Goal: Task Accomplishment & Management: Use online tool/utility

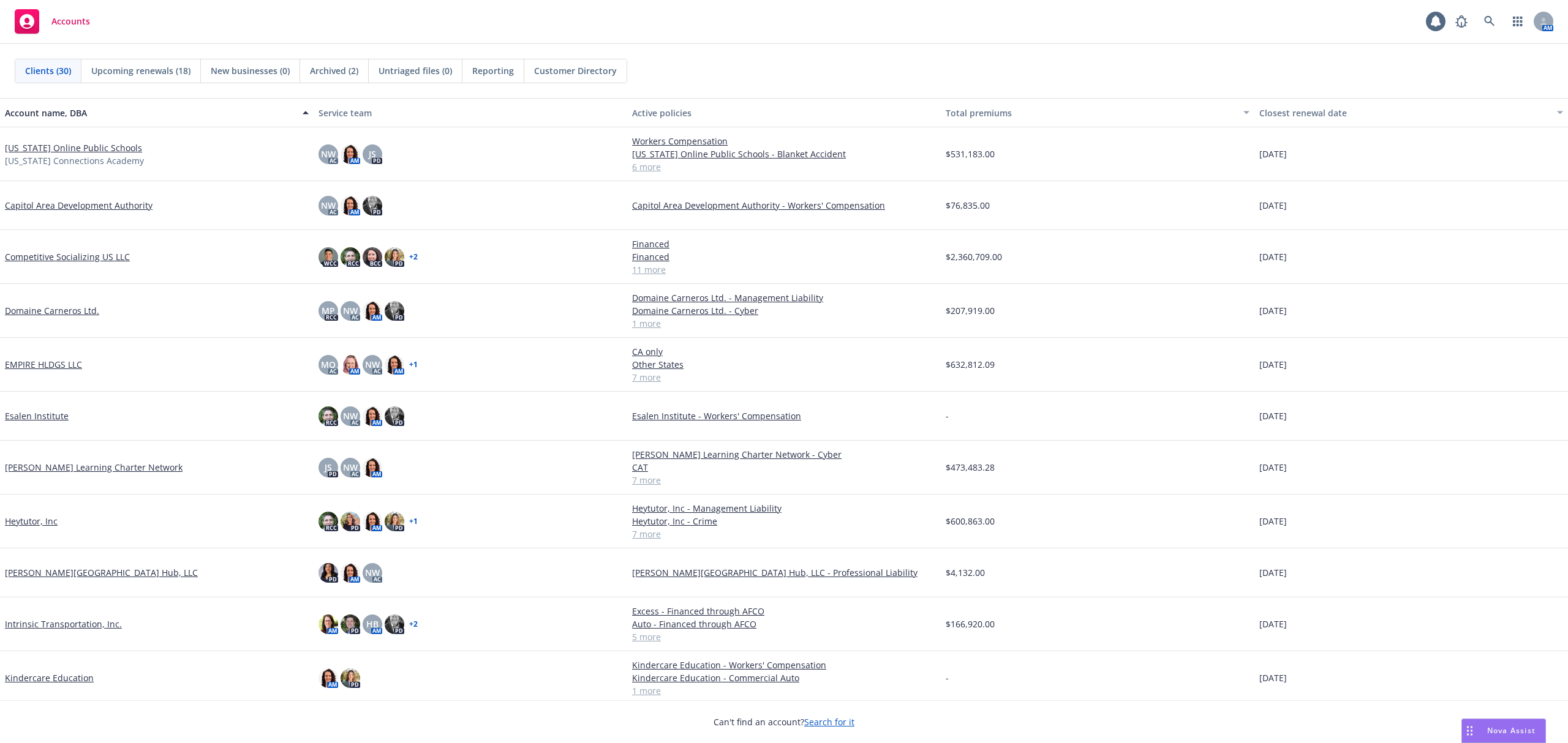
click at [66, 142] on link "[US_STATE] Online Public Schools" at bounding box center [74, 148] width 137 height 13
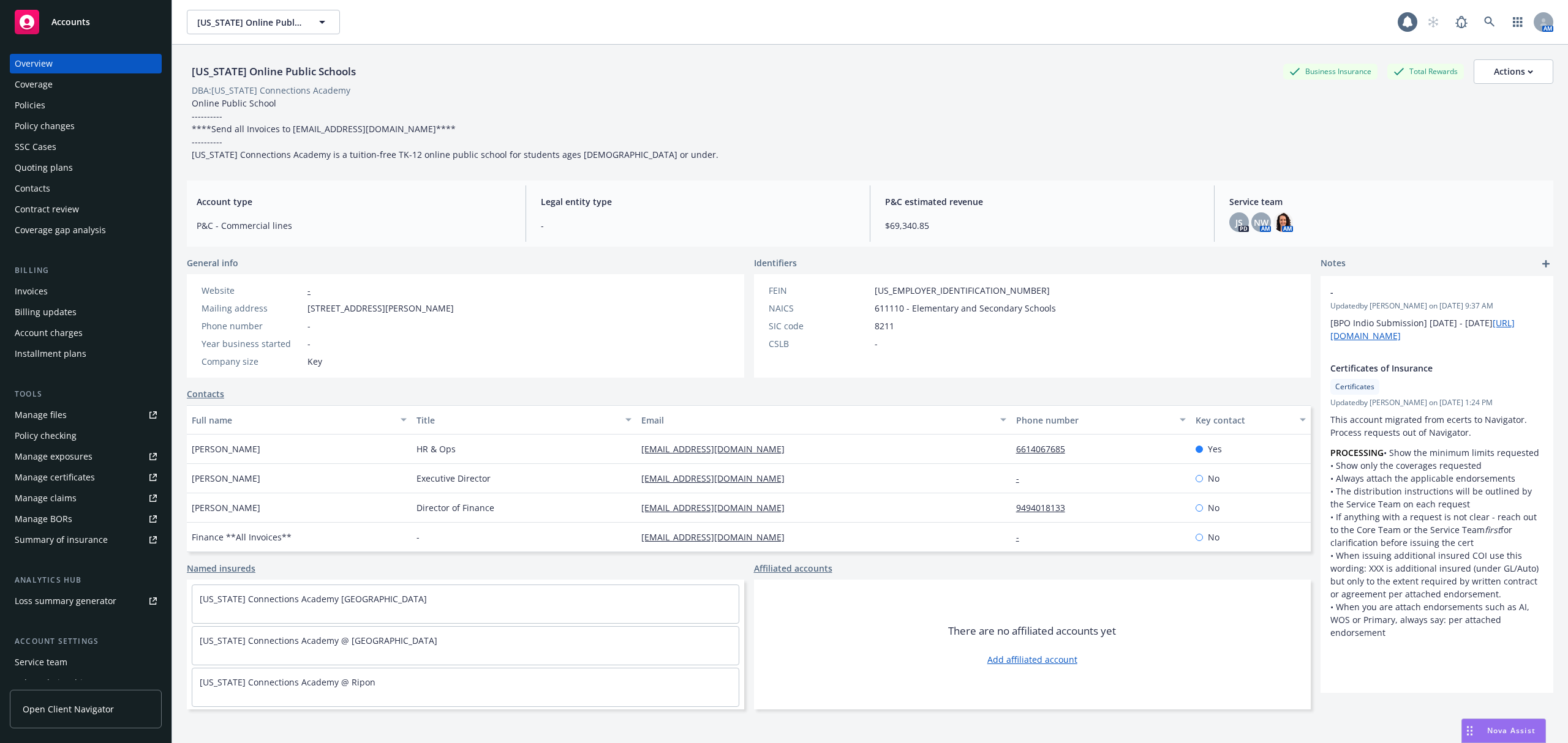
click at [22, 165] on div "Quoting plans" at bounding box center [44, 168] width 58 height 20
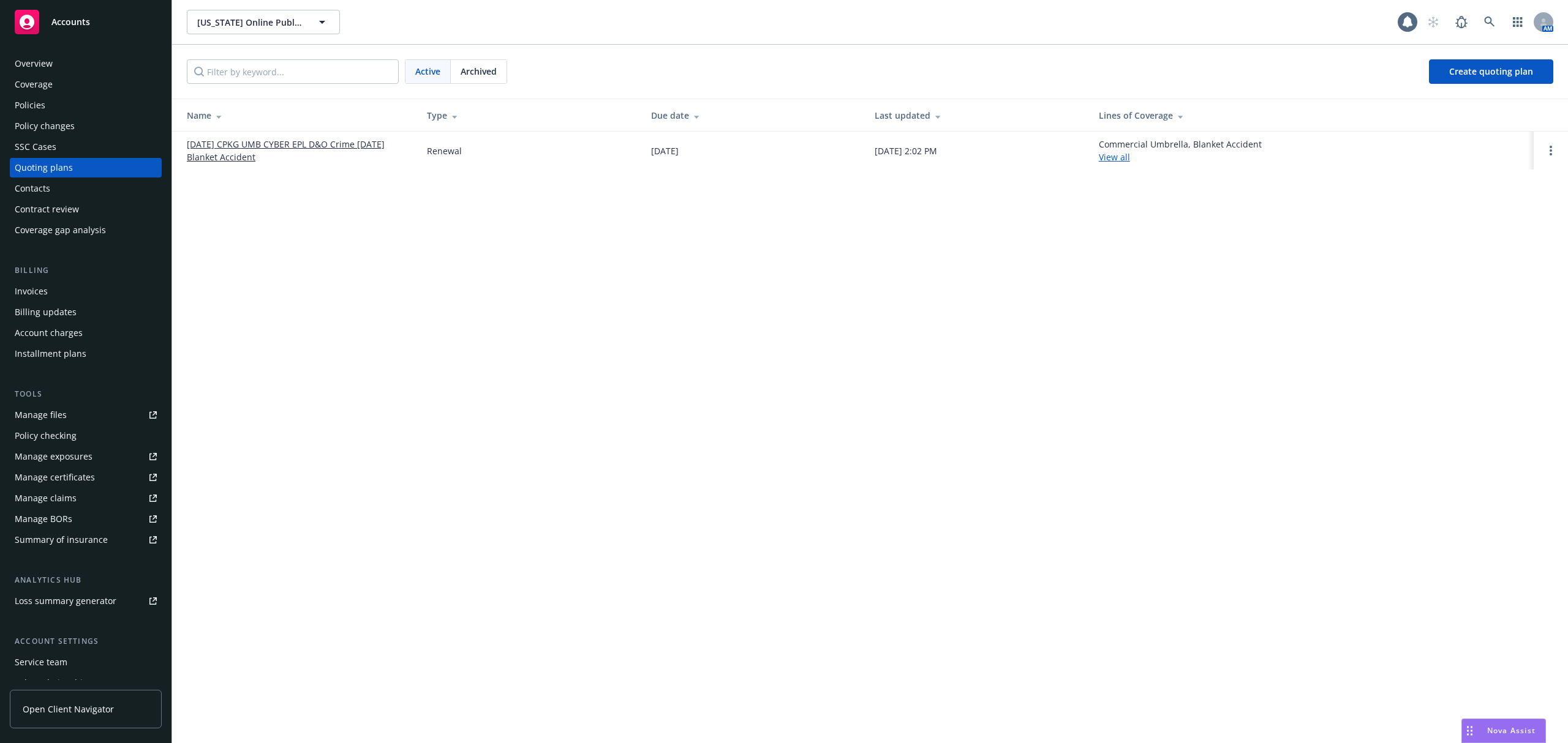
click at [256, 141] on link "[DATE] CPKG UMB CYBER EPL D&O Crime [DATE] Blanket Accident" at bounding box center [297, 151] width 220 height 26
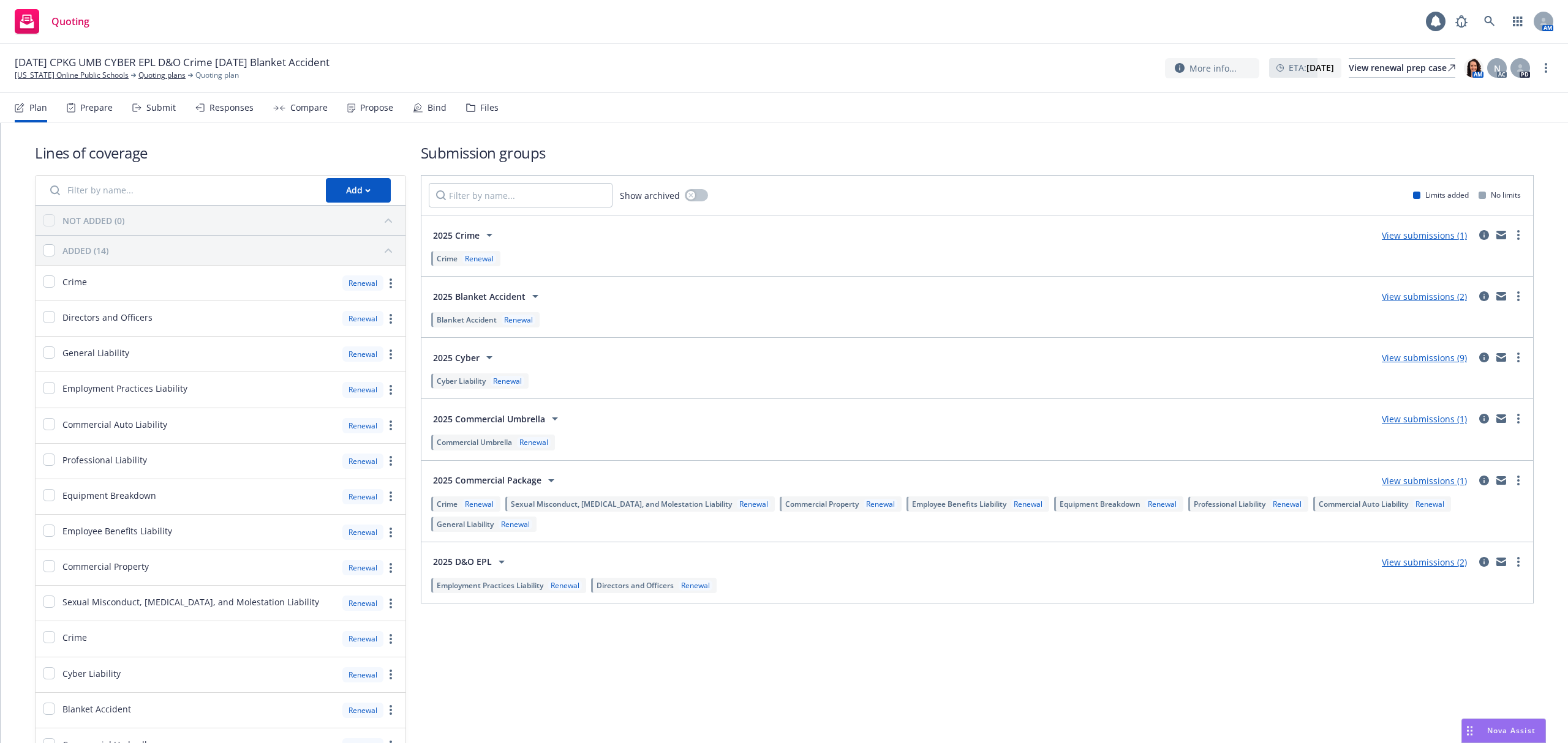
click at [211, 108] on div "Responses" at bounding box center [231, 108] width 44 height 10
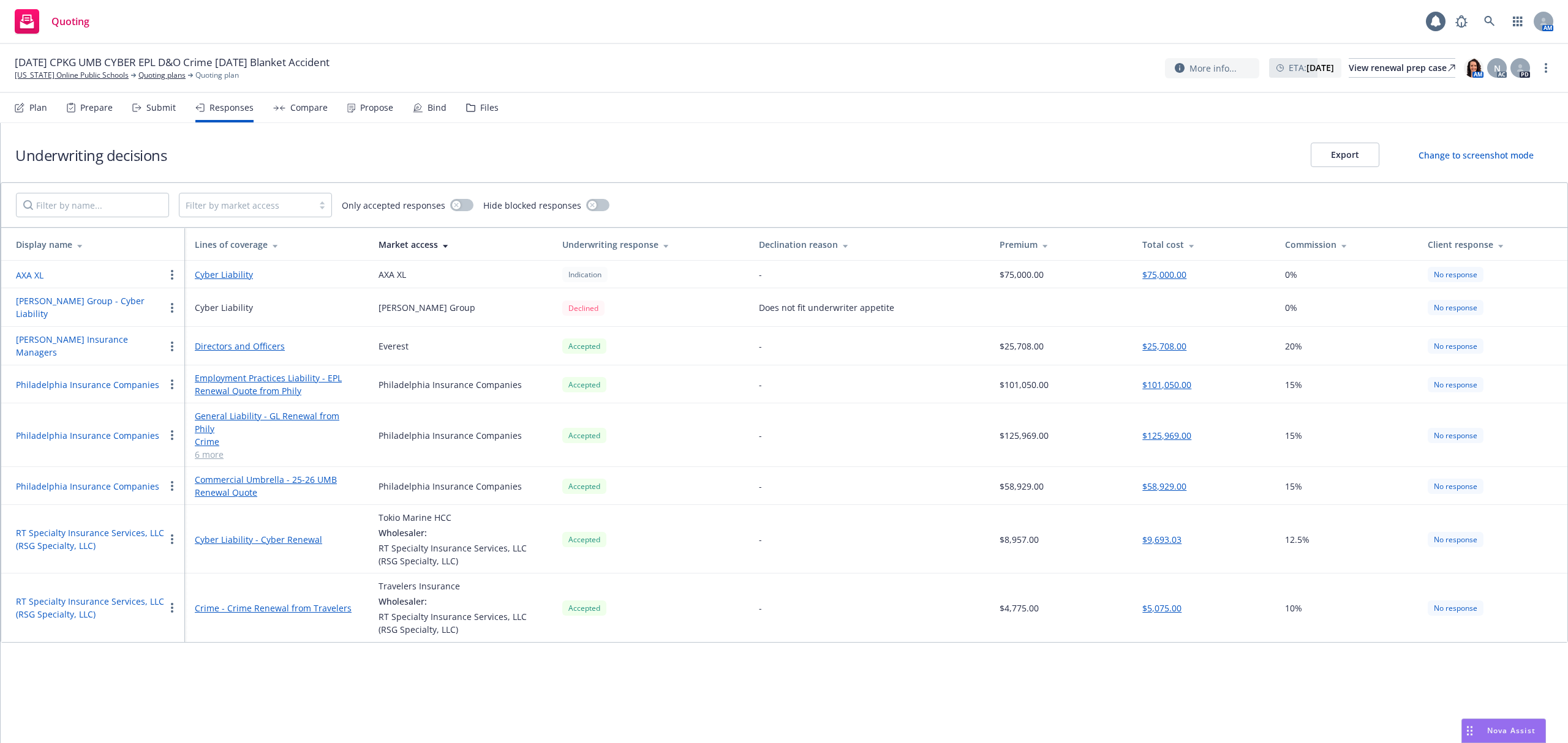
click at [156, 104] on div "Submit" at bounding box center [161, 108] width 29 height 10
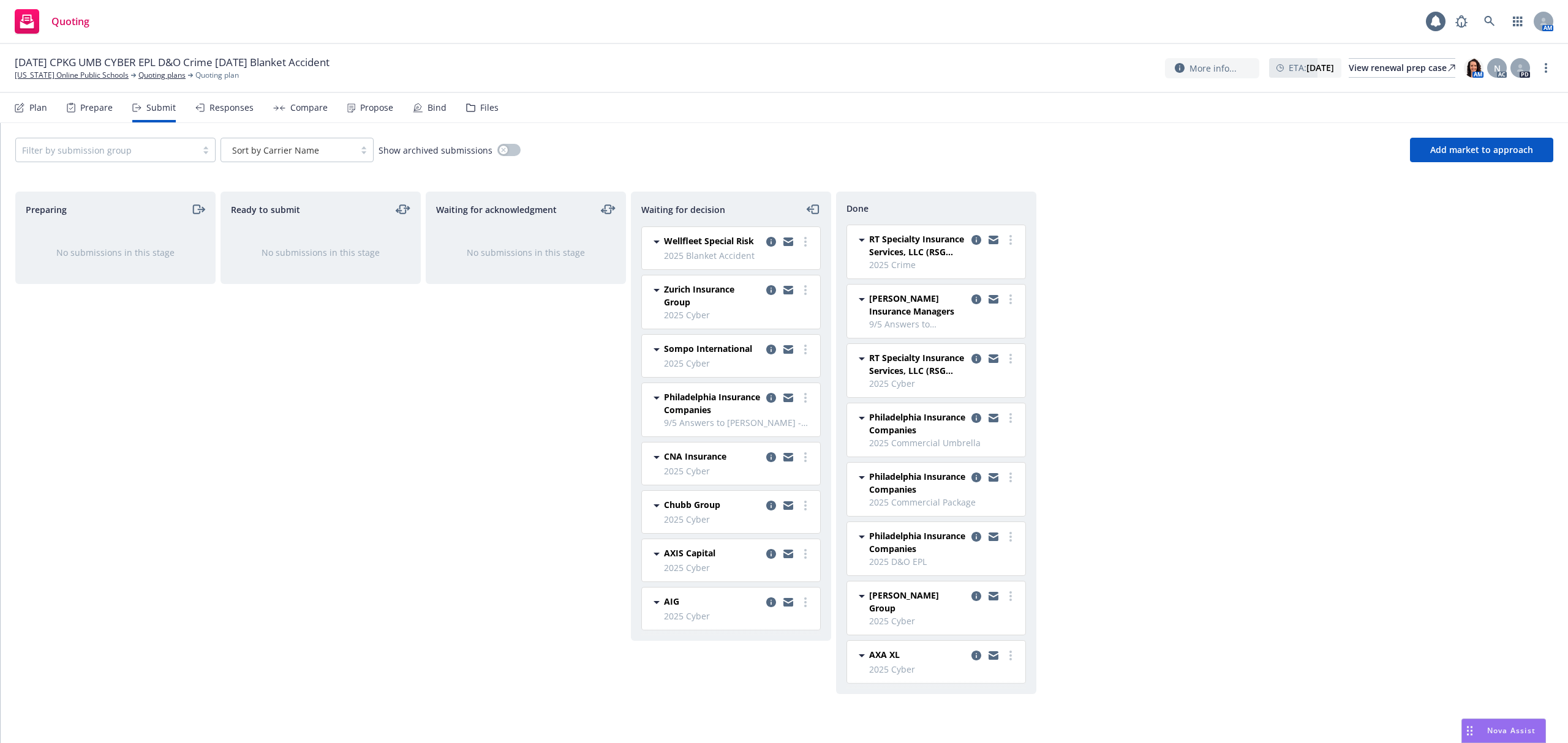
click at [150, 148] on div at bounding box center [106, 150] width 169 height 15
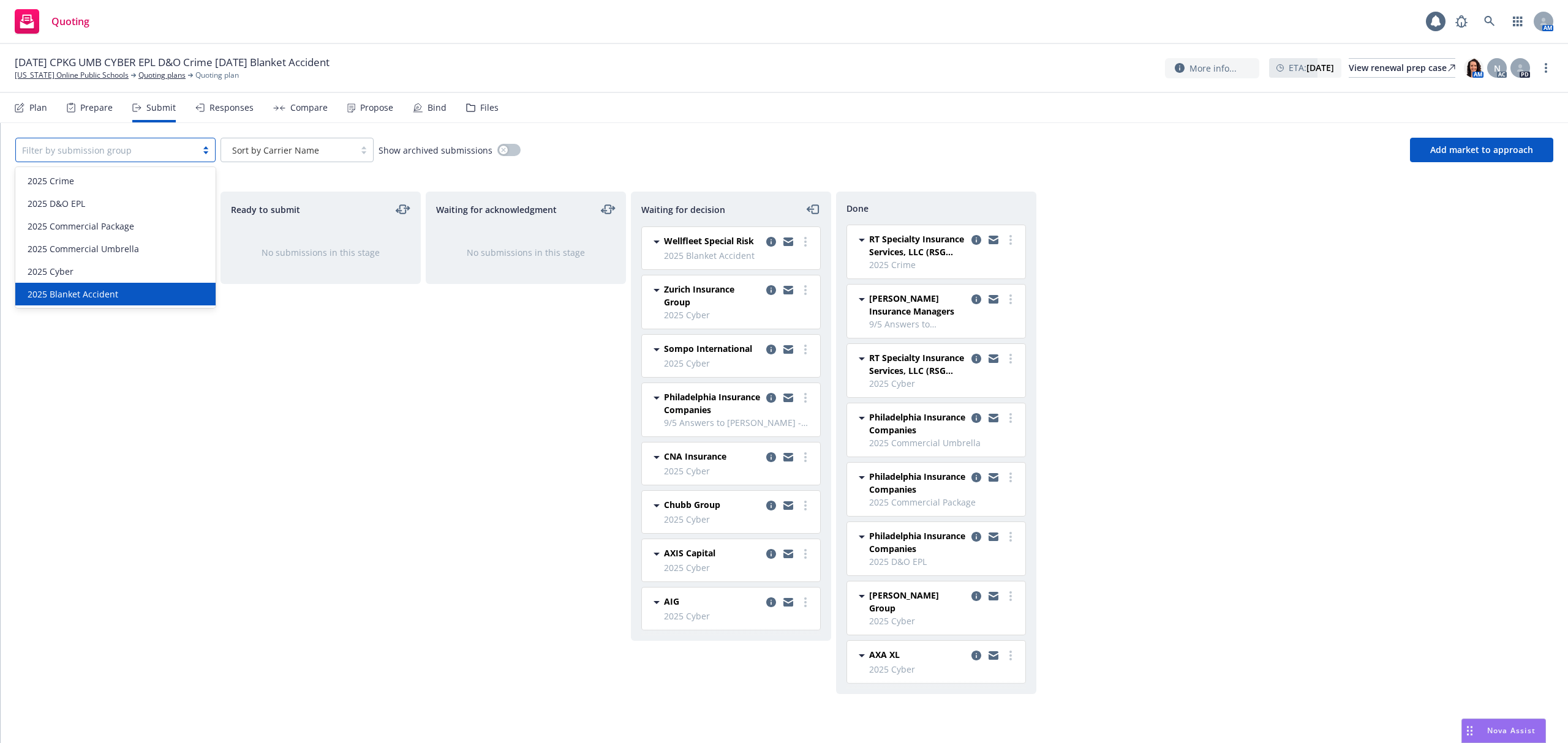
click at [94, 299] on span "2025 Blanket Accident" at bounding box center [72, 294] width 90 height 13
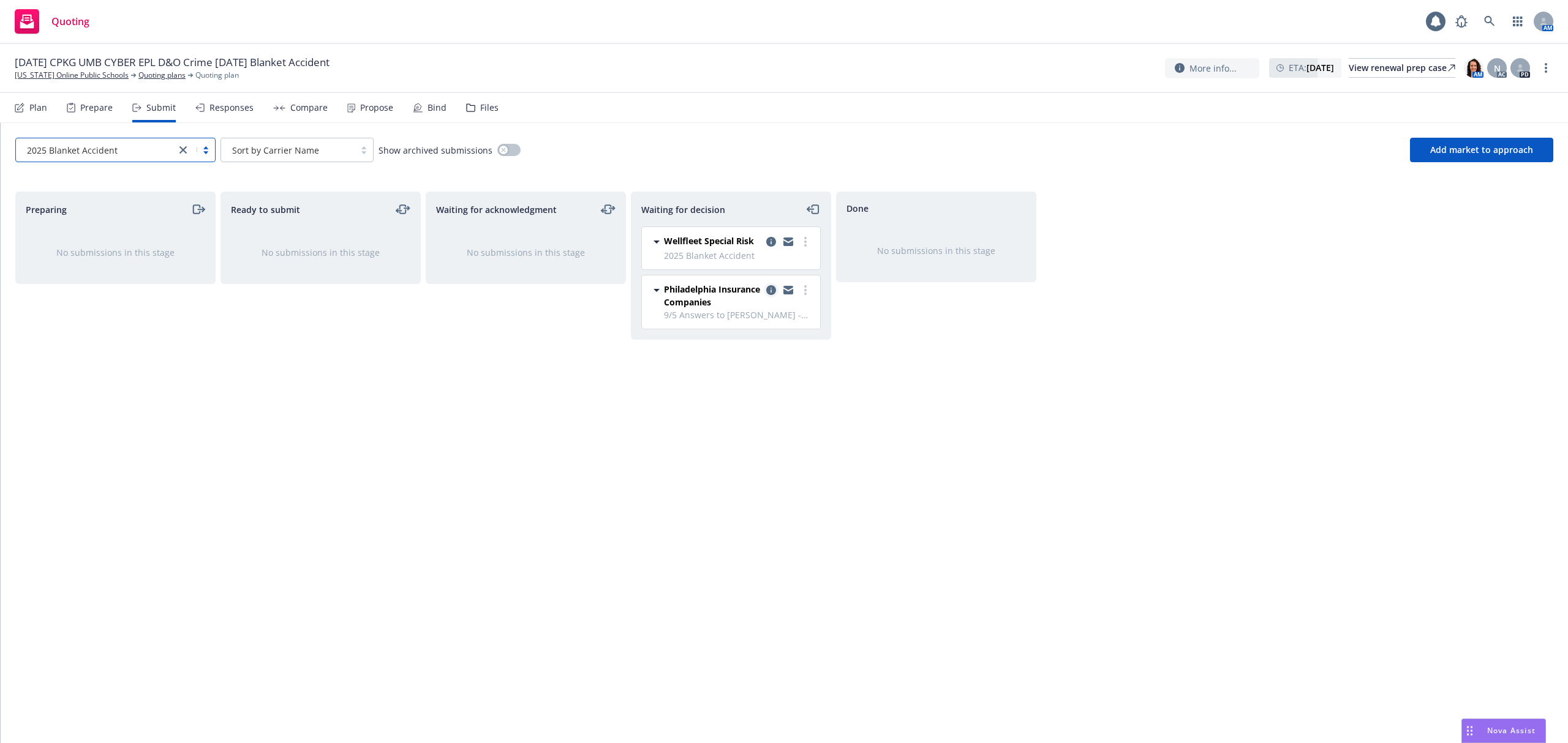
click at [765, 289] on link "copy logging email" at bounding box center [771, 290] width 15 height 15
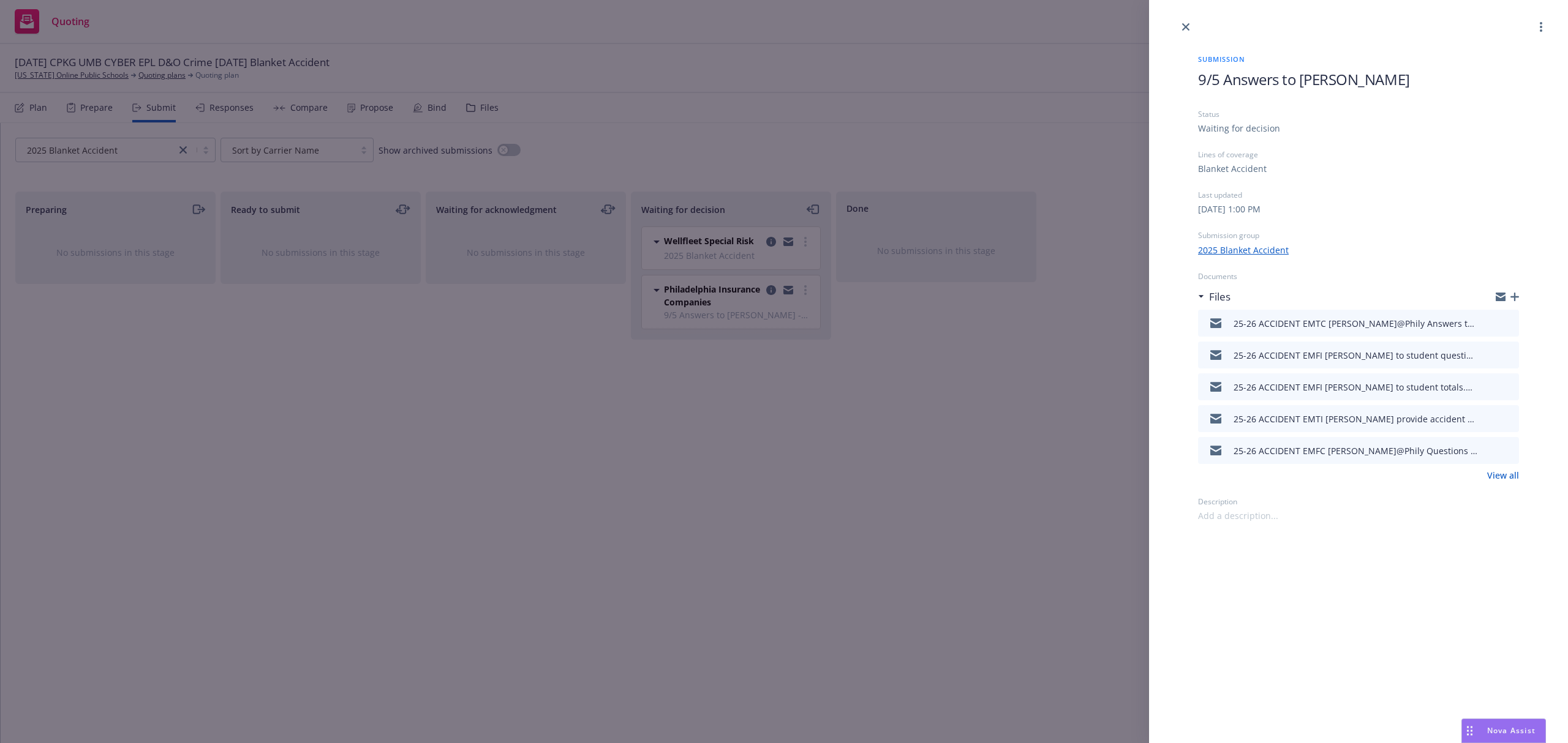
click at [1485, 352] on icon "download file" at bounding box center [1487, 354] width 10 height 10
click at [1515, 294] on icon "button" at bounding box center [1514, 297] width 8 height 8
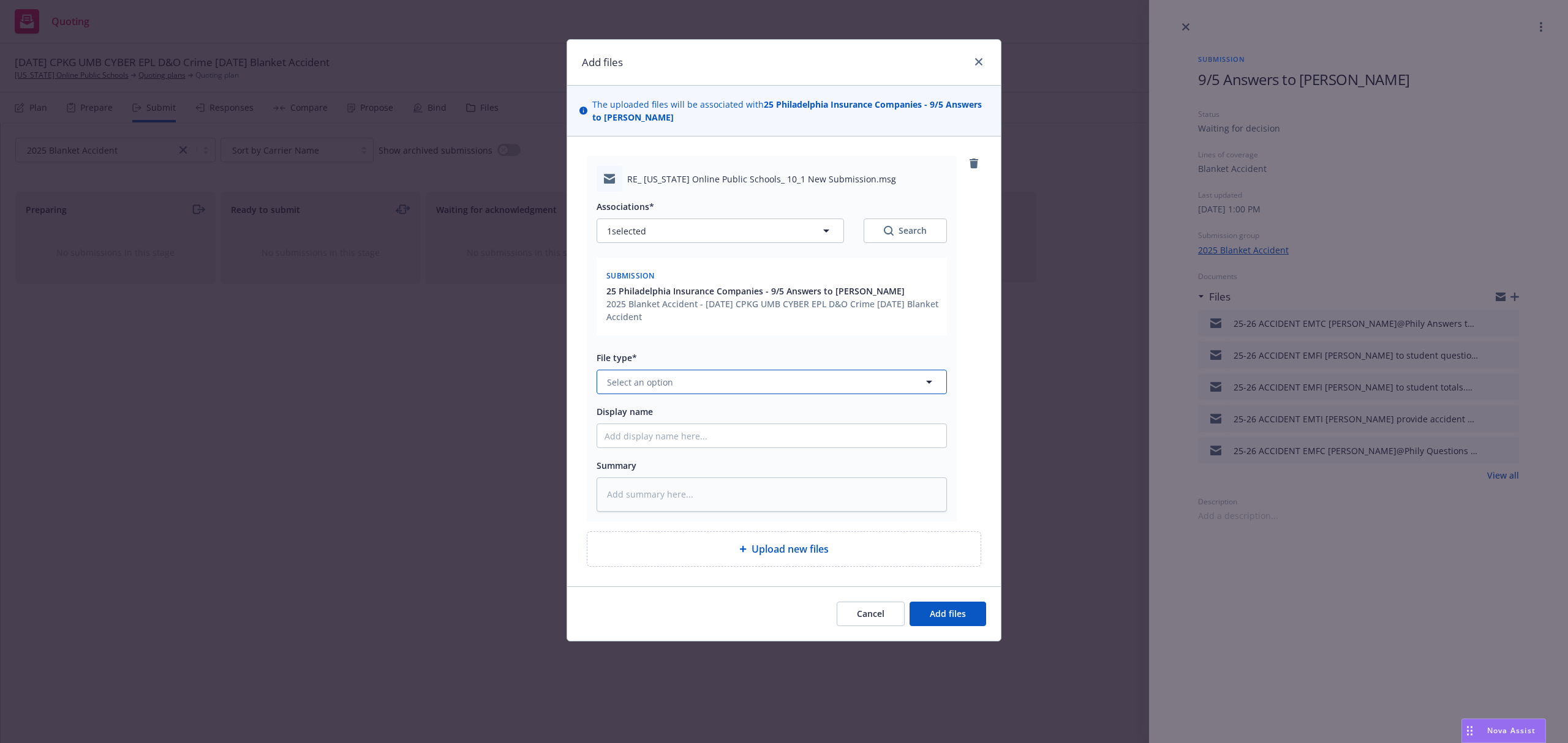
click at [663, 381] on span "Select an option" at bounding box center [640, 382] width 66 height 13
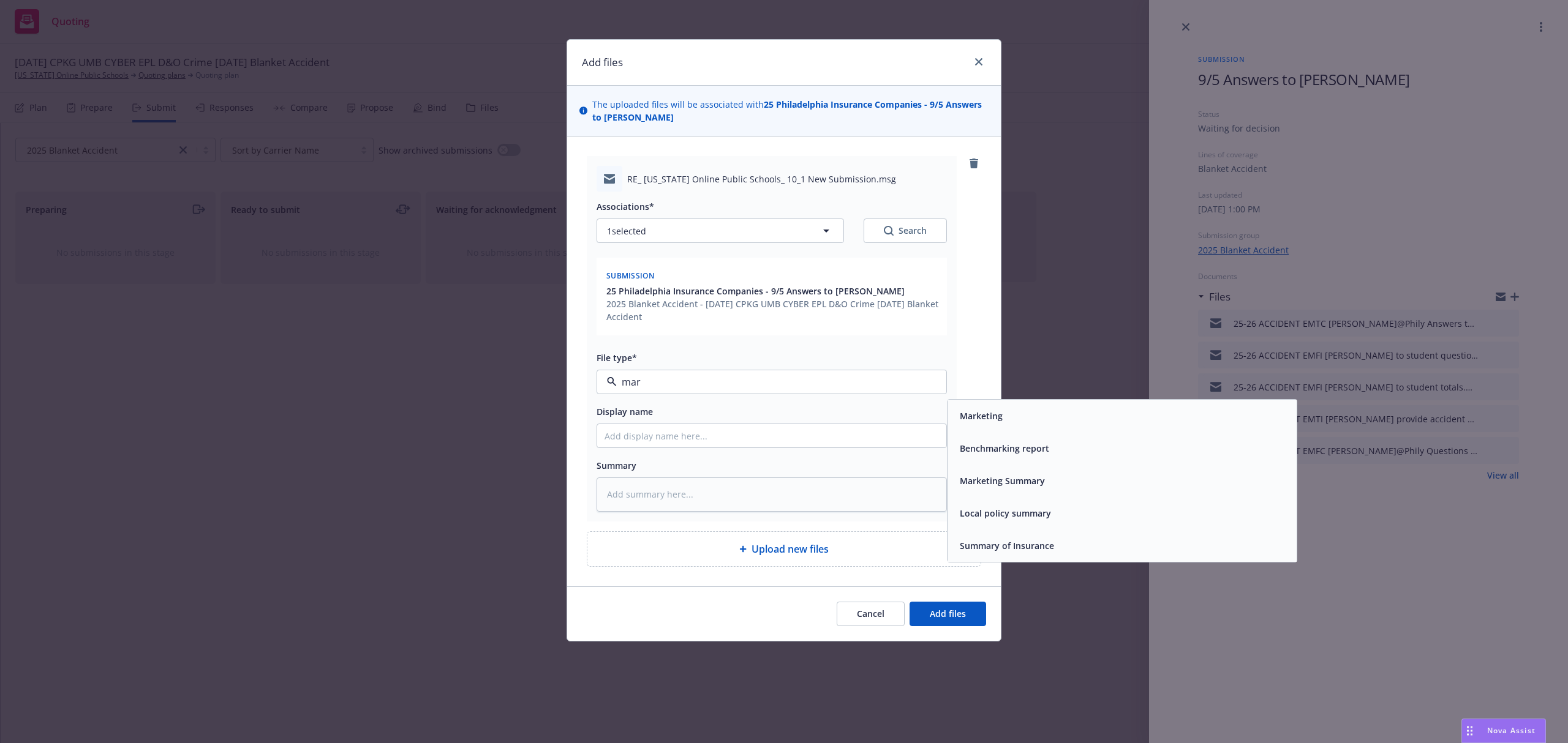
type input "mark"
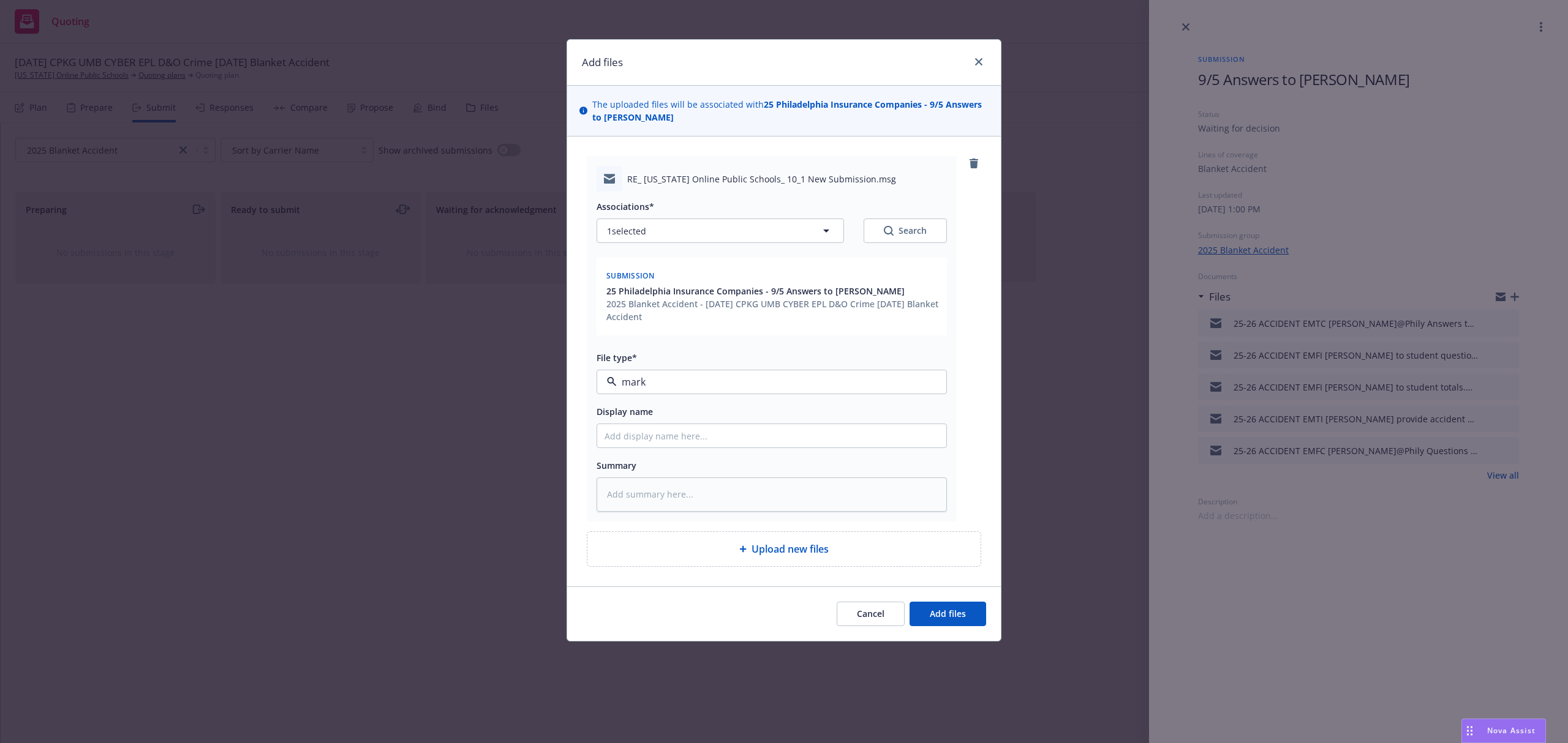
type textarea "x"
type input "2"
type textarea "x"
type input "25"
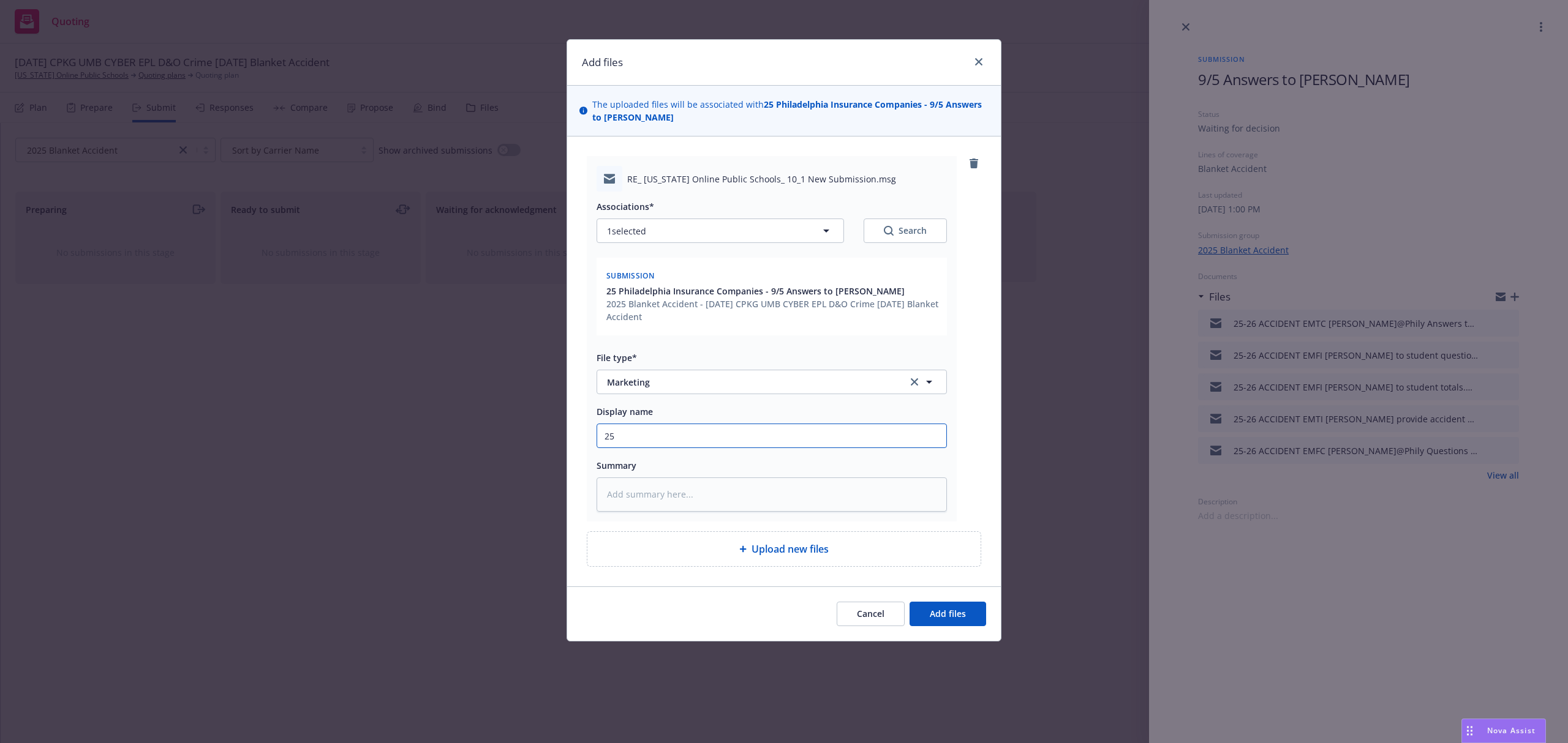
type textarea "x"
type input "25-"
type textarea "x"
type input "25-2"
type textarea "x"
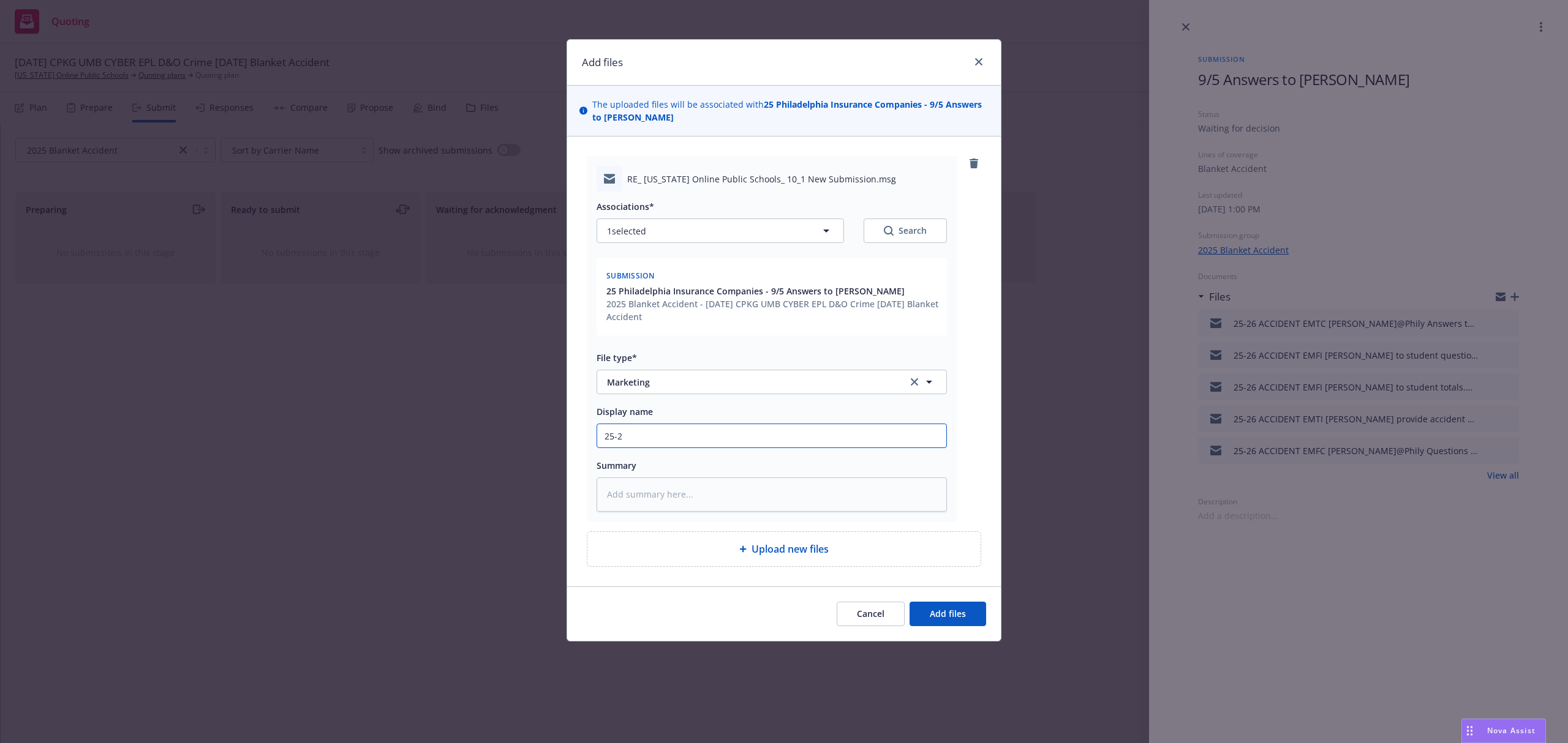
type input "25-26"
type textarea "x"
type input "25-26"
type textarea "x"
type input "25-26 A"
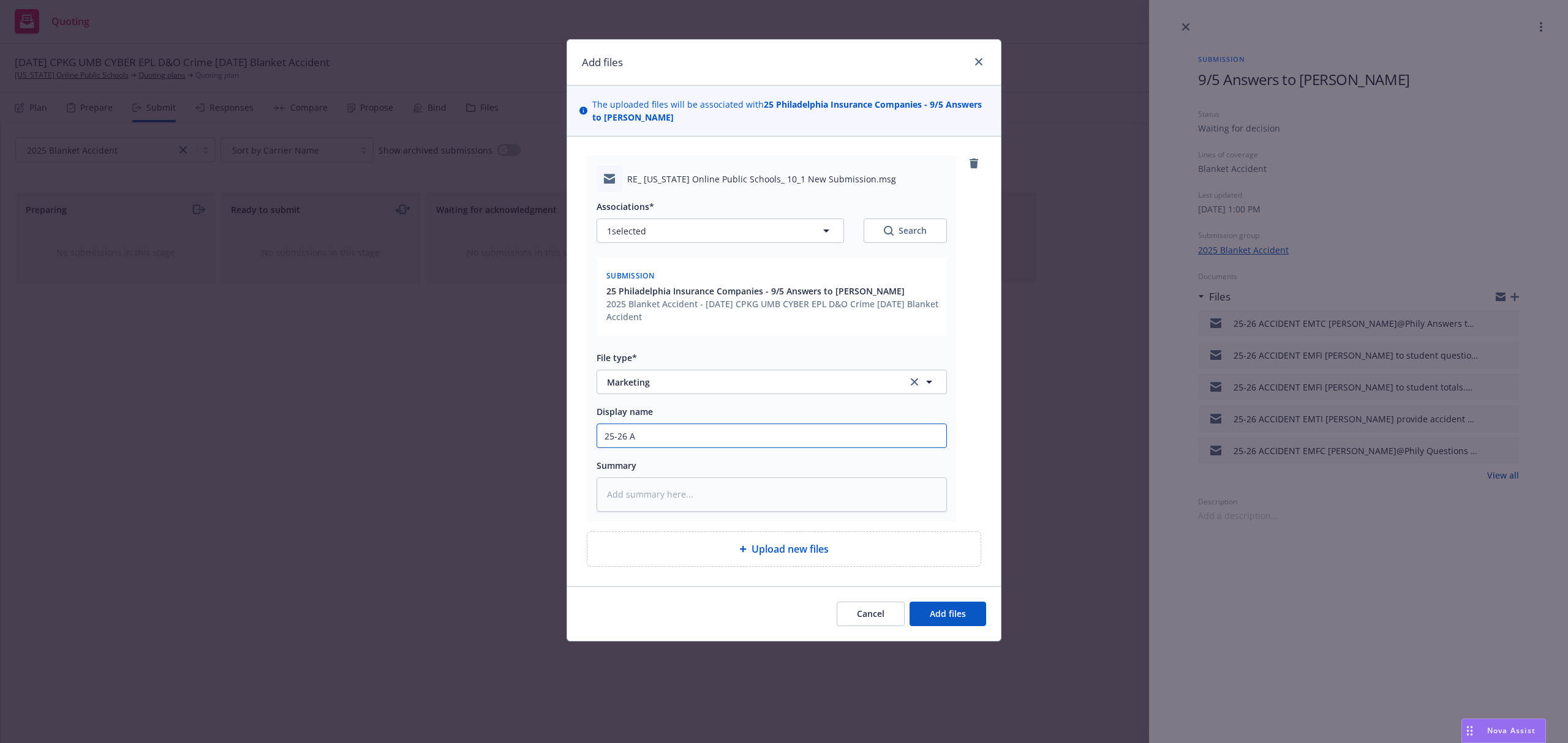
type textarea "x"
type input "25-26 AC"
type textarea "x"
type input "25-26 ACC"
type textarea "x"
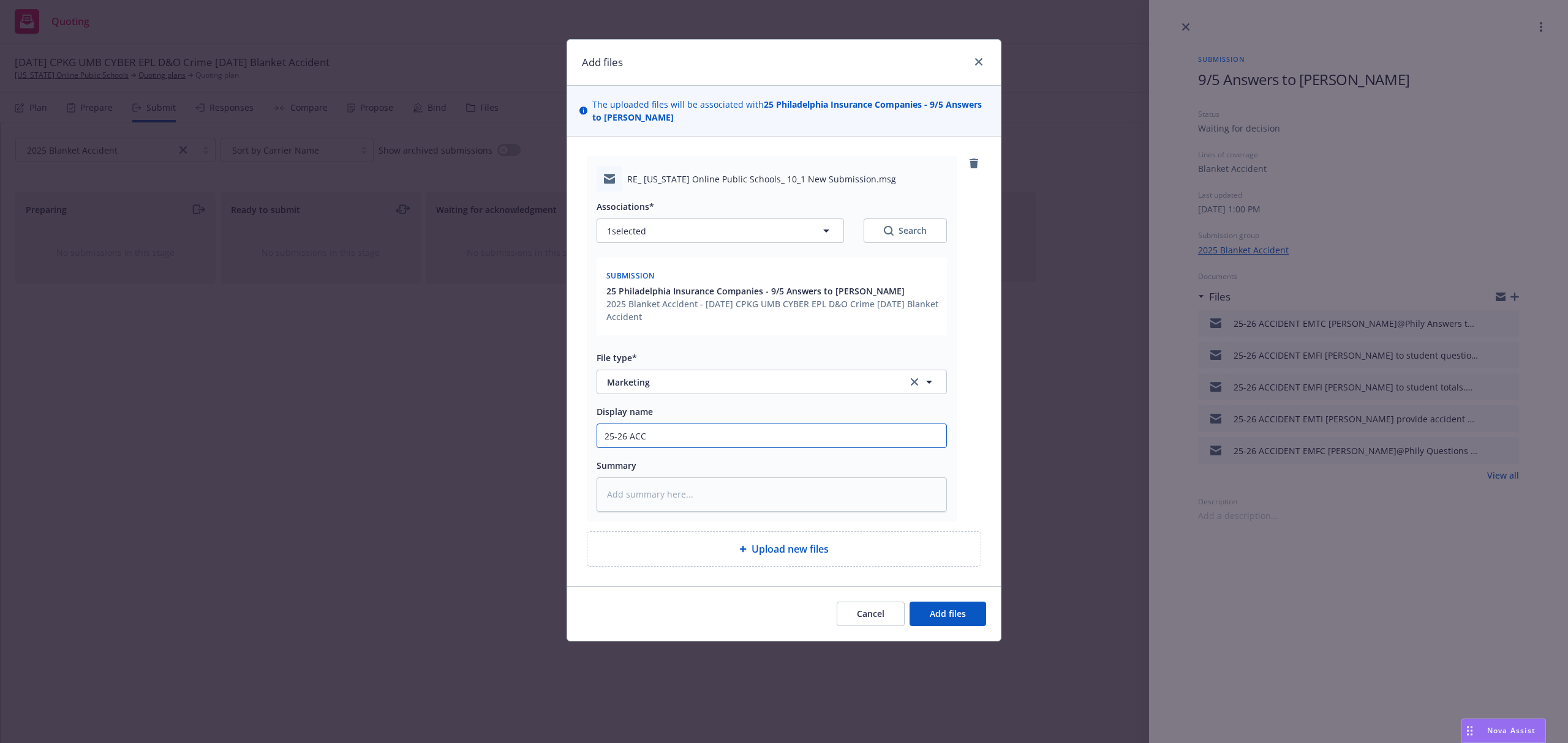
type input "25-26 ACCI"
type textarea "x"
type input "25-26 ACCID"
type textarea "x"
type input "25-26 ACCIDE"
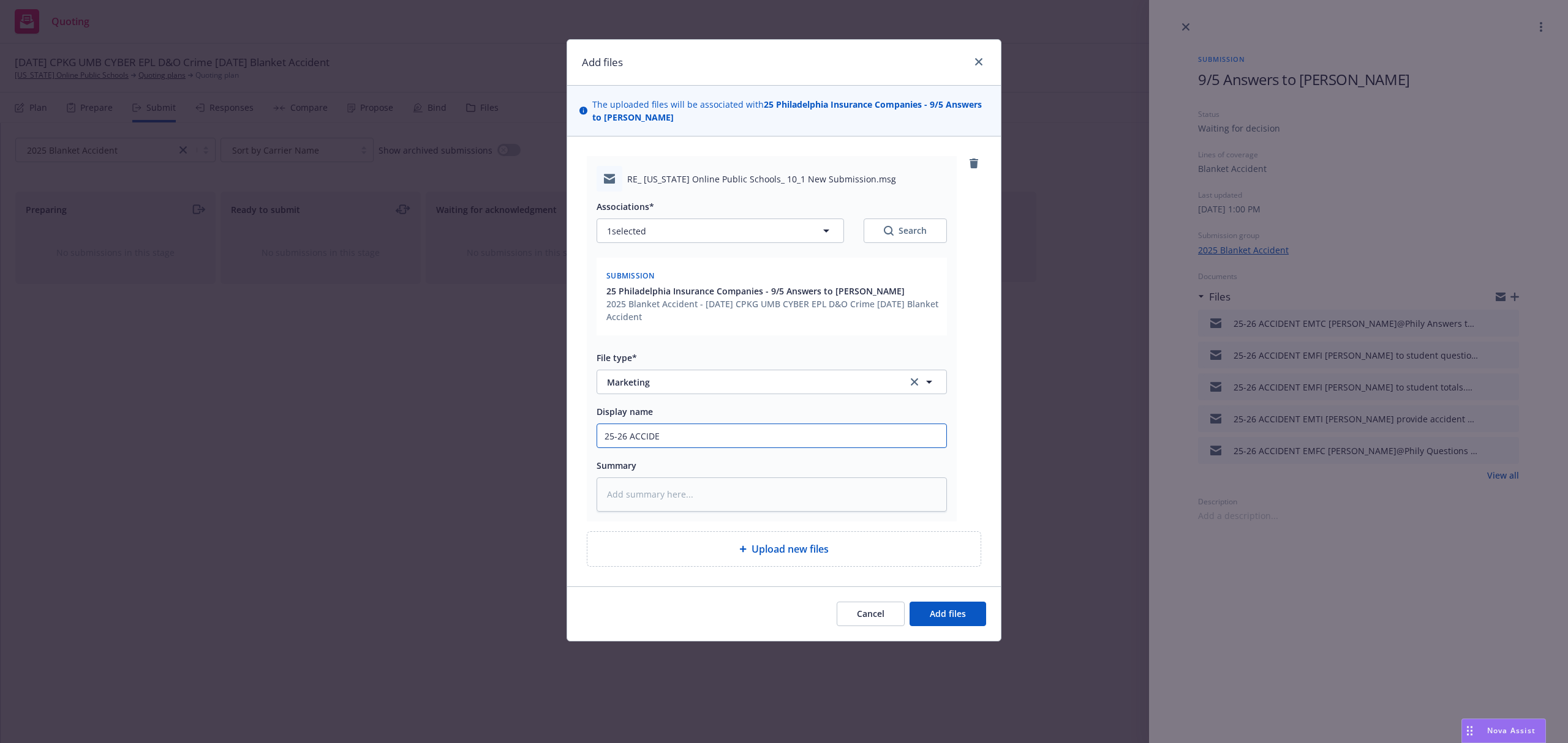
type textarea "x"
type input "25-26 ACCIDEN"
type textarea "x"
type input "25-26 ACCIDENT"
type textarea "x"
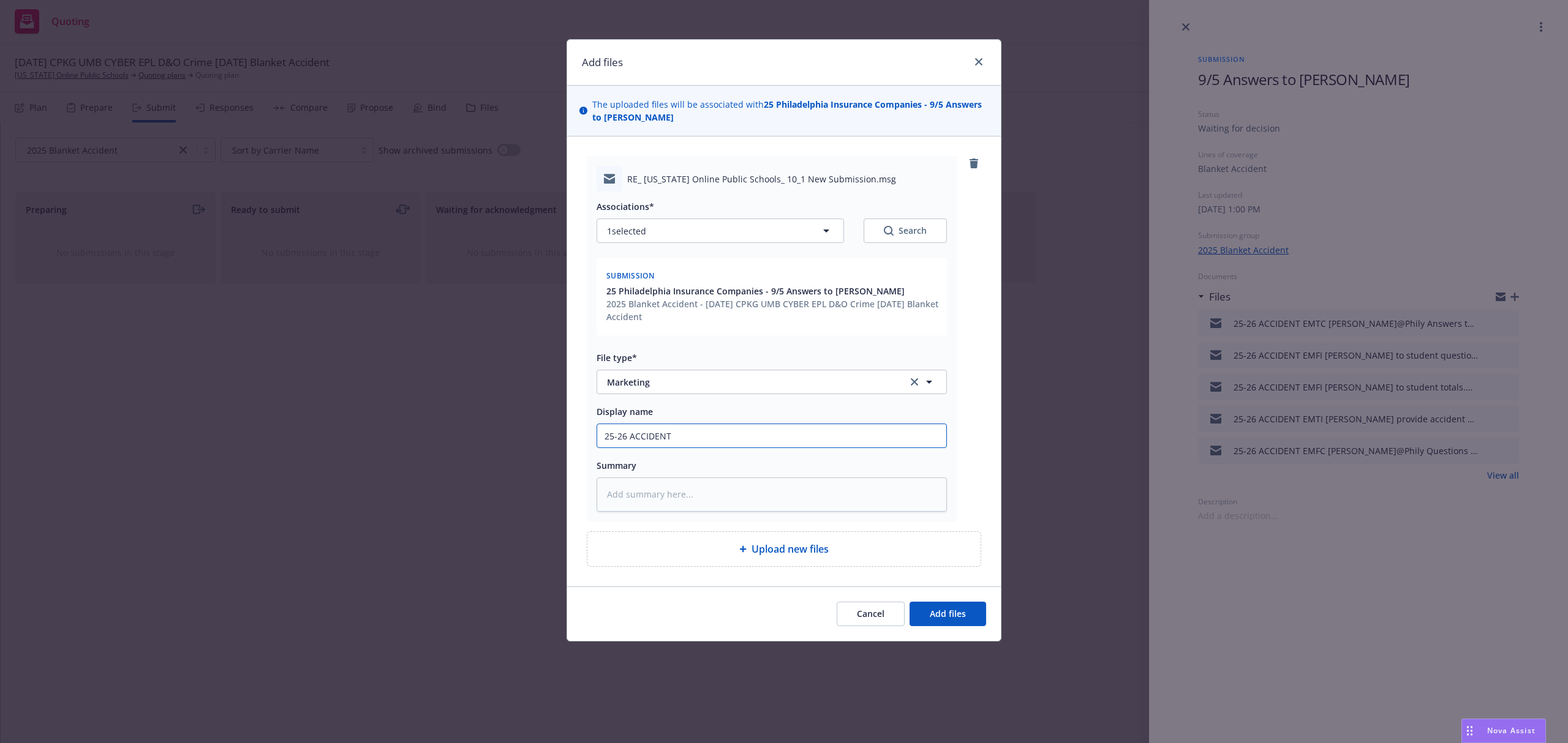
type input "25-26 ACCIDENT"
type textarea "x"
type input "25-26 ACCIDENT E"
type textarea "x"
type input "25-26 ACCIDENT EM"
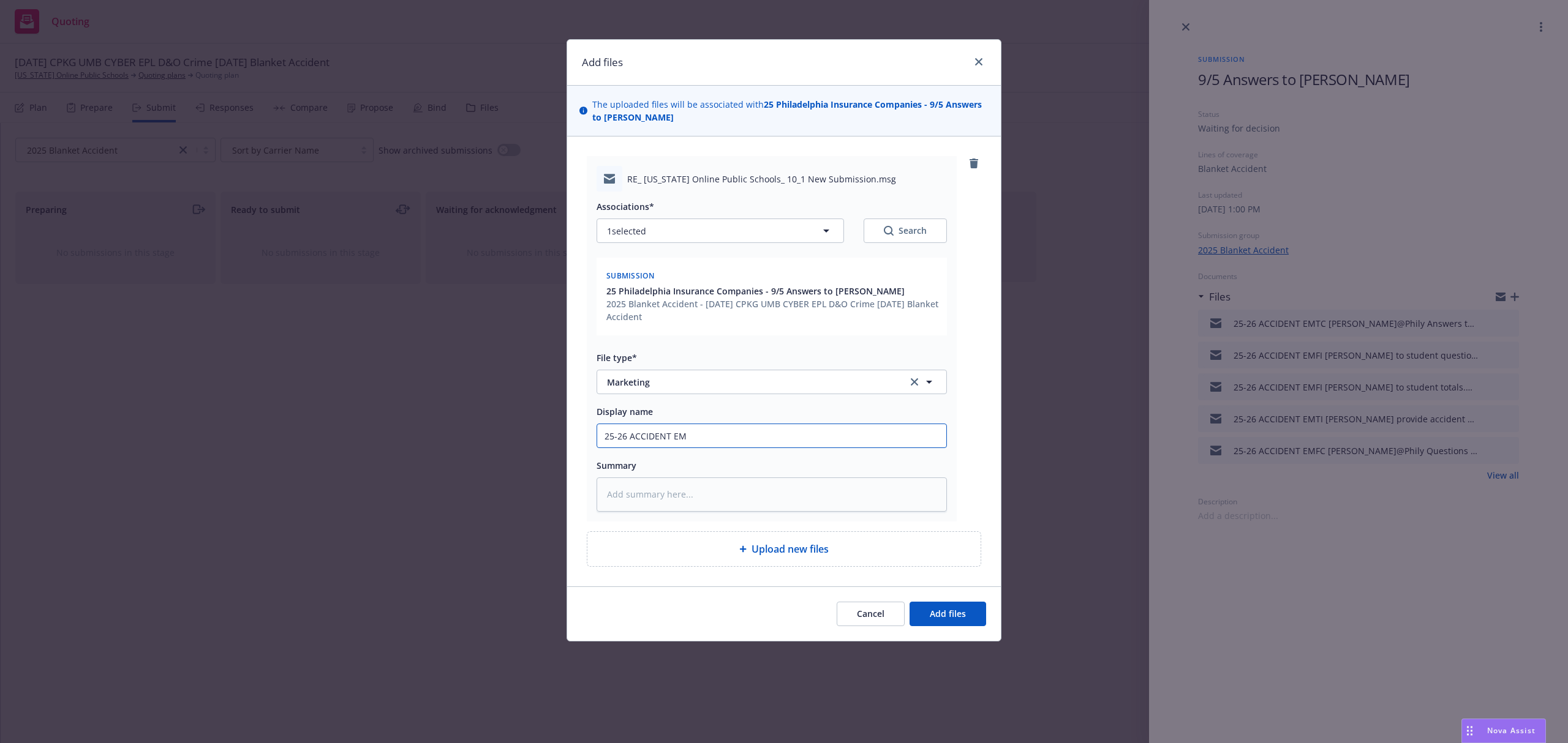
type textarea "x"
type input "25-26 ACCIDENT EMF"
type textarea "x"
type input "25-26 ACCIDENT EMFC"
type textarea "x"
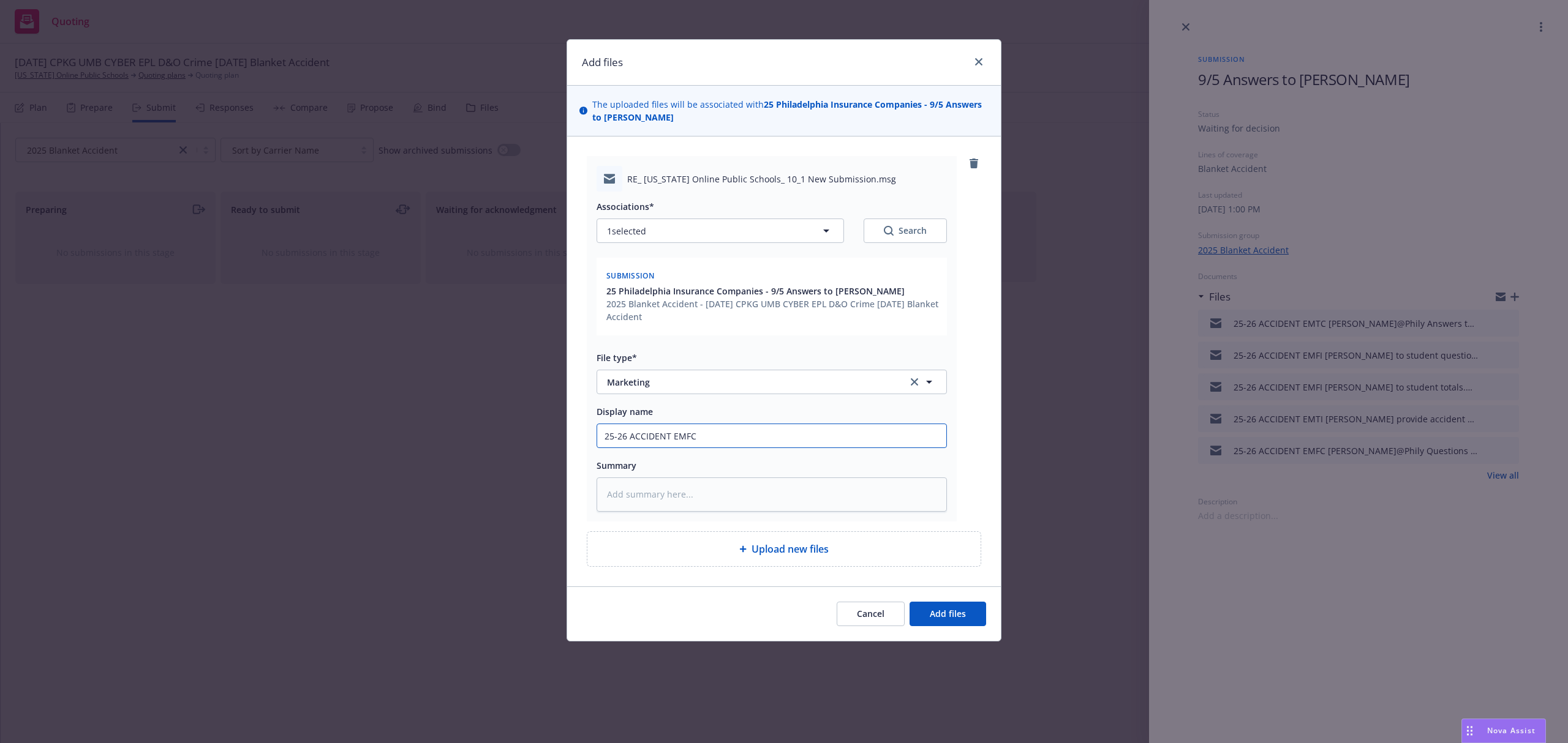
type input "25-26 ACCIDENT EMFC"
type textarea "x"
type input "25-26 ACCIDENT EMFC J"
type textarea "x"
type input "25-26 ACCIDENT EMFC Je"
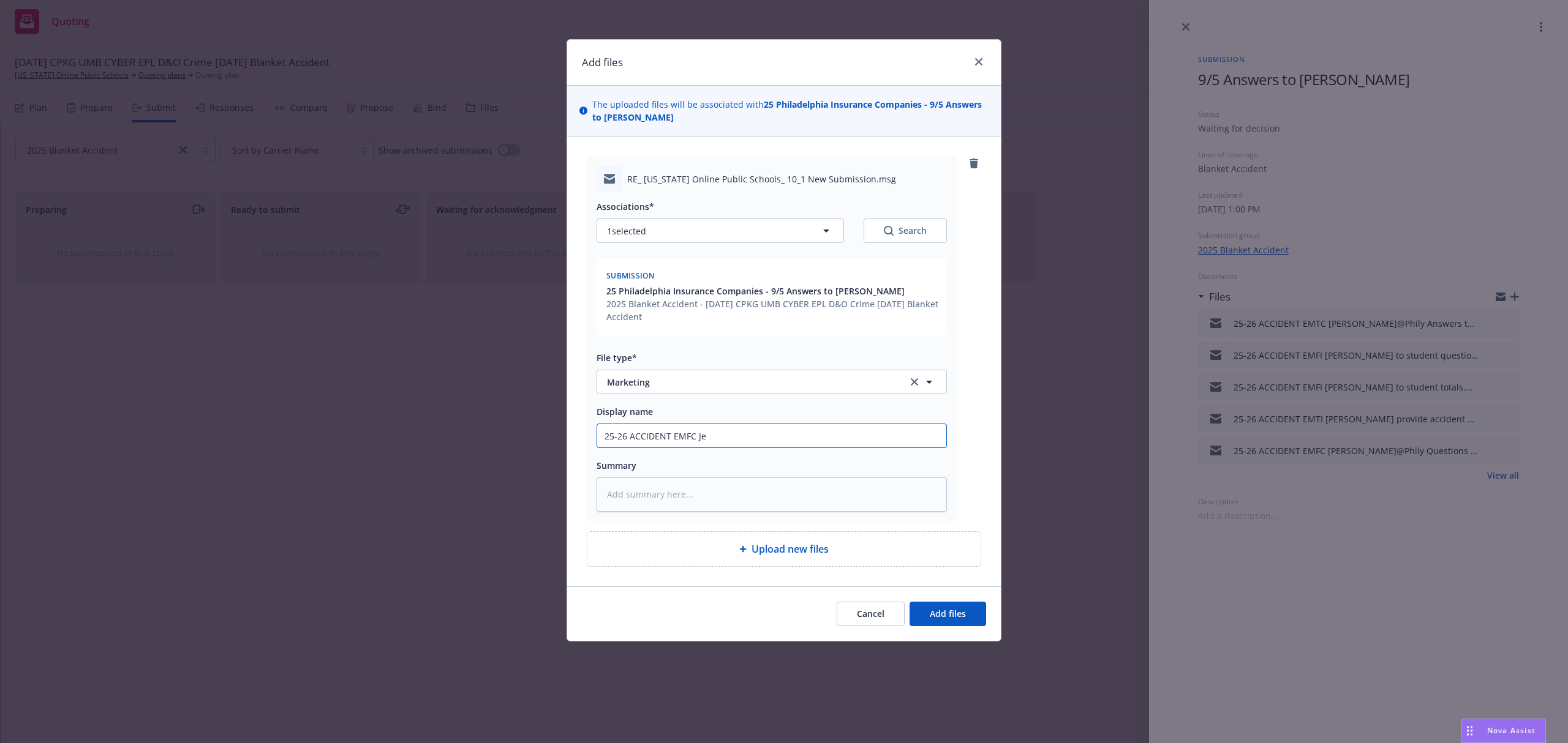
type textarea "x"
type input "25-26 ACCIDENT EMFC Jea"
type textarea "x"
type input "25-26 ACCIDENT EMFC Jean"
type textarea "x"
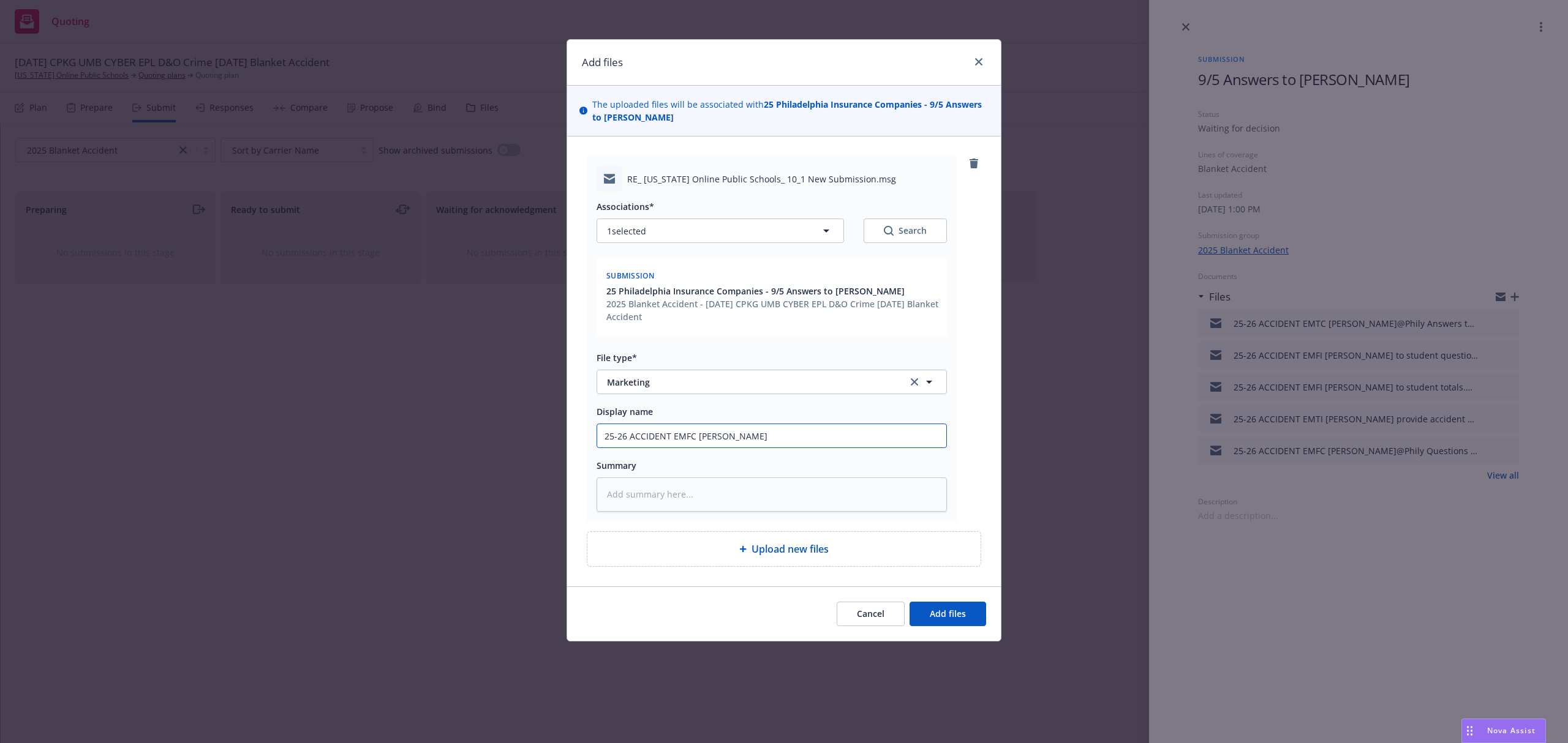
type input "25-26 ACCIDENT EMFC Jeane"
type textarea "x"
type input "25-26 ACCIDENT EMFC Jeanetr"
type textarea "x"
type input "25-26 ACCIDENT EMFC Jeanetrt"
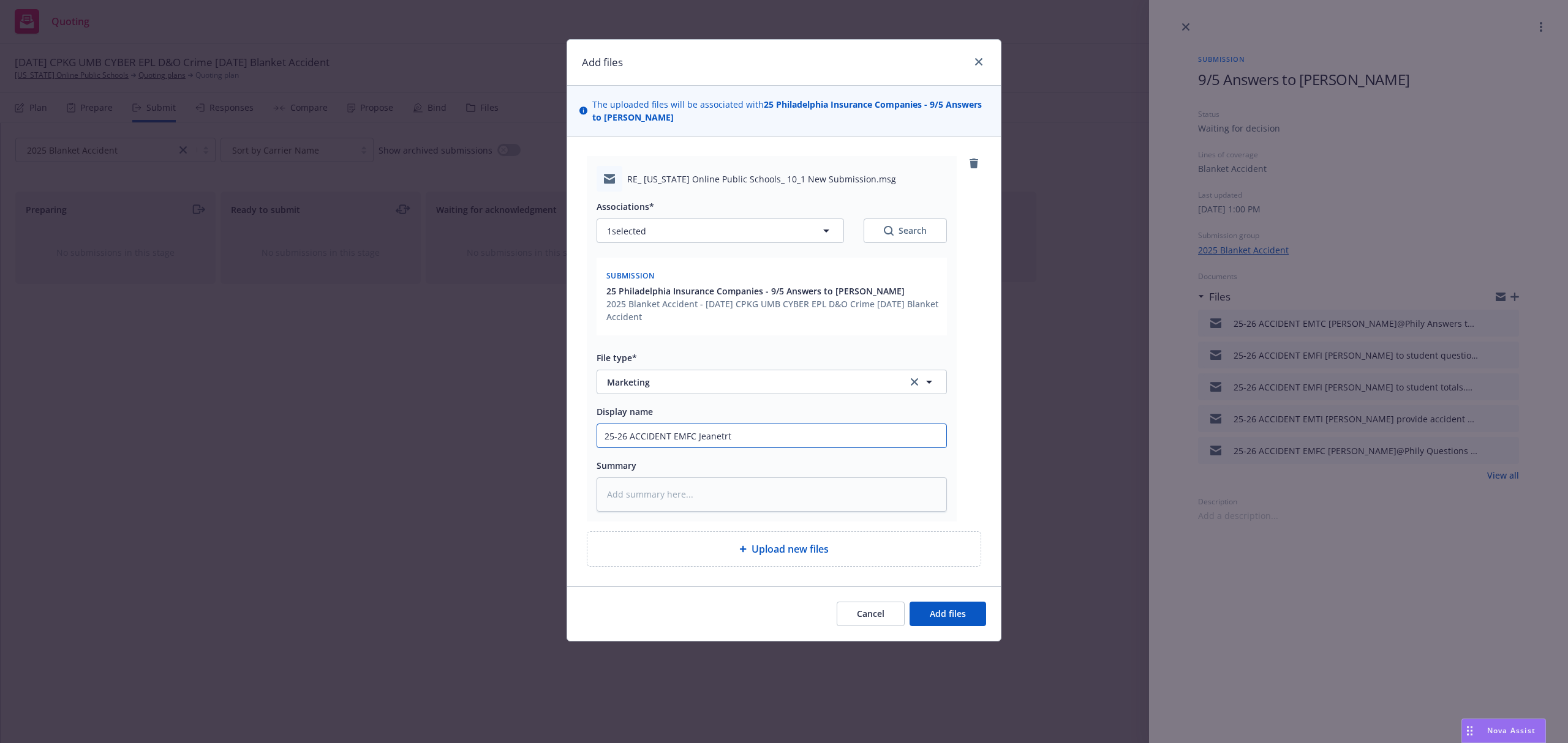
type textarea "x"
type input "25-26 ACCIDENT EMFC Jeanetr"
type textarea "x"
type input "25-26 ACCIDENT EMFC Jeanet"
type textarea "x"
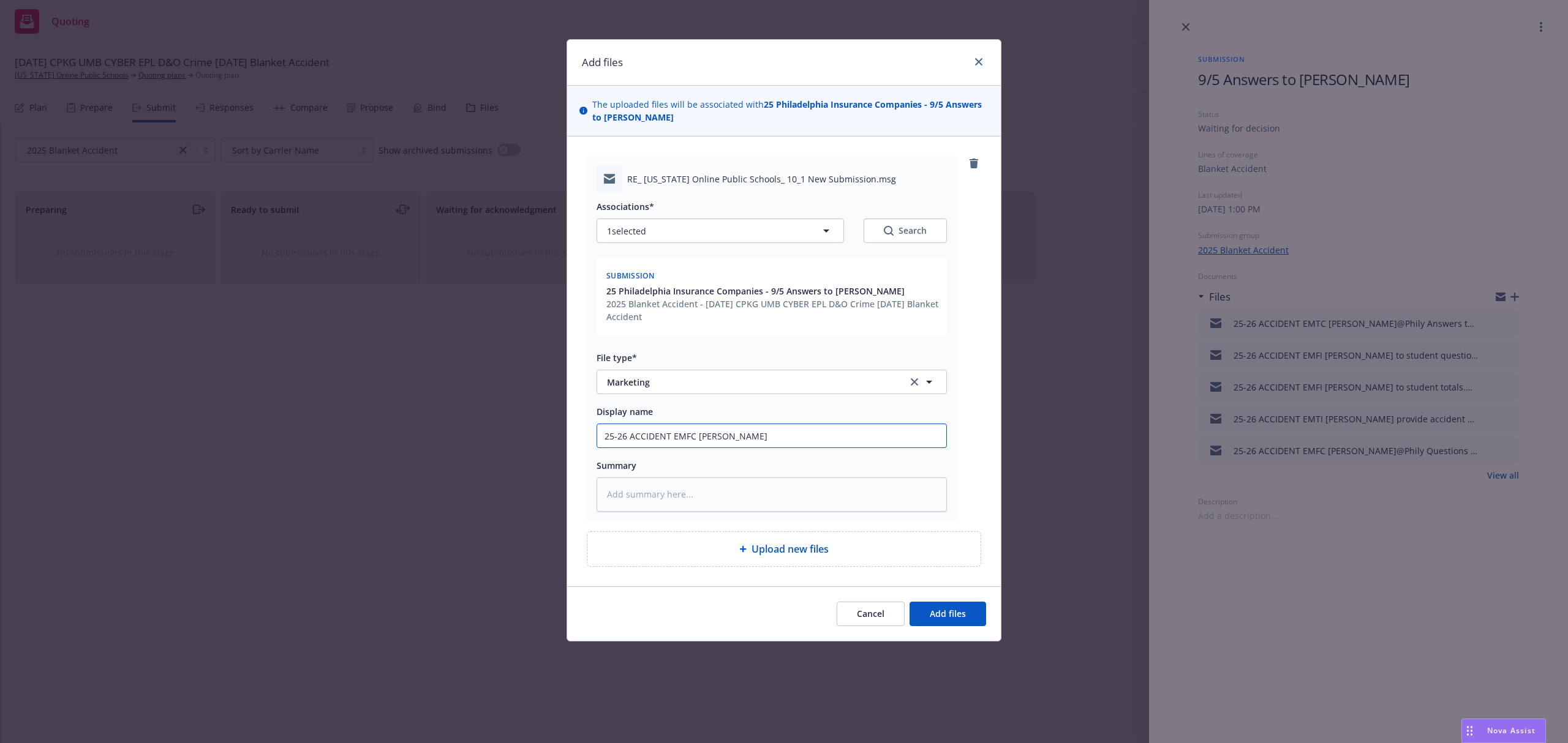
type input "25-26 ACCIDENT EMFC Jeanett"
type textarea "x"
type input "25-26 ACCIDENT EMFC Jeanette"
type textarea "x"
type input "25-26 ACCIDENT EMFC Jeanette@"
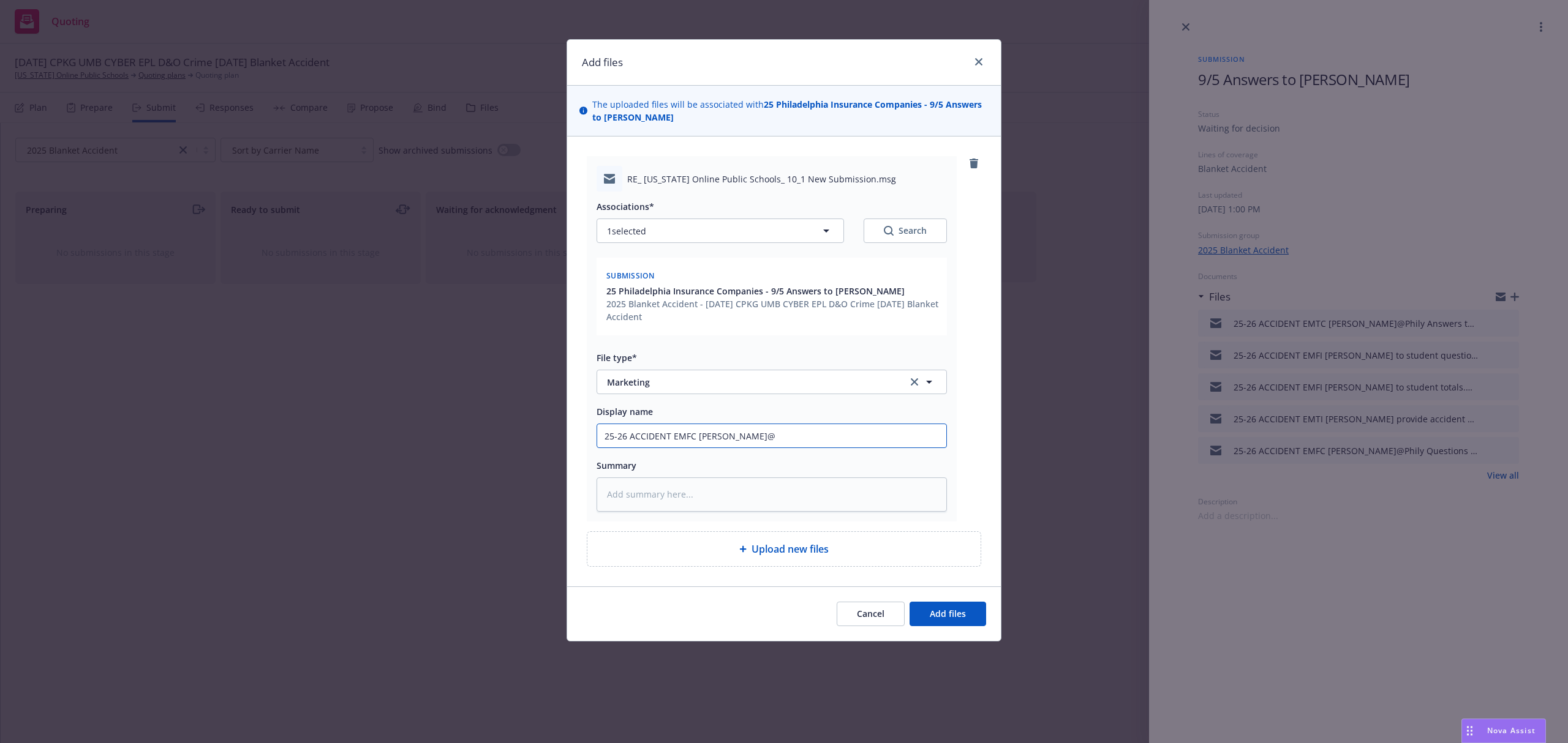
type textarea "x"
type input "25-26 ACCIDENT EMFC Jeanette@P"
type textarea "x"
type input "25-26 ACCIDENT EMFC Jeanette@Ph"
type textarea "x"
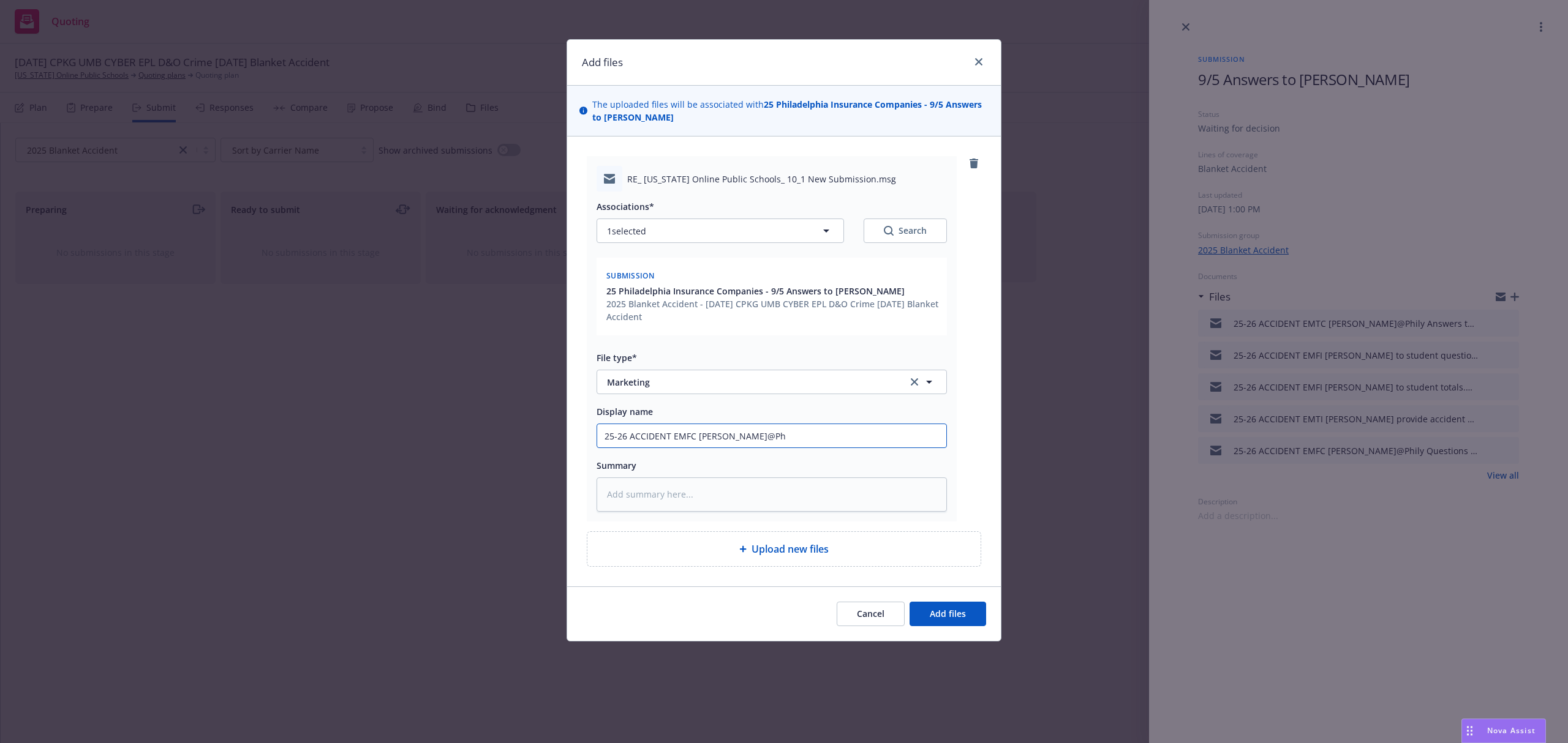
type input "25-26 ACCIDENT EMFC Jeanette@Phi"
type textarea "x"
type input "25-26 ACCIDENT EMFC Jeanette@Phil"
type textarea "x"
type input "25-26 ACCIDENT EMFC Jeanette@Phily"
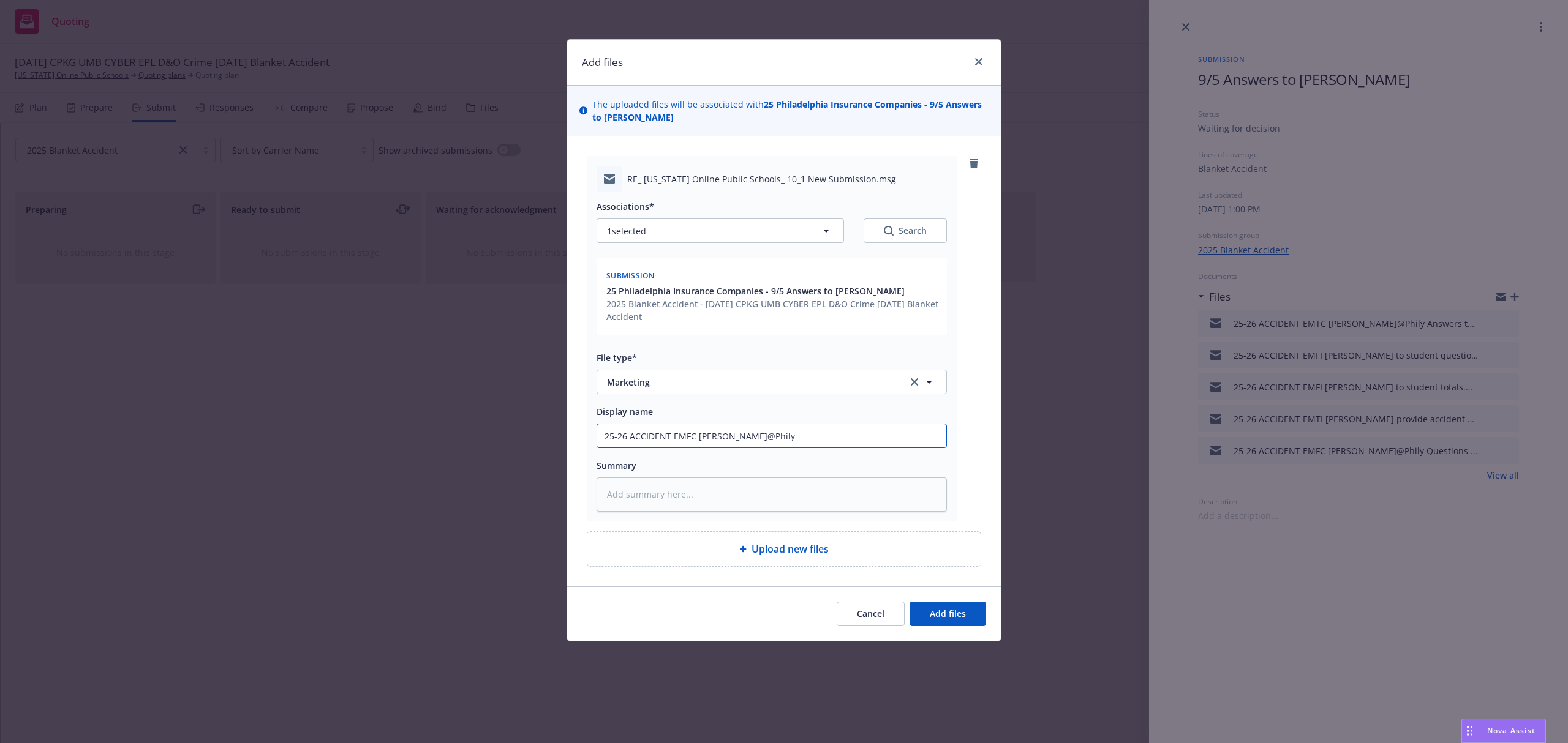
type textarea "x"
type input "25-26 ACCIDENT EMFC Jeanette@Phily"
type textarea "x"
type input "25-26 ACCIDENT EMFC Jeanette@Phily N"
type textarea "x"
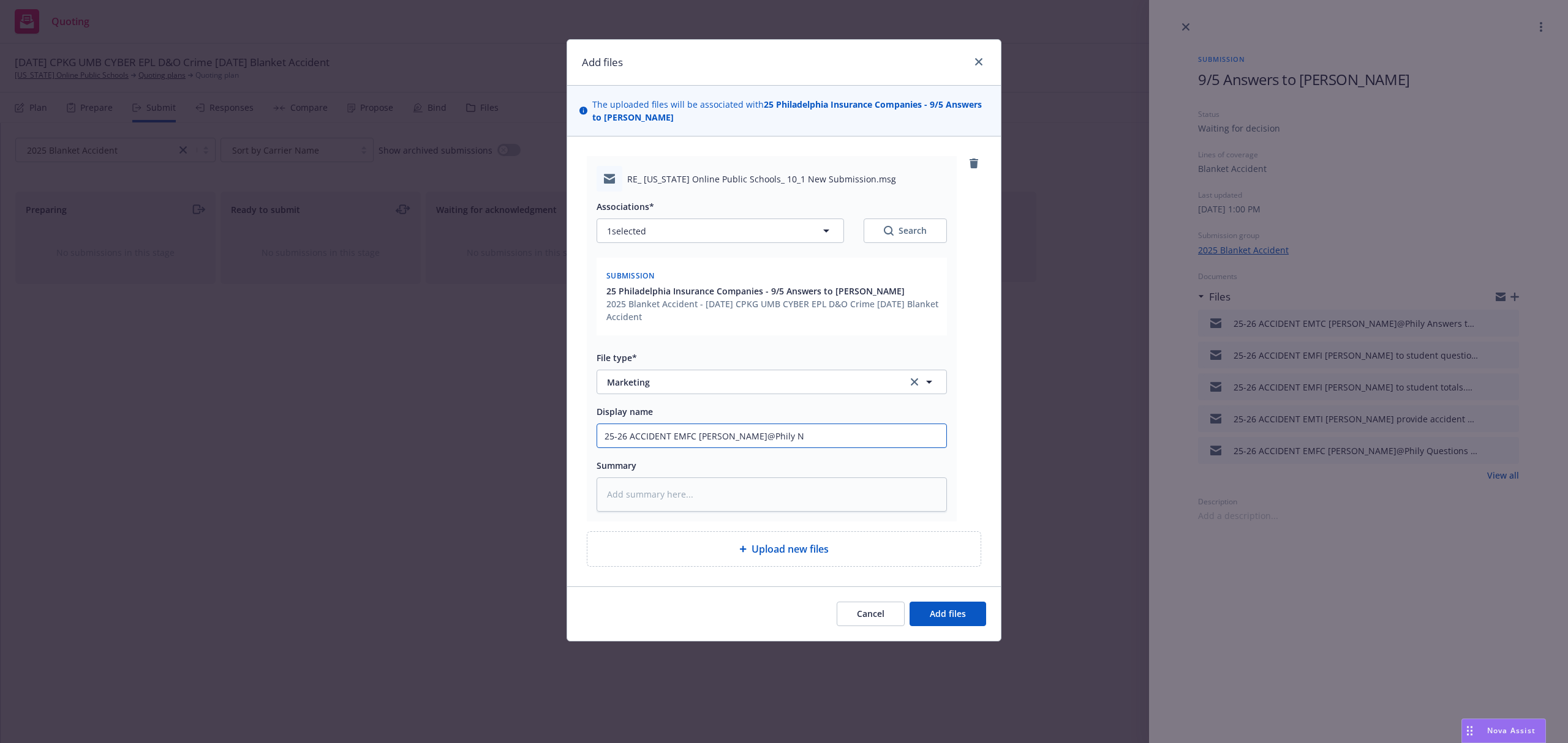
type input "25-26 ACCIDENT EMFC Jeanette@Phily Ne"
type textarea "x"
type input "25-26 ACCIDENT EMFC Jeanette@Phily Nee"
type textarea "x"
type input "25-26 ACCIDENT EMFC Jeanette@Phily Need"
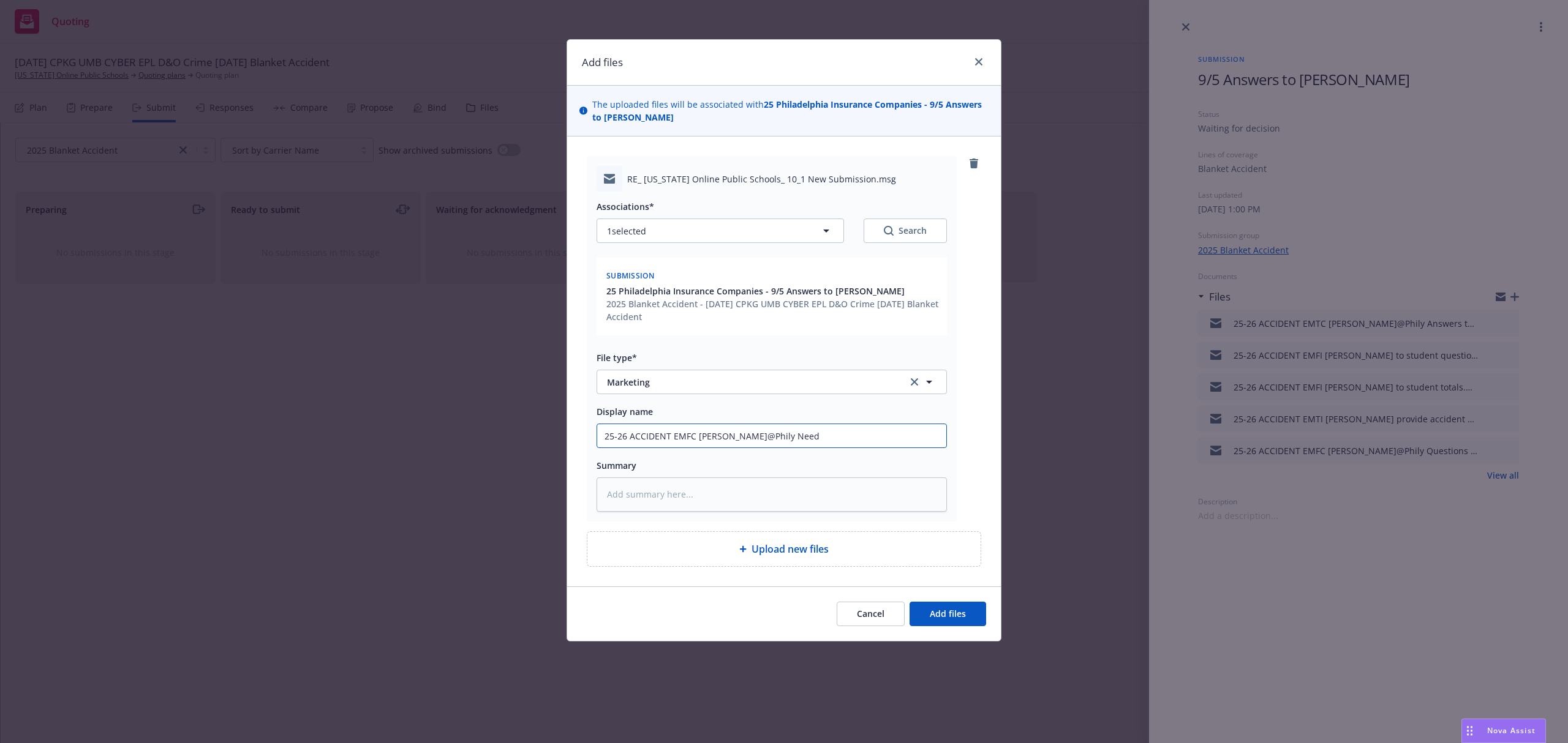
type textarea "x"
type input "25-26 ACCIDENT EMFC Jeanette@Phily Need"
type textarea "x"
type input "25-26 ACCIDENT EMFC Jeanette@Phily Need s"
type textarea "x"
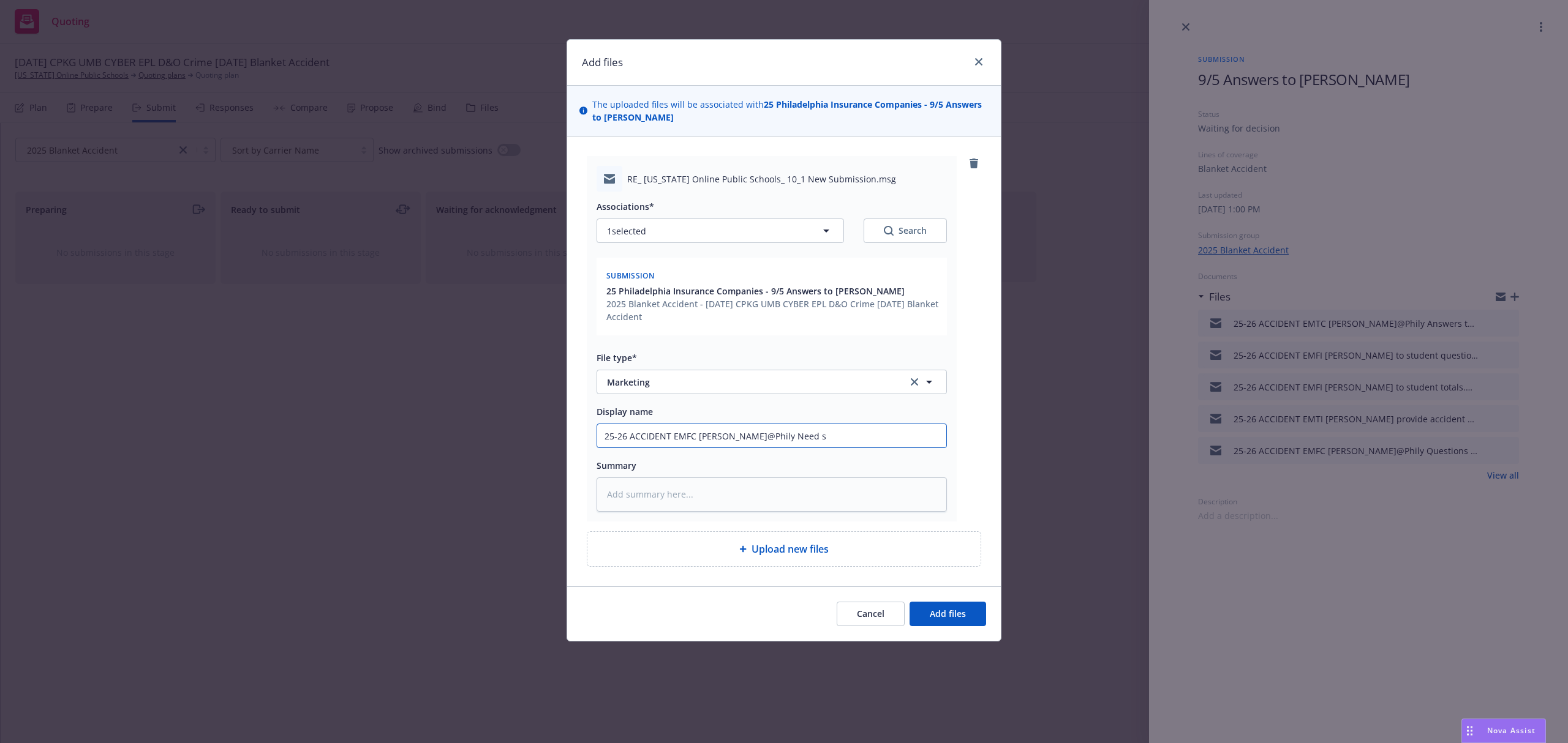
type input "25-26 ACCIDENT EMFC Jeanette@Phily Need sp"
type textarea "x"
type input "25-26 ACCIDENT EMFC Jeanette@Phily Need spr"
type textarea "x"
type input "25-26 ACCIDENT EMFC Jeanette@Phily Need spre"
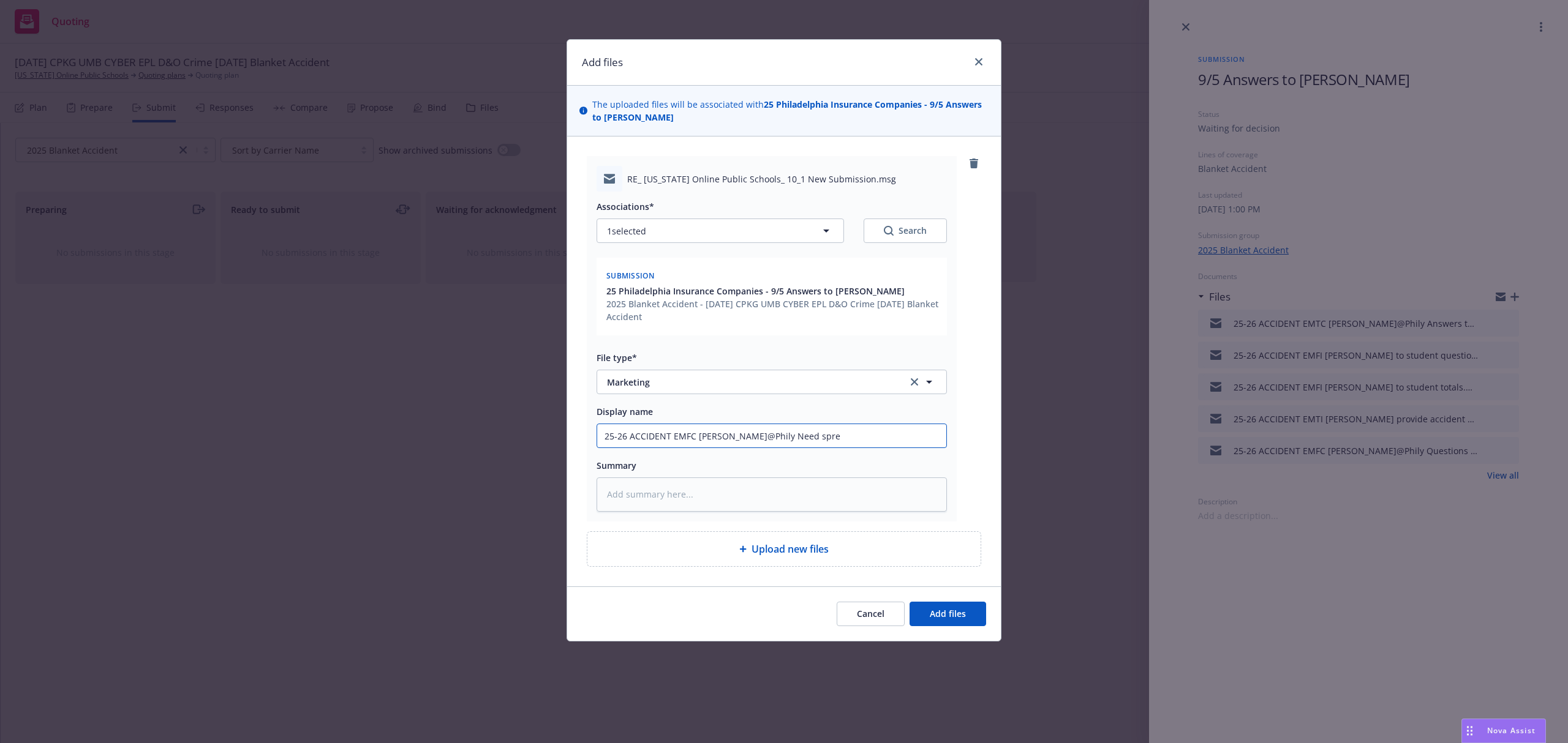
type textarea "x"
type input "25-26 ACCIDENT EMFC Jeanette@Phily Need sprea"
type textarea "x"
type input "25-26 ACCIDENT EMFC Jeanette@Phily Need spread"
type textarea "x"
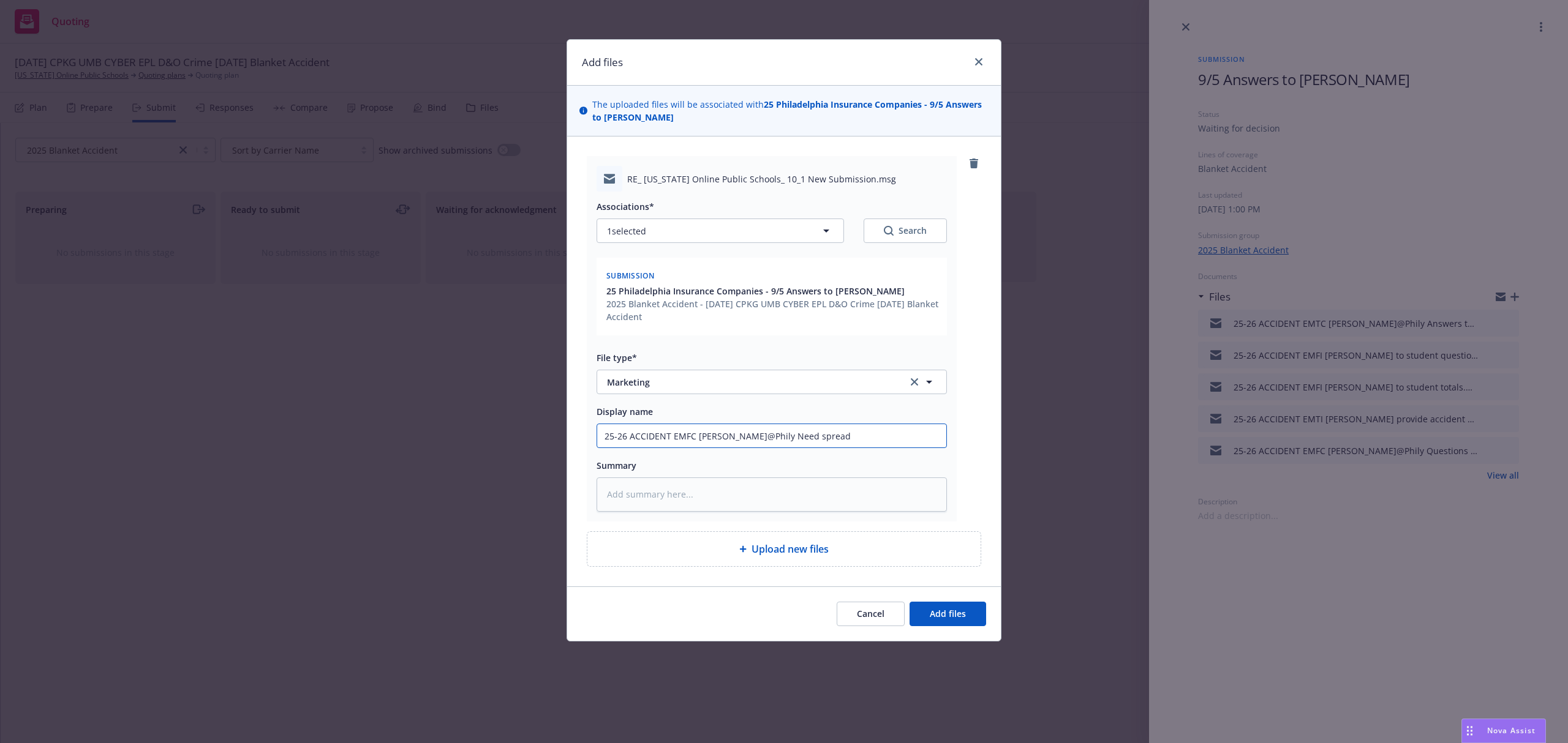
type input "25-26 ACCIDENT EMFC Jeanette@Phily Need spreads"
type textarea "x"
type input "25-26 ACCIDENT EMFC Jeanette@Phily Need spreadsh"
type textarea "x"
type input "25-26 ACCIDENT EMFC Jeanette@Phily Need spreadshe"
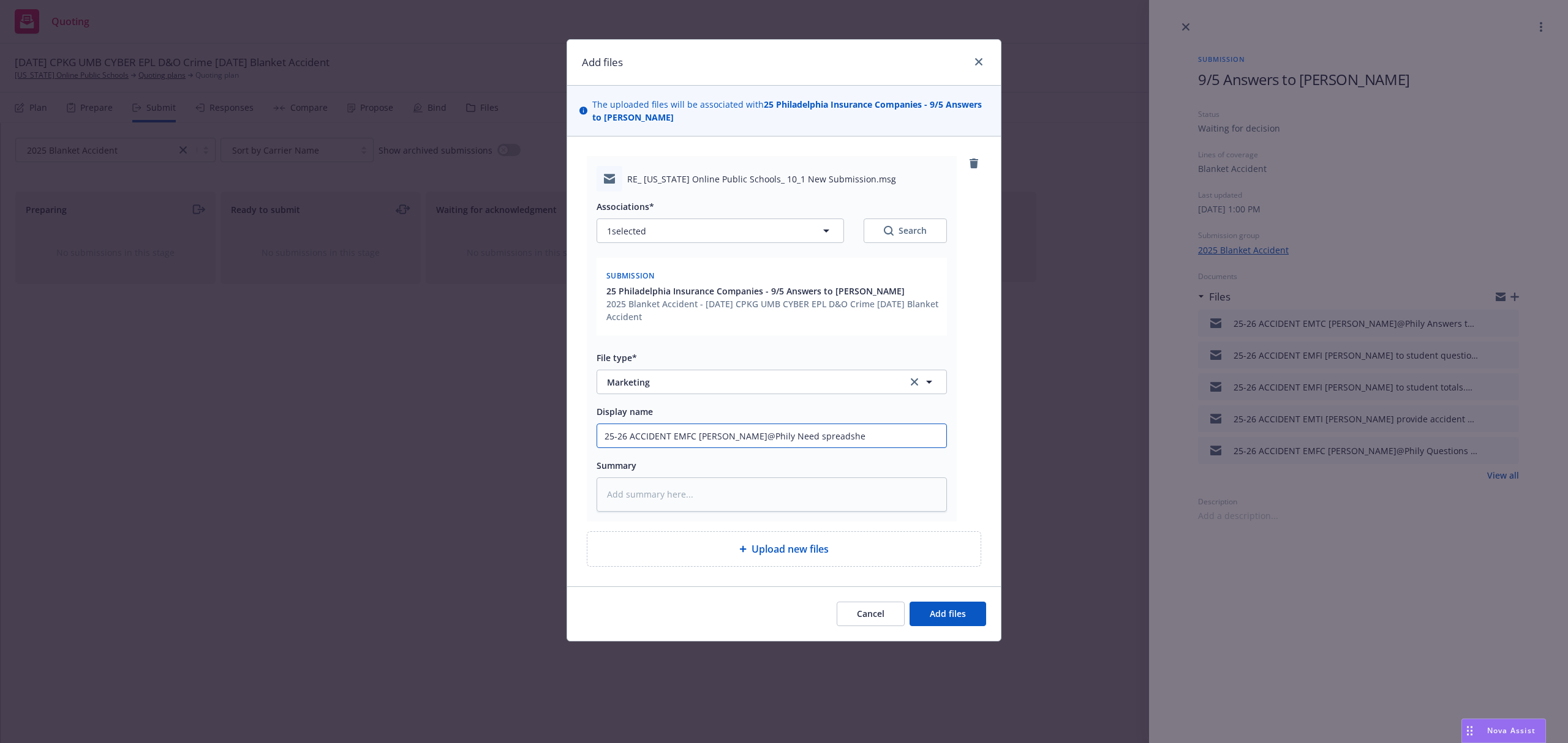
type textarea "x"
type input "25-26 ACCIDENT EMFC Jeanette@Phily Need spreadshee"
type textarea "x"
type input "25-26 ACCIDENT EMFC Jeanette@Phily Need spreadsheet"
type textarea "x"
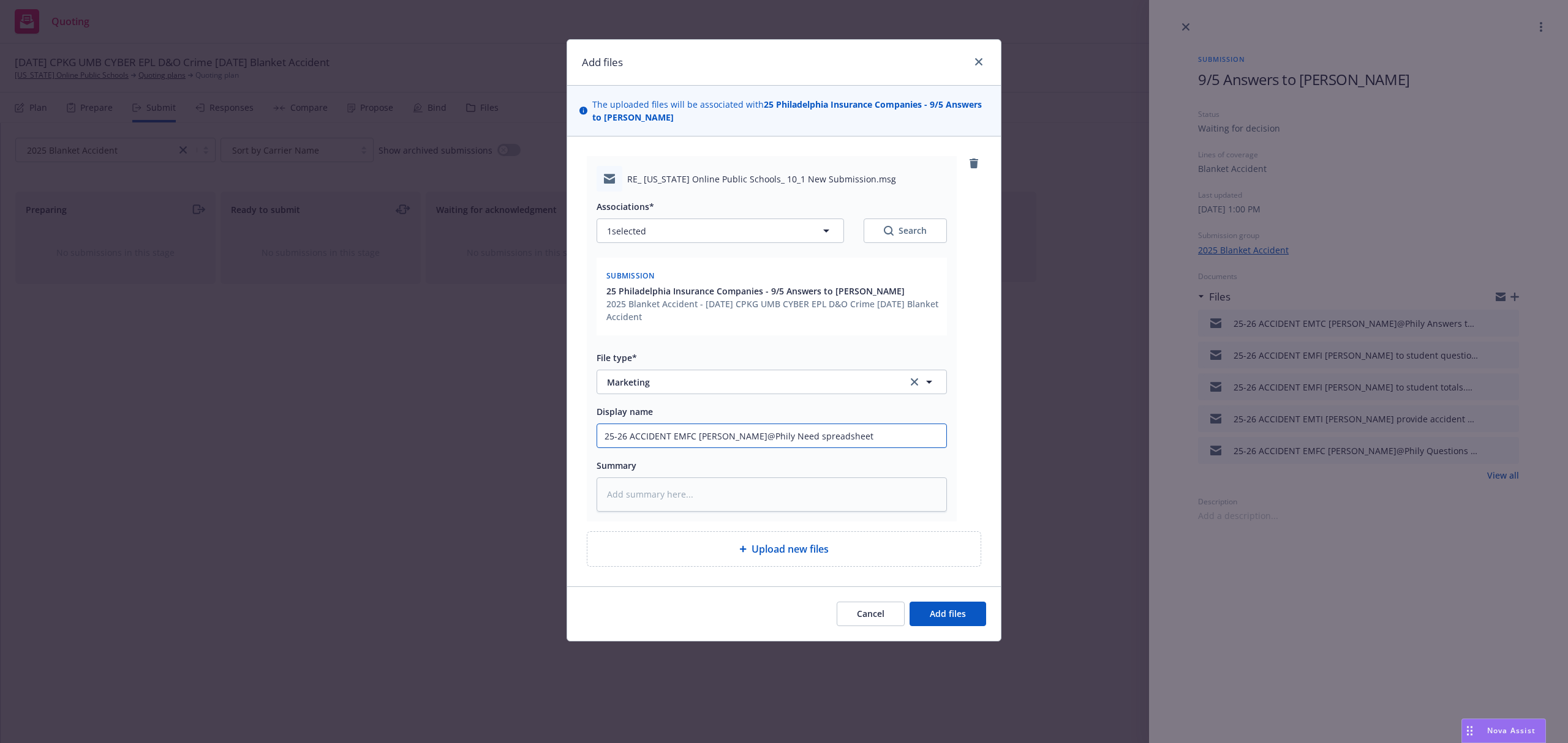
type input "25-26 ACCIDENT EMFC Jeanette@Phily Need spreadsheet"
type textarea "x"
type input "25-26 ACCIDENT EMFC Jeanette@Phily Need spreadsheet o"
type textarea "x"
type input "25-26 ACCIDENT EMFC Jeanette@Phily Need spreadsheet of"
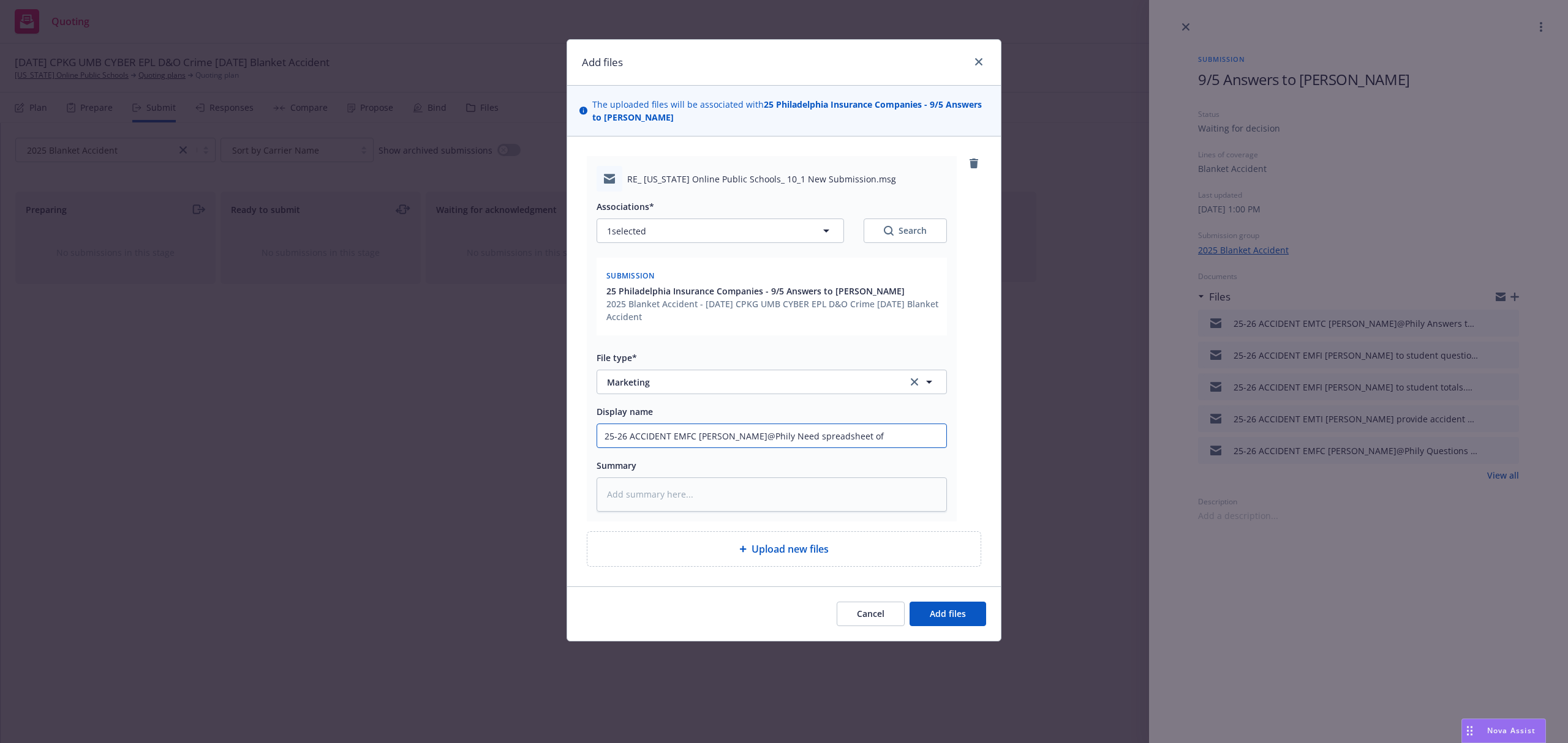
type textarea "x"
type input "25-26 ACCIDENT EMFC Jeanette@Phily Need spreadsheet of"
type textarea "x"
type input "25-26 ACCIDENT EMFC Jeanette@Phily Need spreadsheet of a"
type textarea "x"
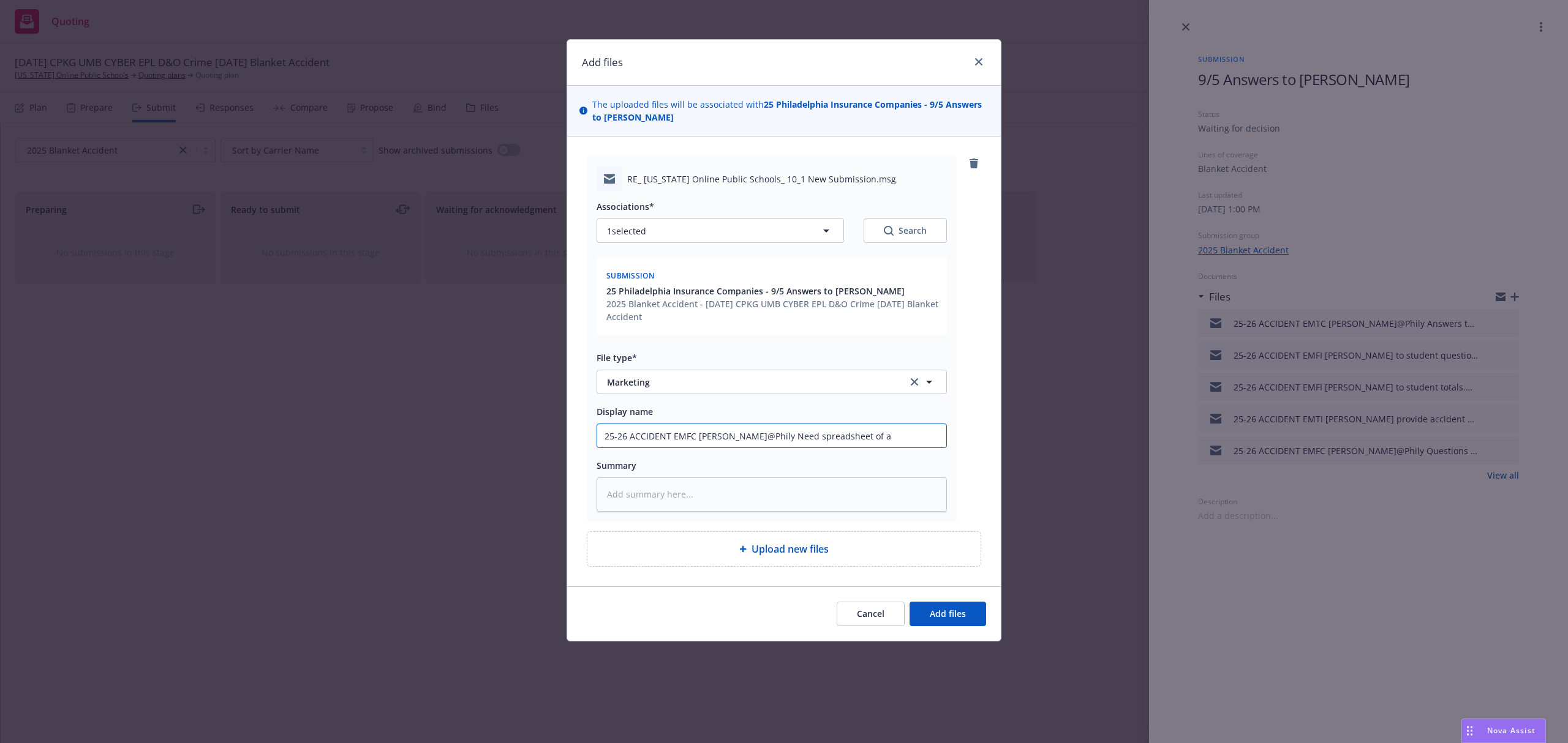
type input "25-26 ACCIDENT EMFC Jeanette@Phily Need spreadsheet of al"
type textarea "x"
type input "25-26 ACCIDENT EMFC Jeanette@Phily Need spreadsheet of all"
type textarea "x"
type input "25-26 ACCIDENT EMFC Jeanette@Phily Need spreadsheet of all"
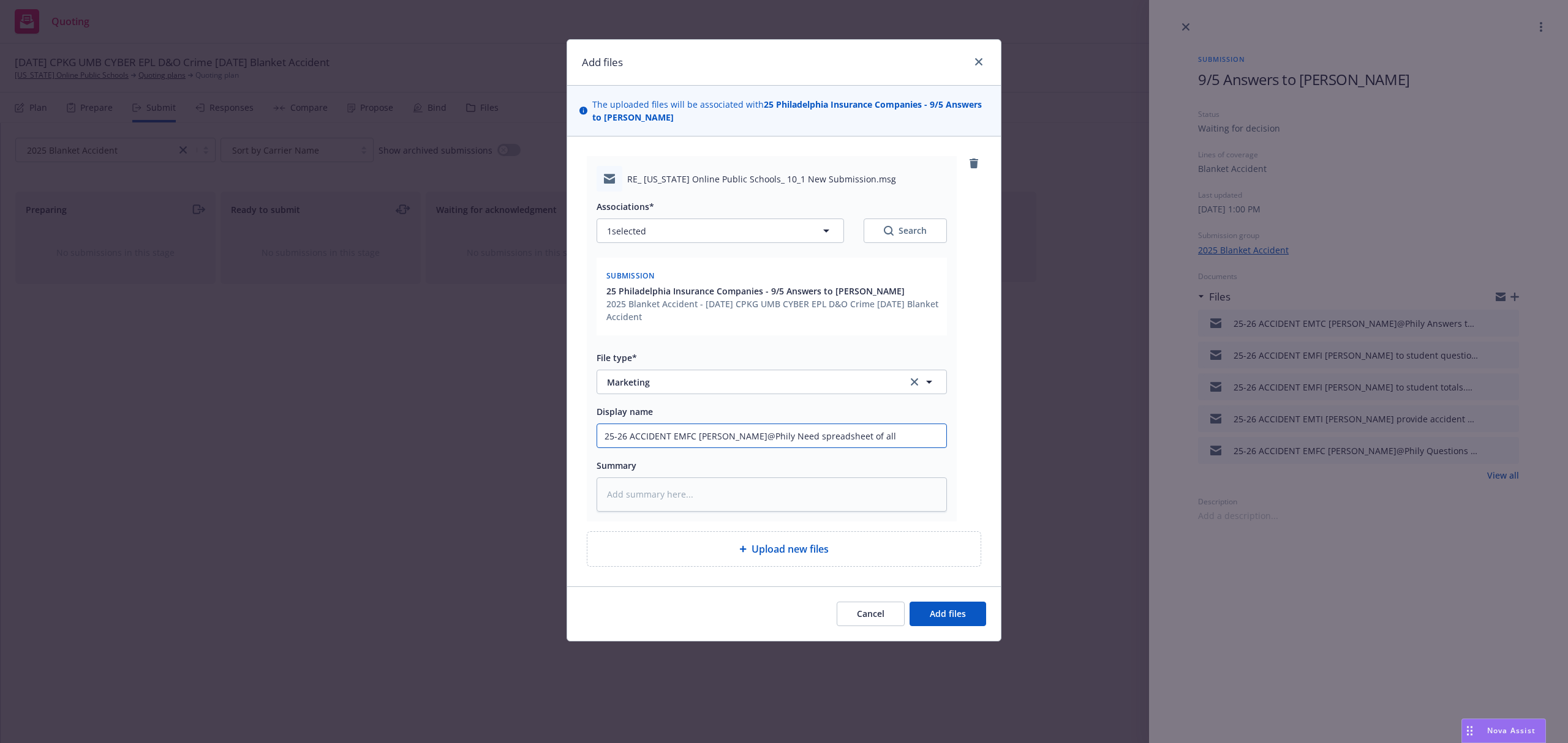
type textarea "x"
type input "25-26 ACCIDENT EMFC Jeanette@Phily Need spreadsheet of all e"
type textarea "x"
type input "25-26 ACCIDENT EMFC Jeanette@Phily Need spreadsheet of all ev"
type textarea "x"
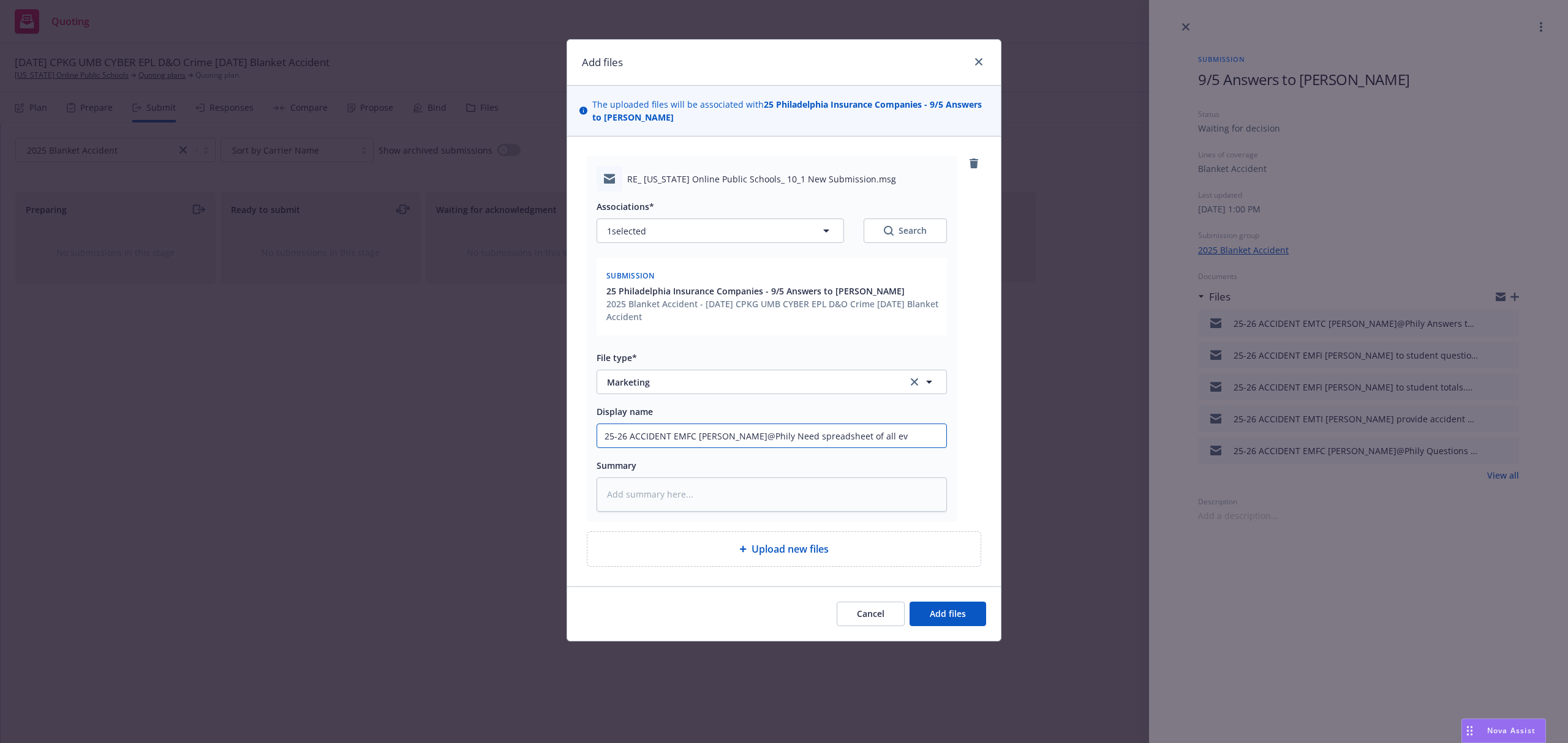
type input "25-26 ACCIDENT EMFC Jeanette@Phily Need spreadsheet of all eve"
type textarea "x"
type input "25-26 ACCIDENT EMFC Jeanette@Phily Need spreadsheet of all event"
type textarea "x"
type input "25-26 ACCIDENT EMFC Jeanette@Phily Need spreadsheet of all events"
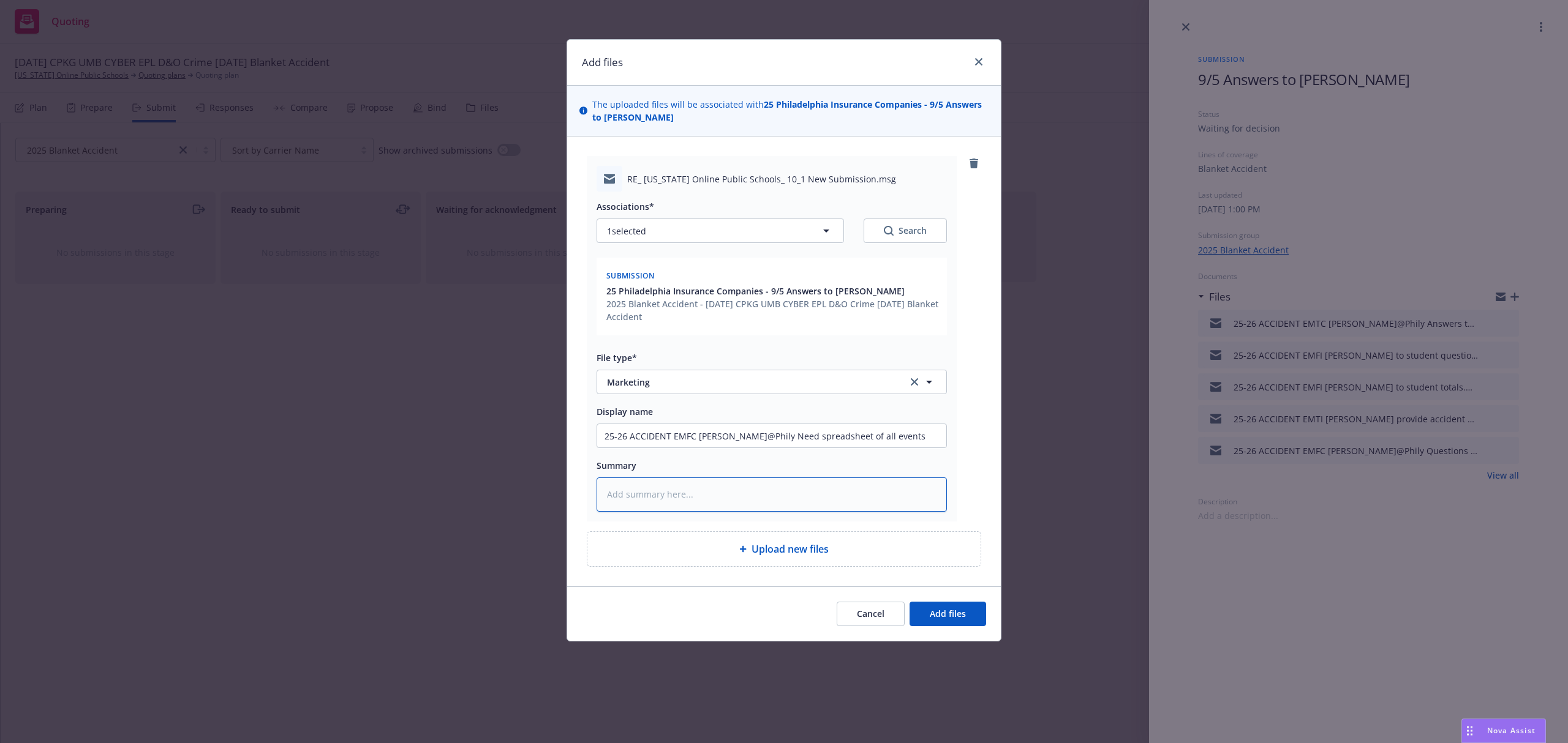
paste textarea "Hi Samantha, Can the insured provide a spreadsheet with the following informati…"
type textarea "x"
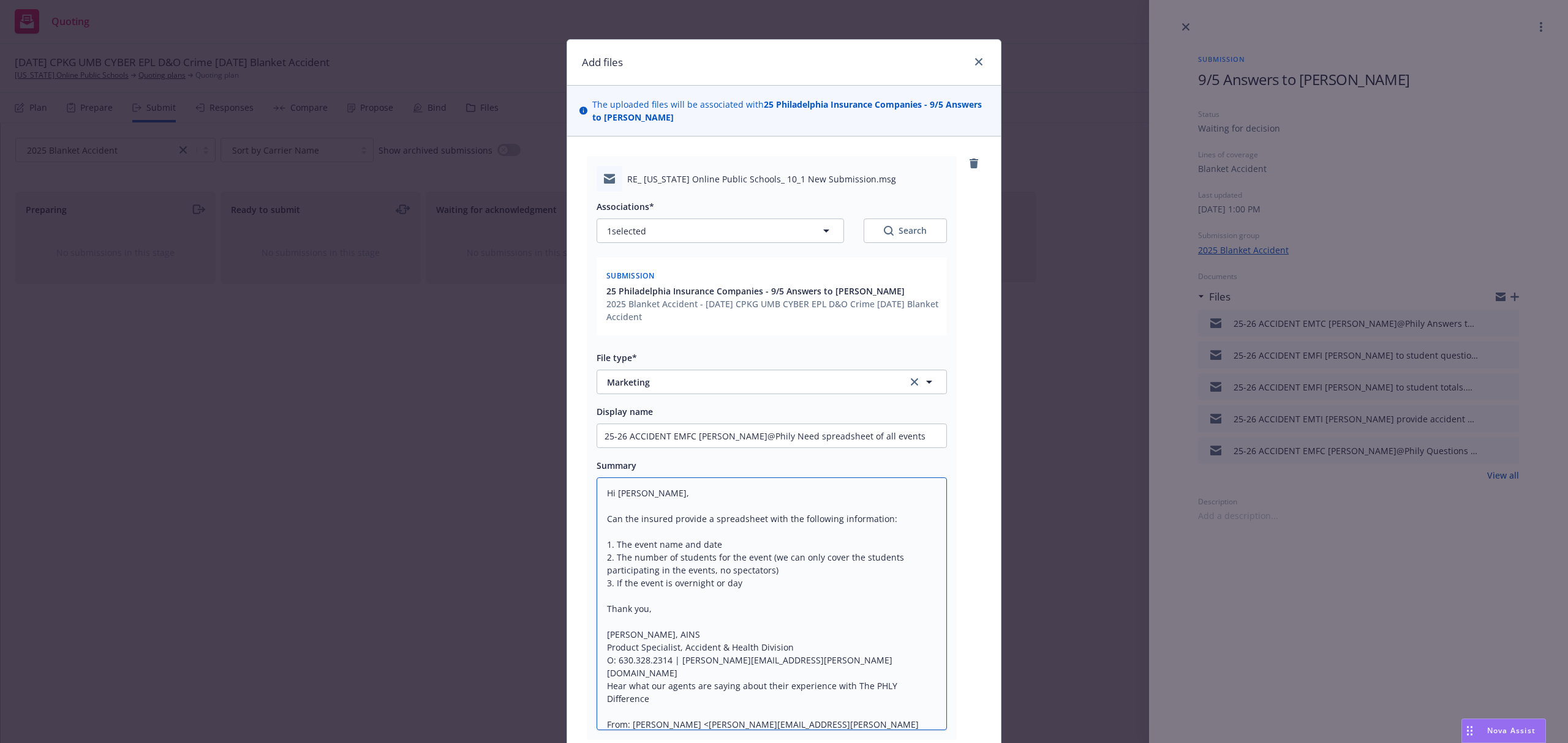
scroll to position [158, 0]
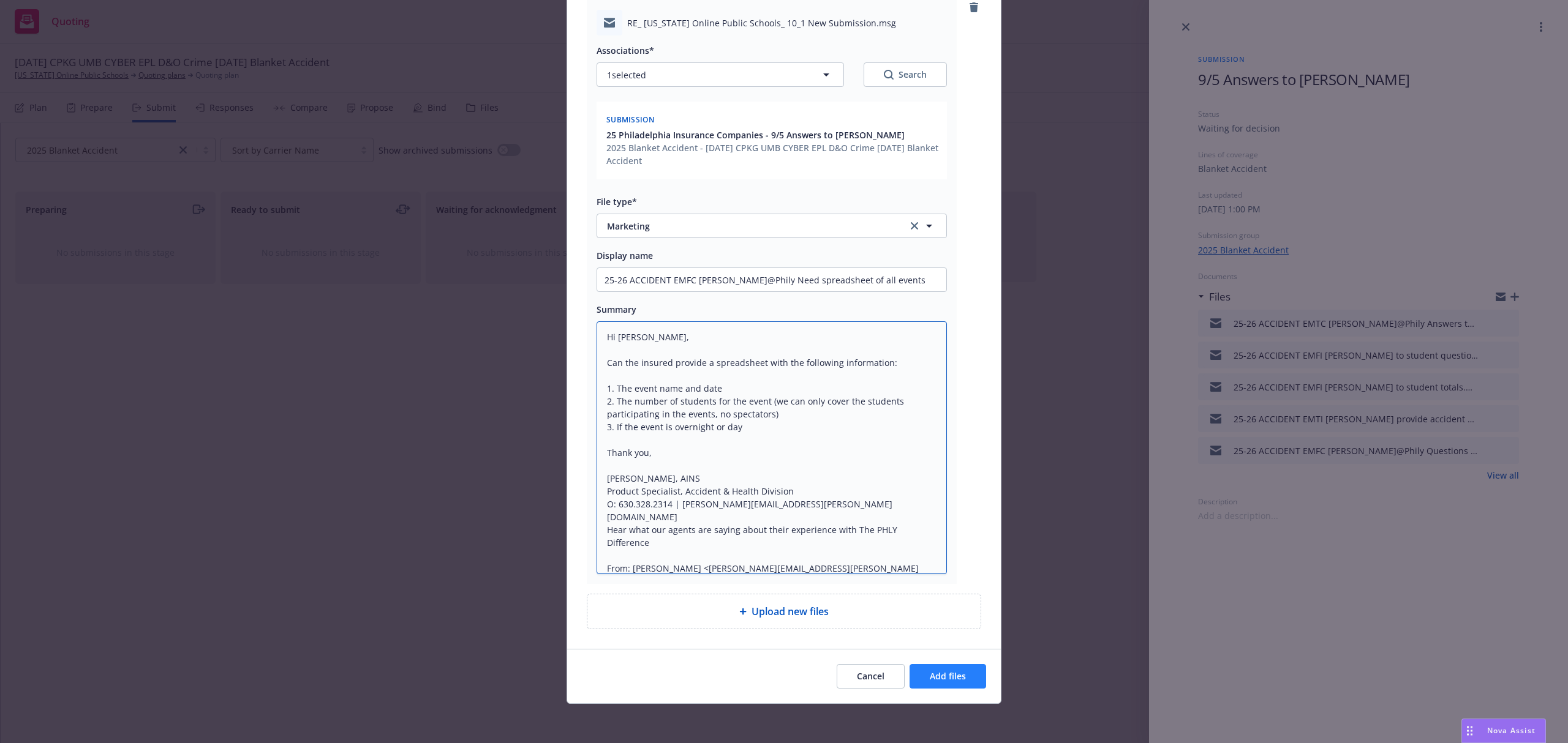
type textarea "Hi Samantha, Can the insured provide a spreadsheet with the following informati…"
click at [949, 672] on span "Add files" at bounding box center [948, 676] width 36 height 12
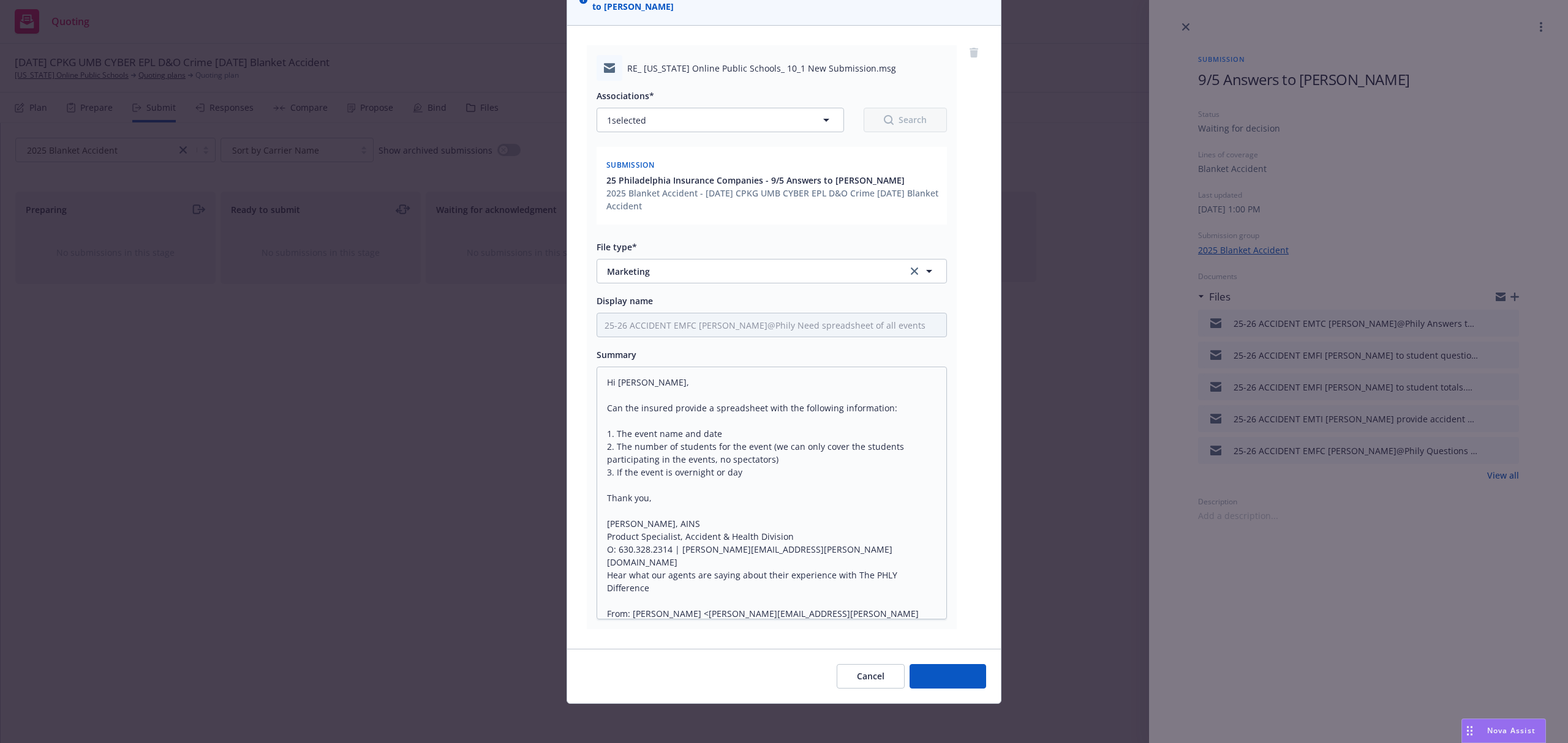
scroll to position [111, 0]
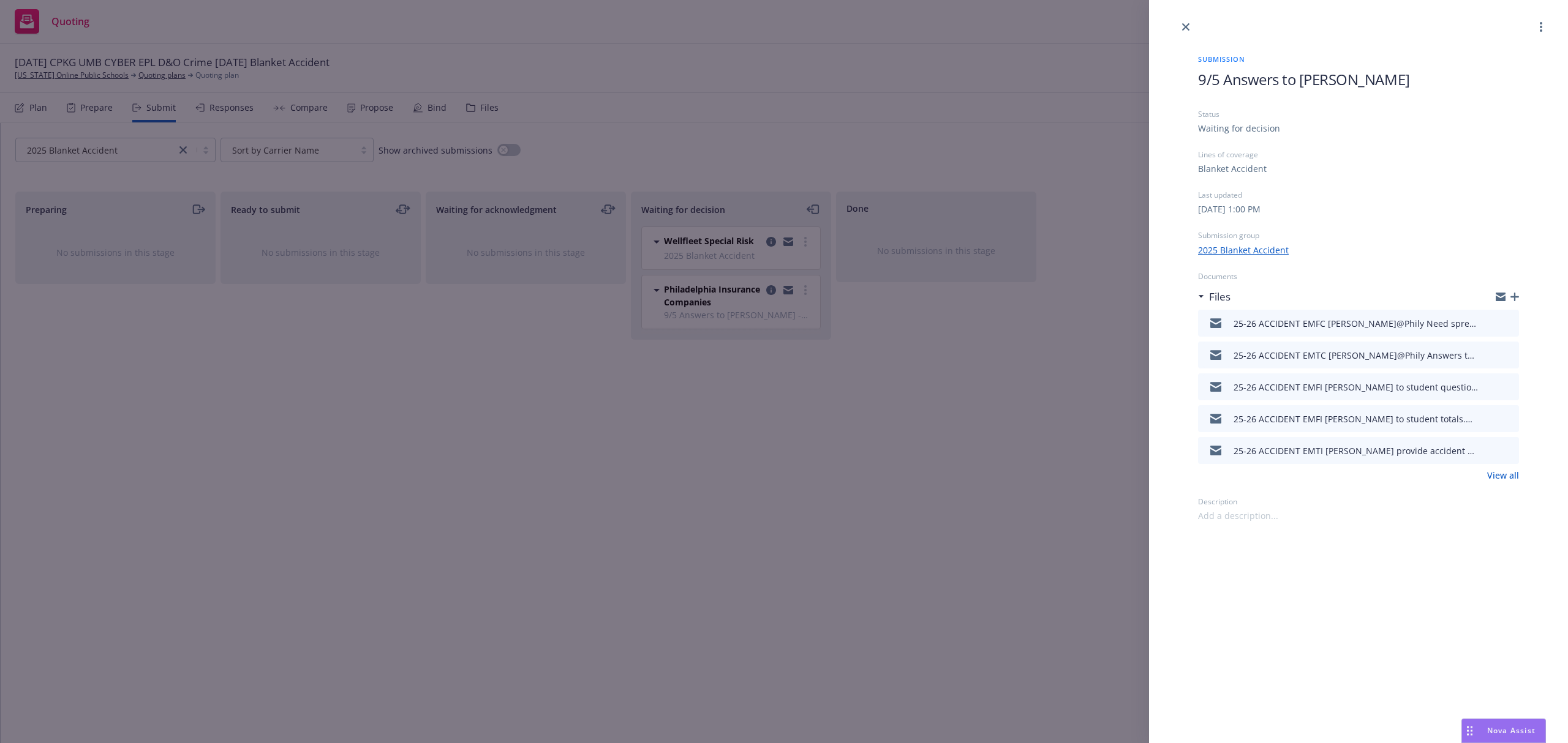
click at [1514, 295] on icon "button" at bounding box center [1514, 297] width 8 height 8
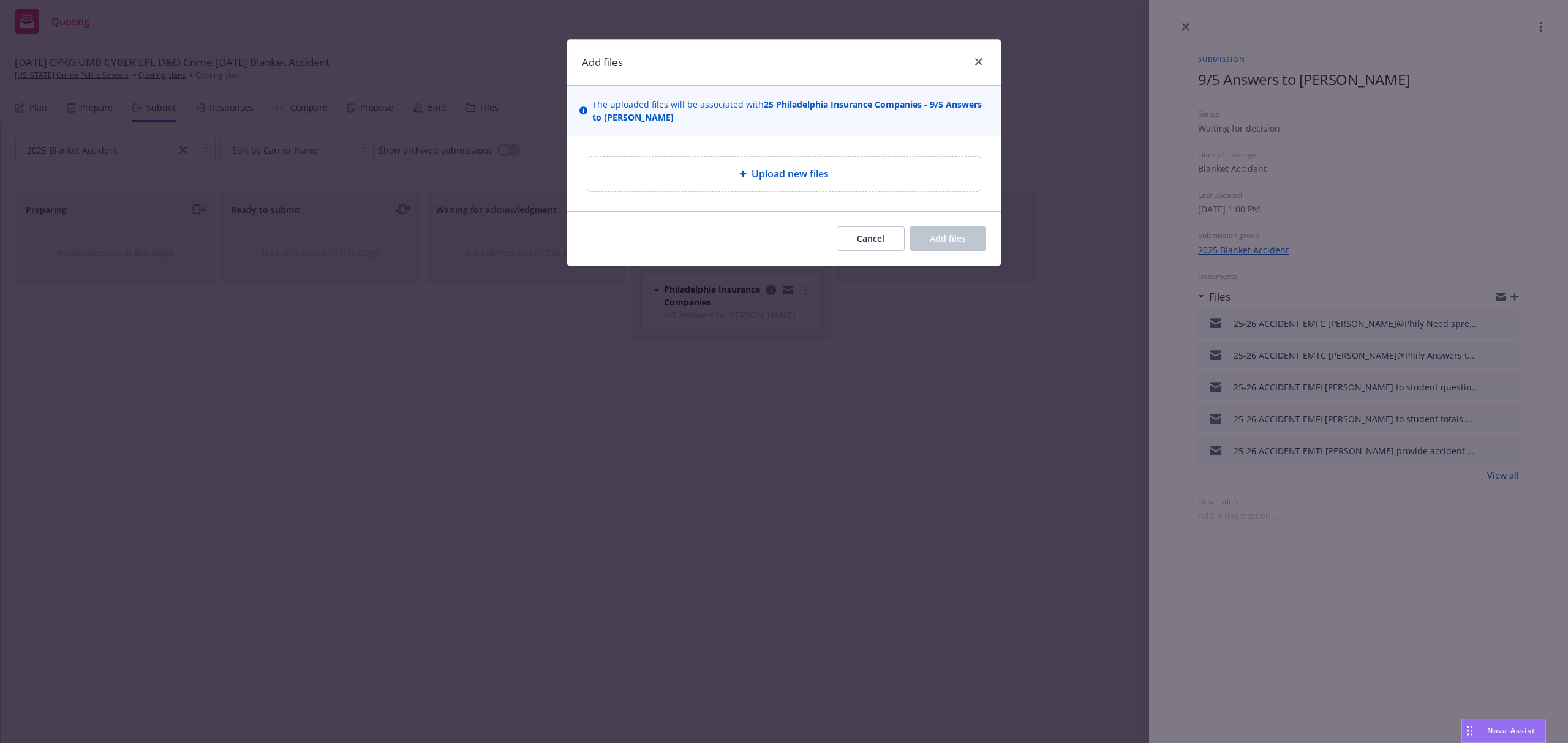
type textarea "x"
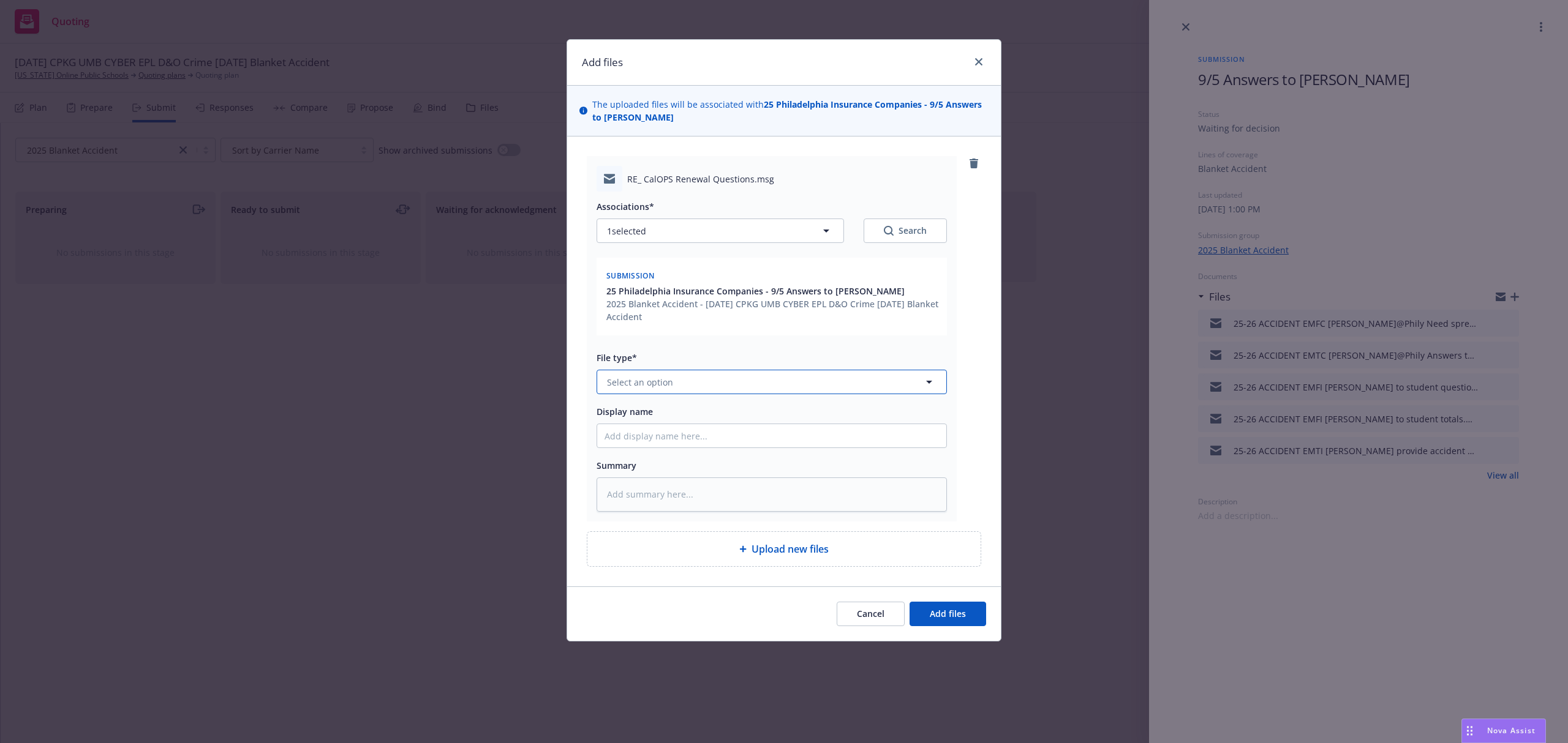
click at [659, 390] on button "Select an option" at bounding box center [772, 382] width 351 height 24
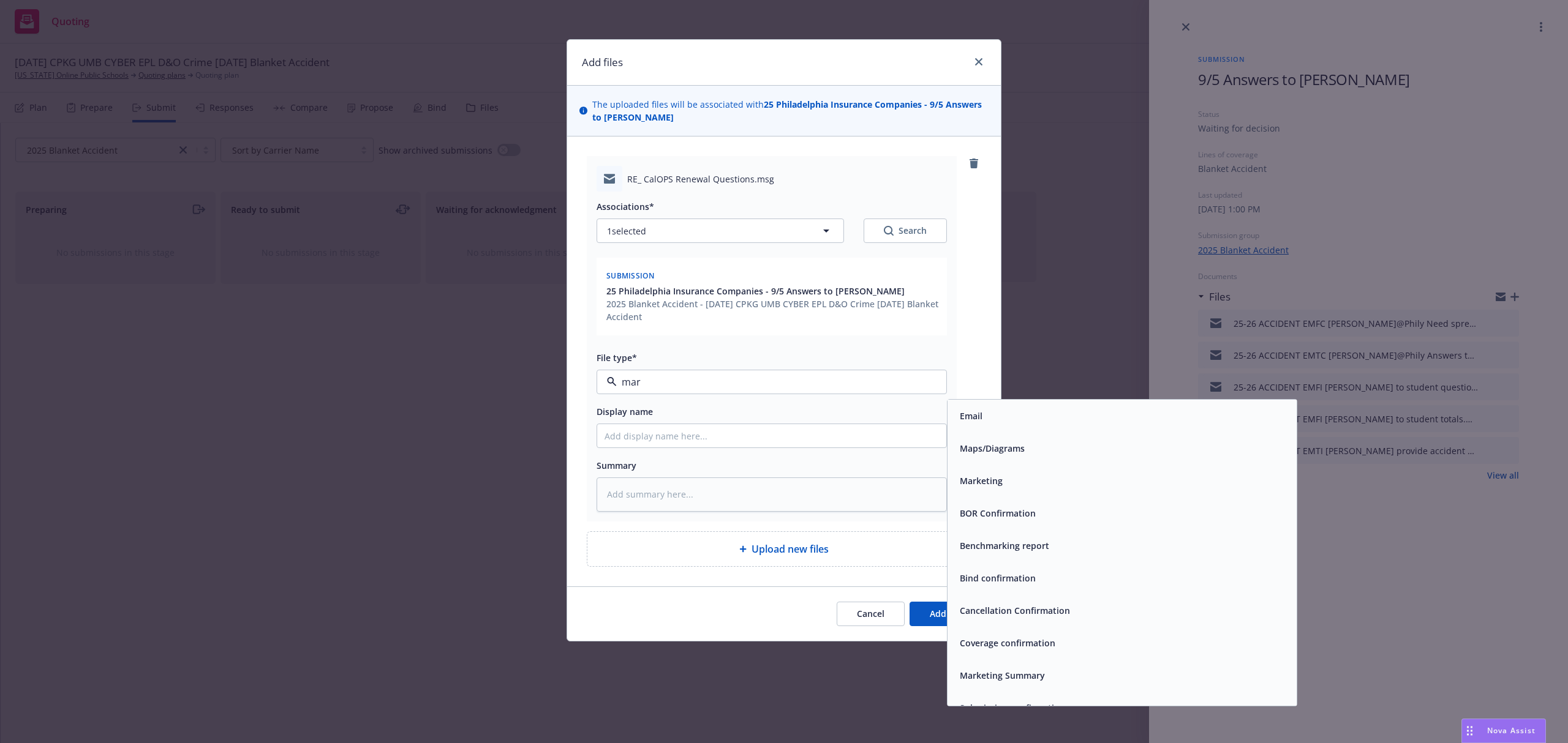
type input "mark"
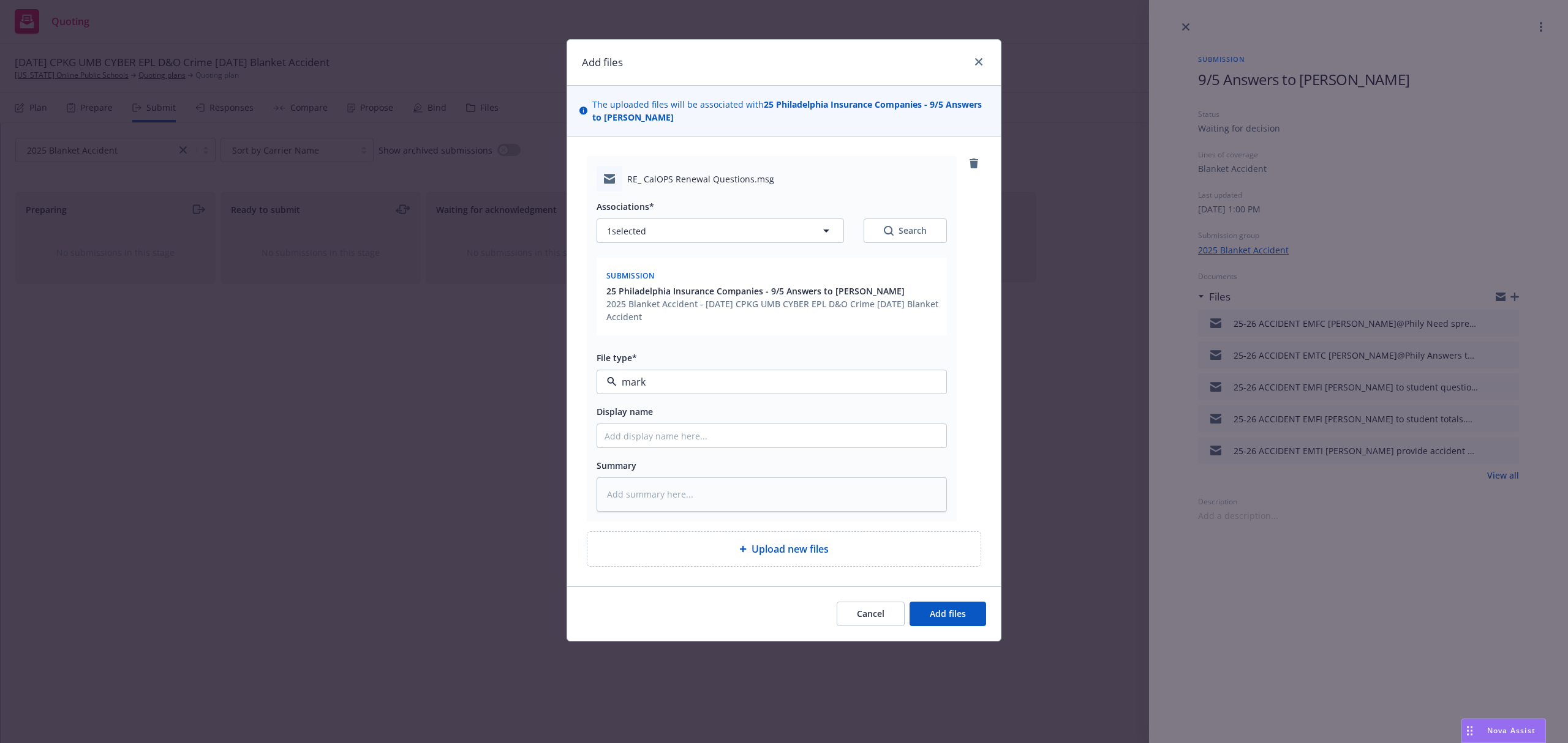
type textarea "x"
type input "2"
type textarea "x"
type input "25"
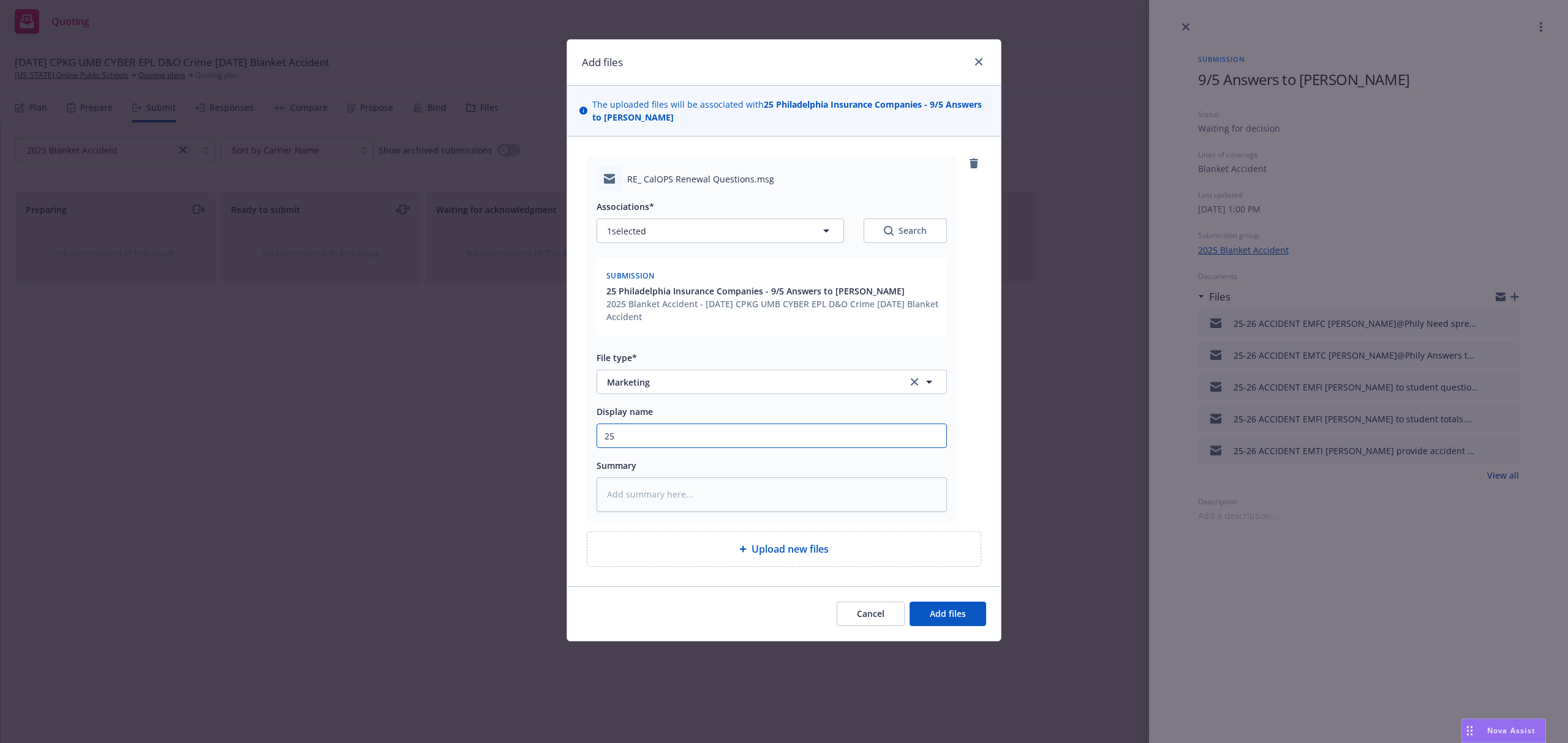
type textarea "x"
type input "25-"
type textarea "x"
type input "25-2"
type textarea "x"
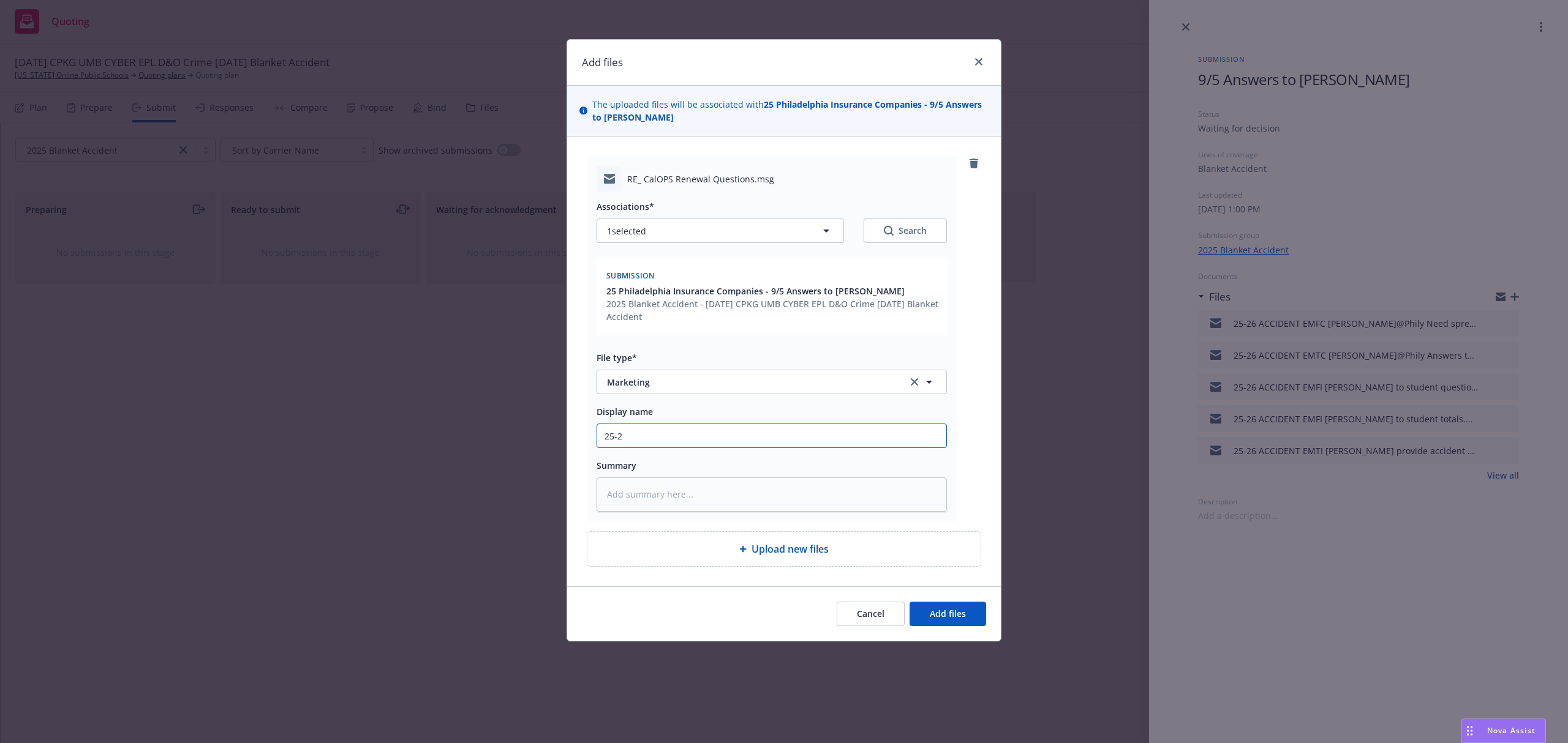
type input "25-26"
type textarea "x"
type input "25-26"
type textarea "x"
type input "25-26 A"
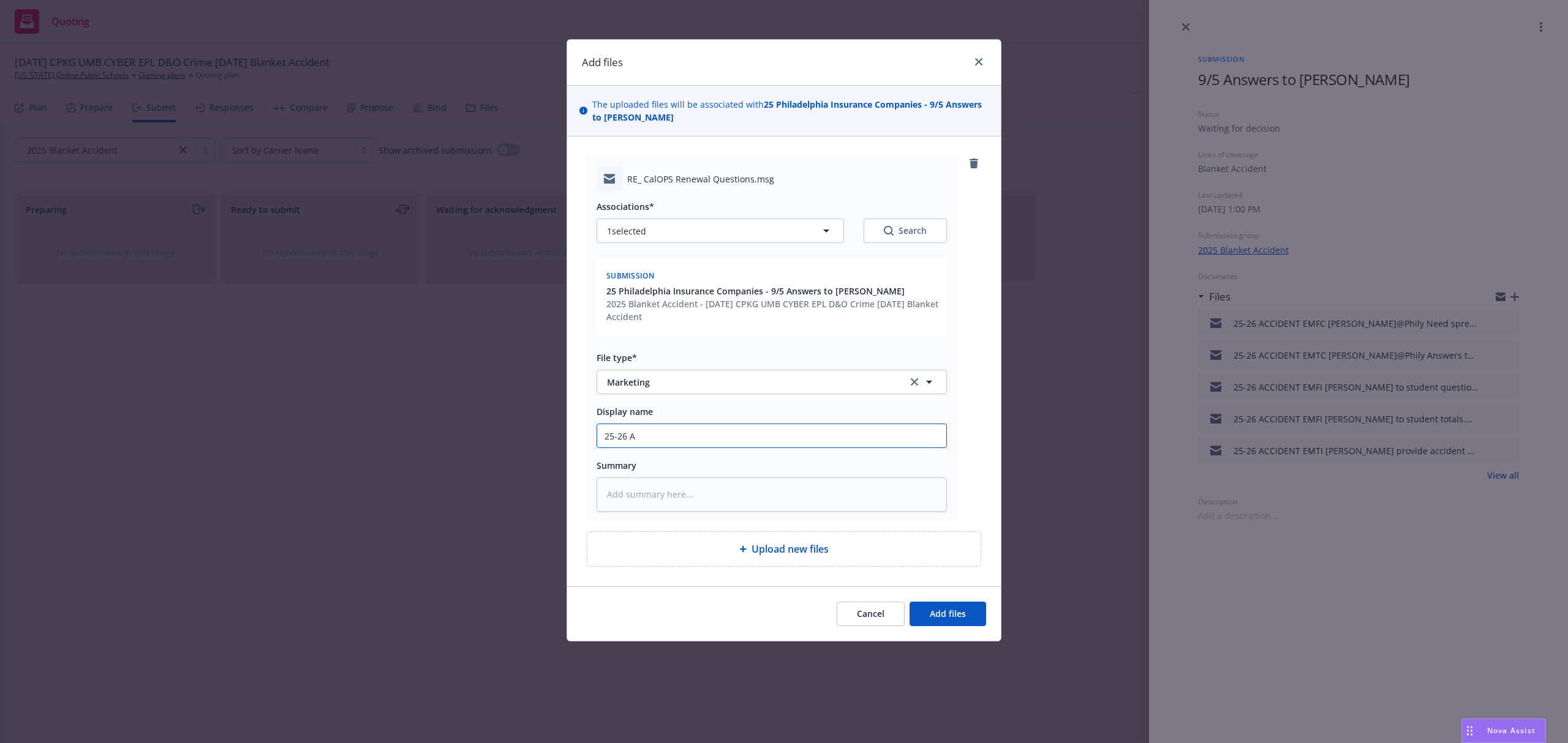
type textarea "x"
type input "25-26 AC"
type textarea "x"
type input "25-26 ACC"
type textarea "x"
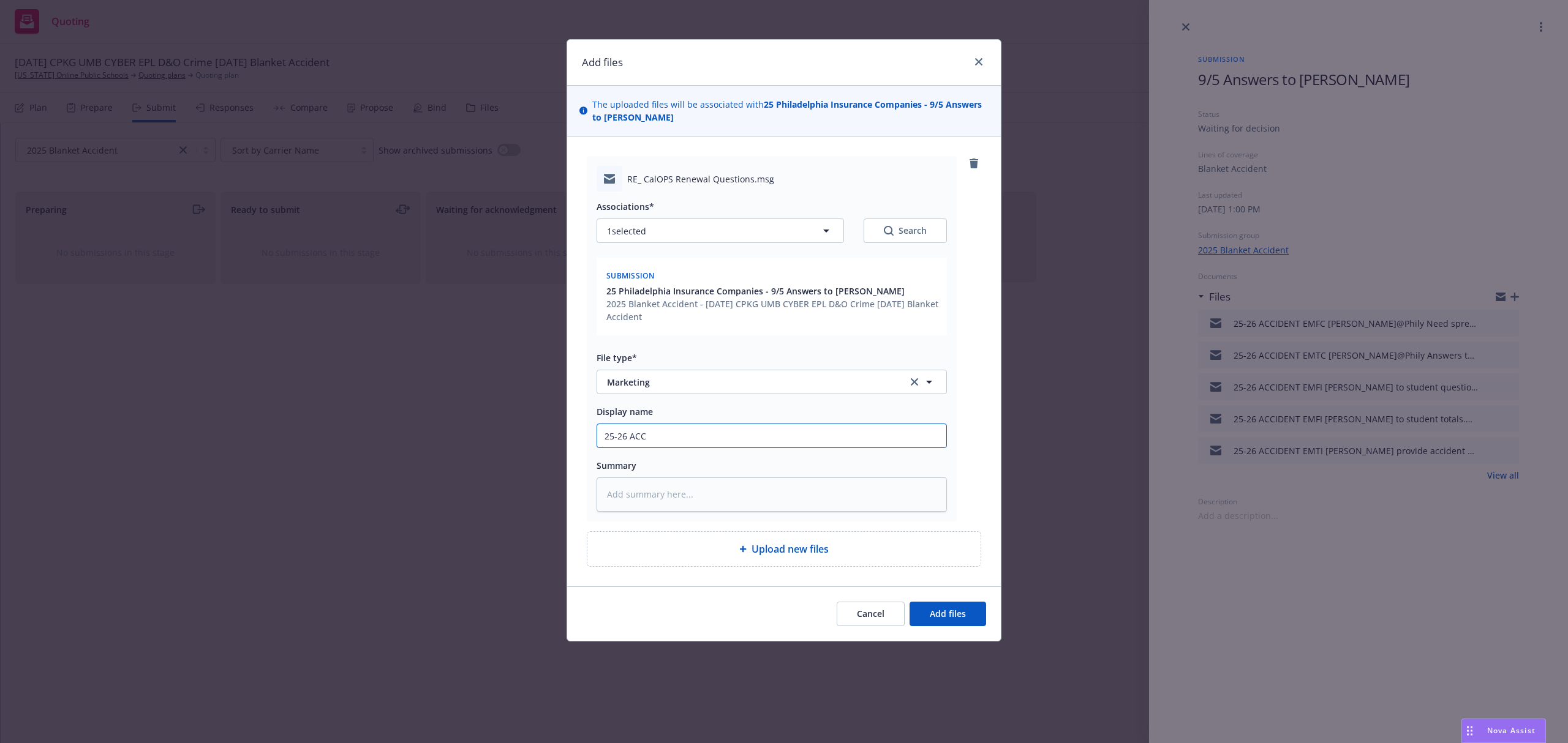
type input "25-26 ACCI"
type textarea "x"
type input "25-26 ACCID"
type textarea "x"
type input "25-26 ACCIDE"
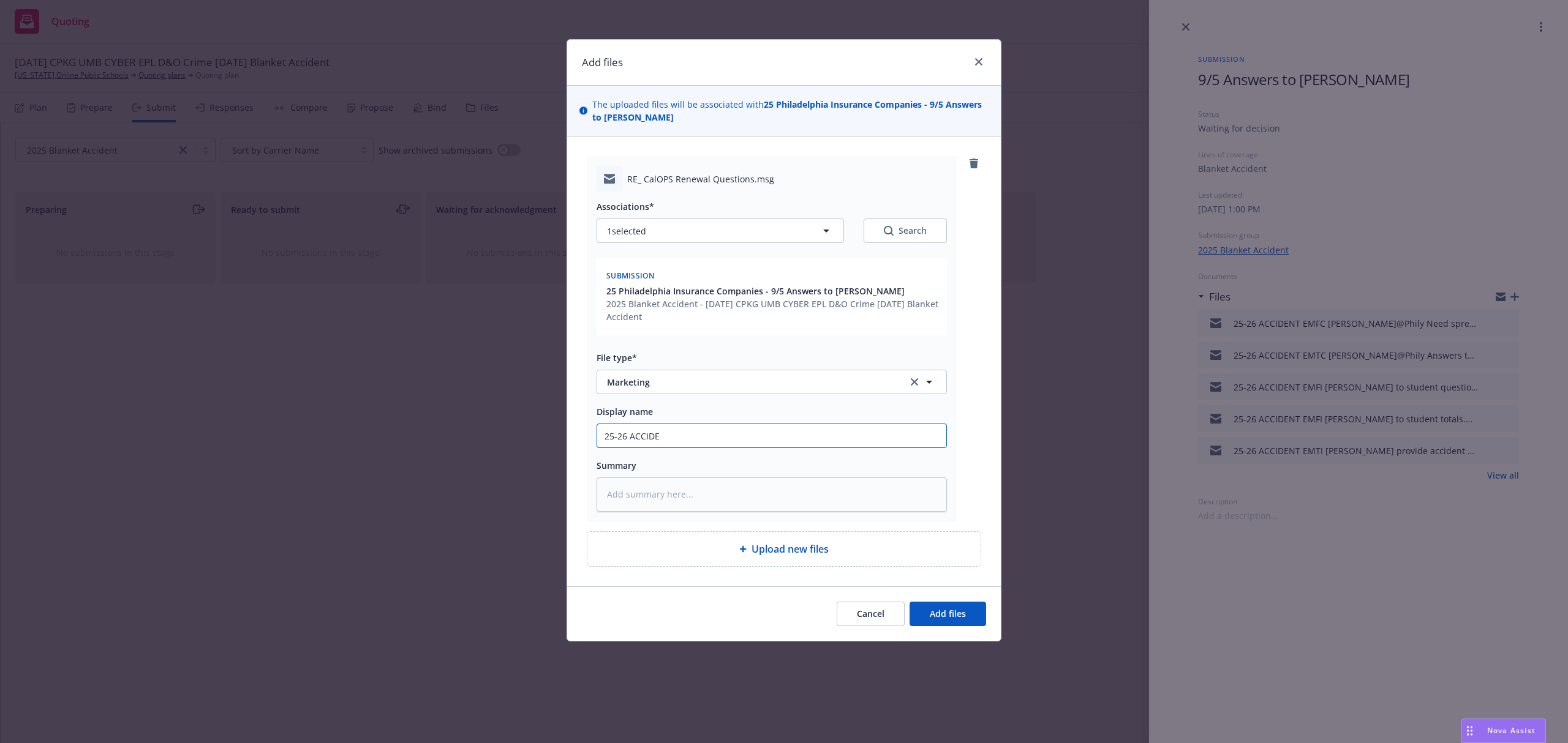
type textarea "x"
type input "25-26 ACCIDEN"
type textarea "x"
type input "25-26 ACCIDENT"
type textarea "x"
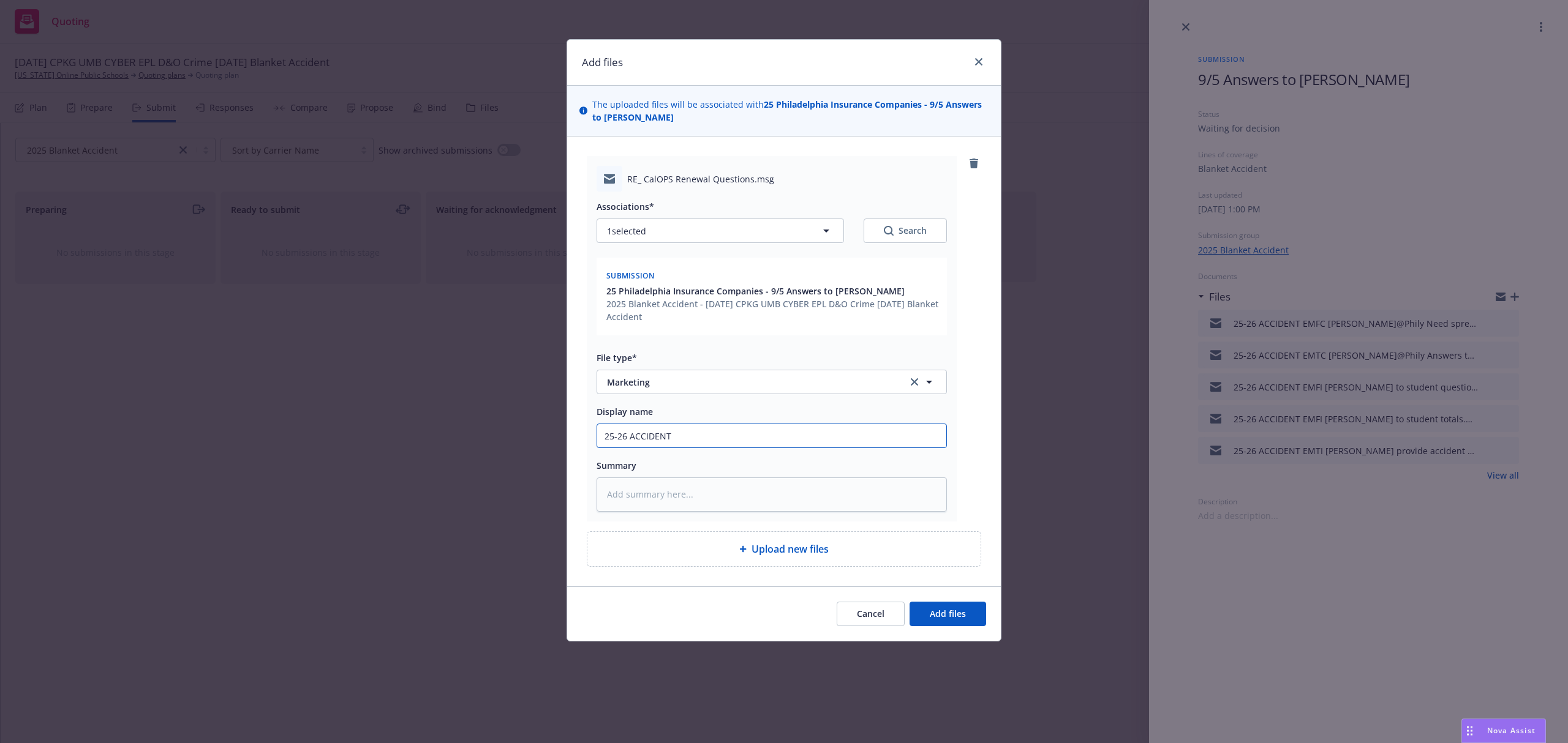
type input "25-26 ACCIDENT"
type textarea "x"
type input "25-26 ACCIDENT E"
type textarea "x"
type input "25-26 ACCIDENT EM"
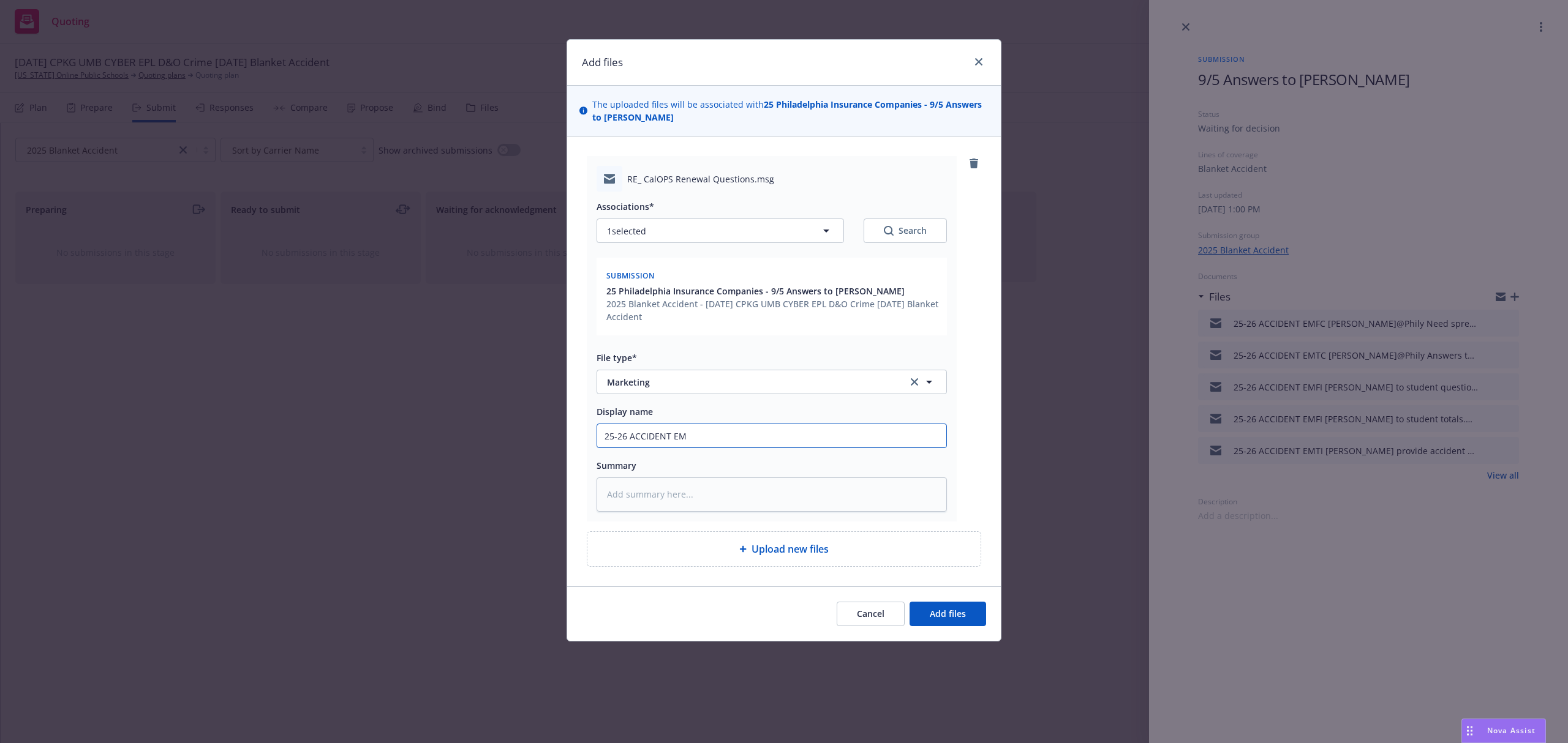
type textarea "x"
type input "25-26 ACCIDENT EMT"
type textarea "x"
type input "25-26 ACCIDENT EM"
type textarea "x"
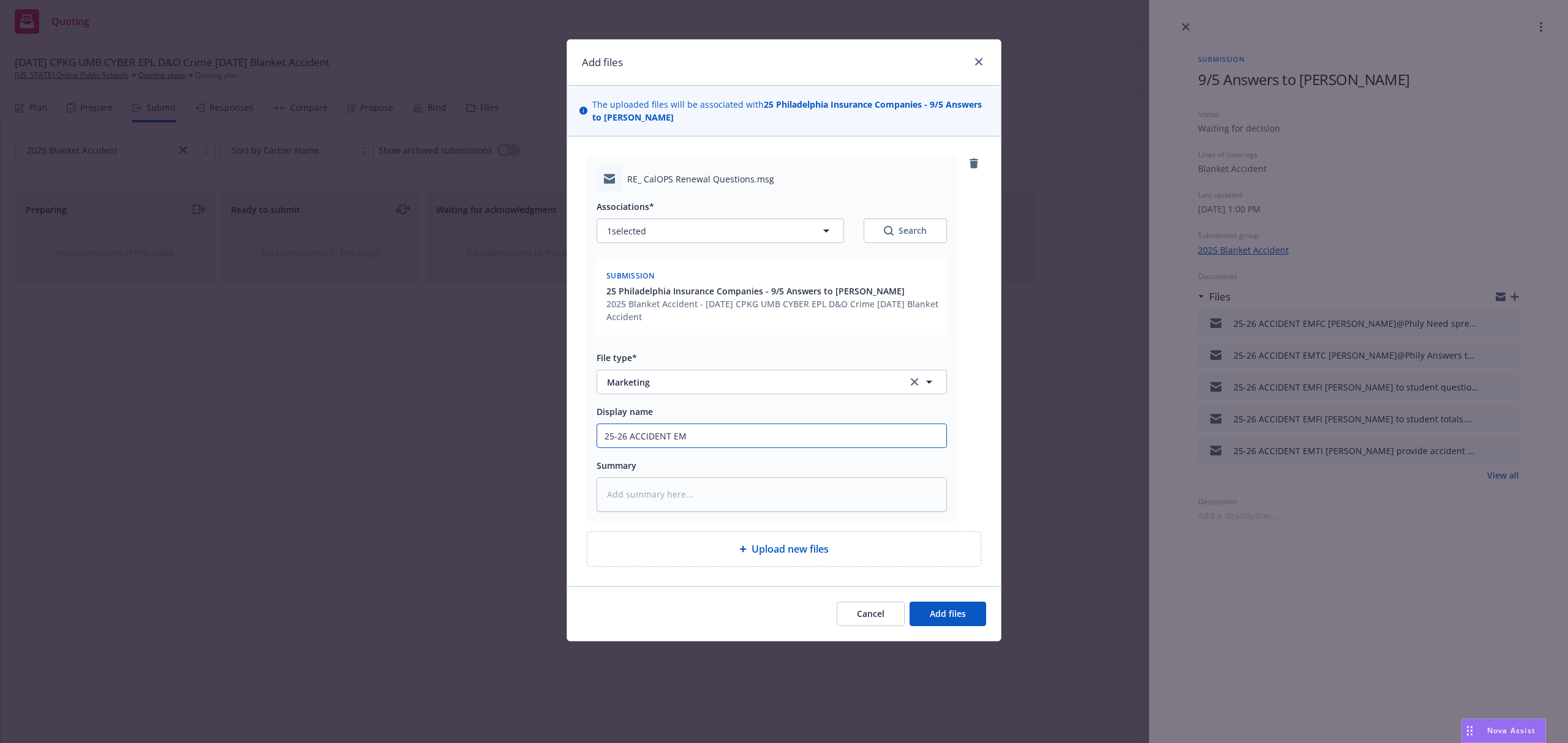
type input "25-26 ACCIDENT EMT"
type textarea "x"
type input "25-26 ACCIDENT EMTC"
type textarea "x"
type input "25-26 ACCIDENT EMTC"
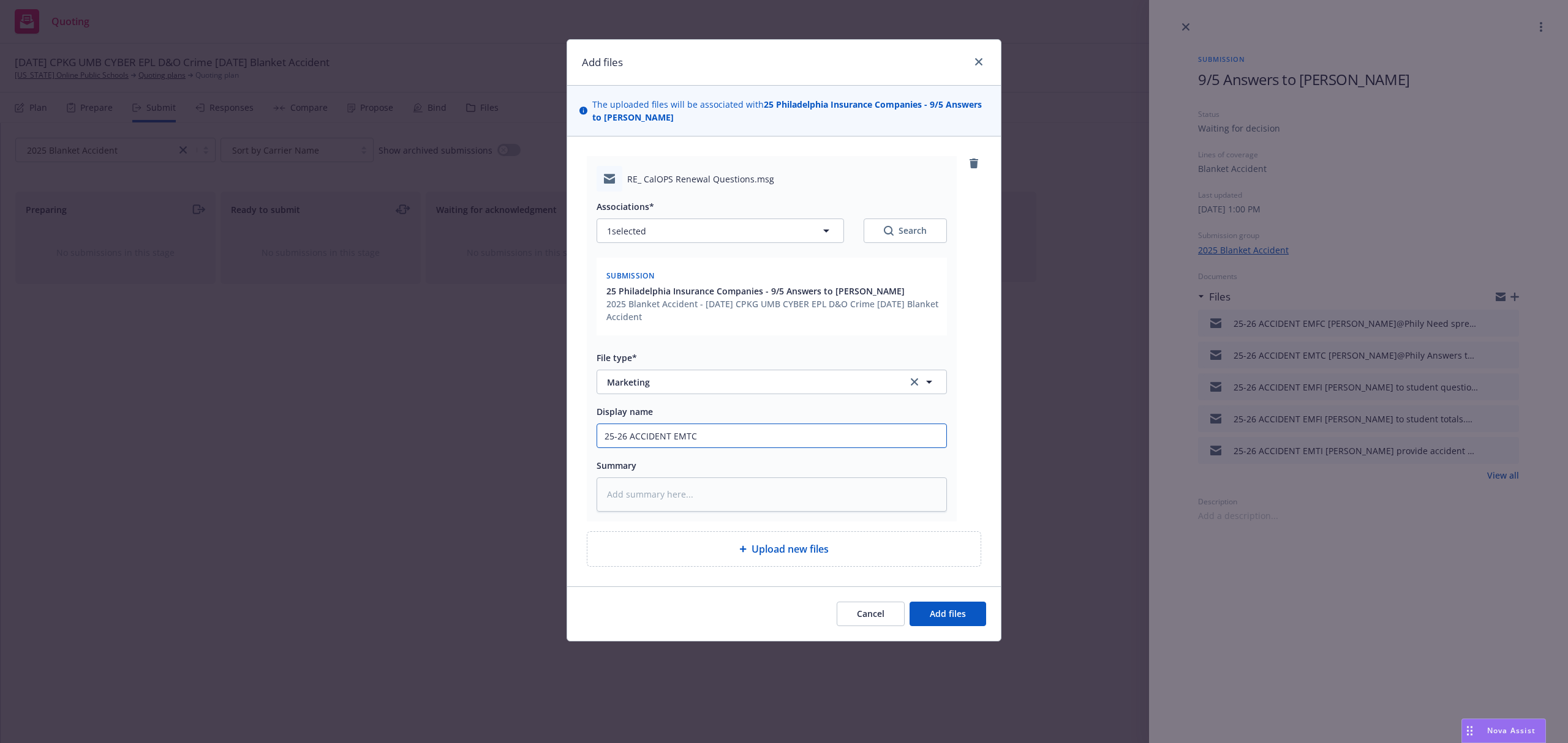
type textarea "x"
type input "25-26 ACCIDENT EMTC"
type textarea "x"
type input "25-26 ACCIDENT EMT"
type textarea "x"
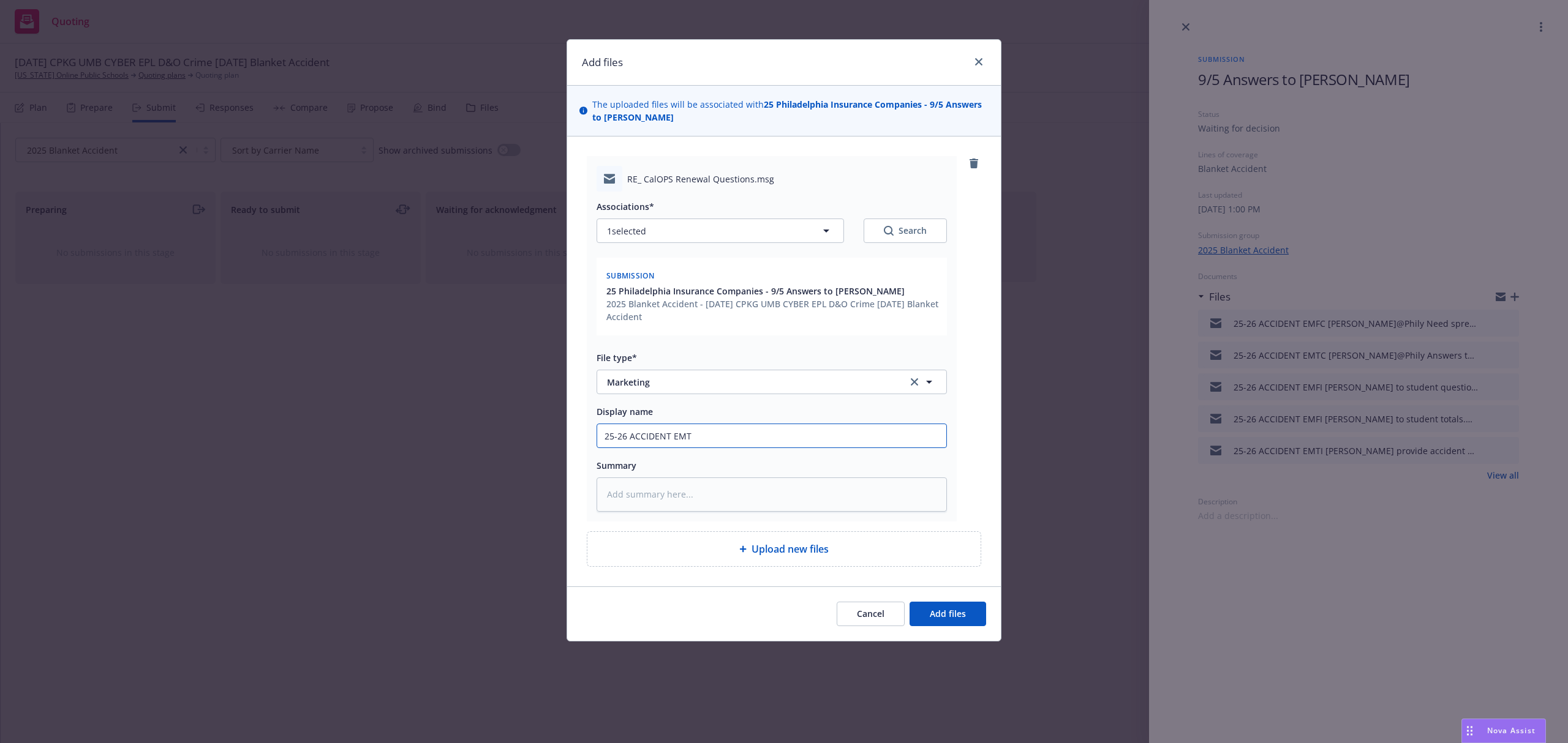
type input "25-26 ACCIDENT EMTI"
type textarea "x"
type input "25-26 ACCIDENT EMTI"
type textarea "x"
type input "25-26 ACCIDENT EMTI S"
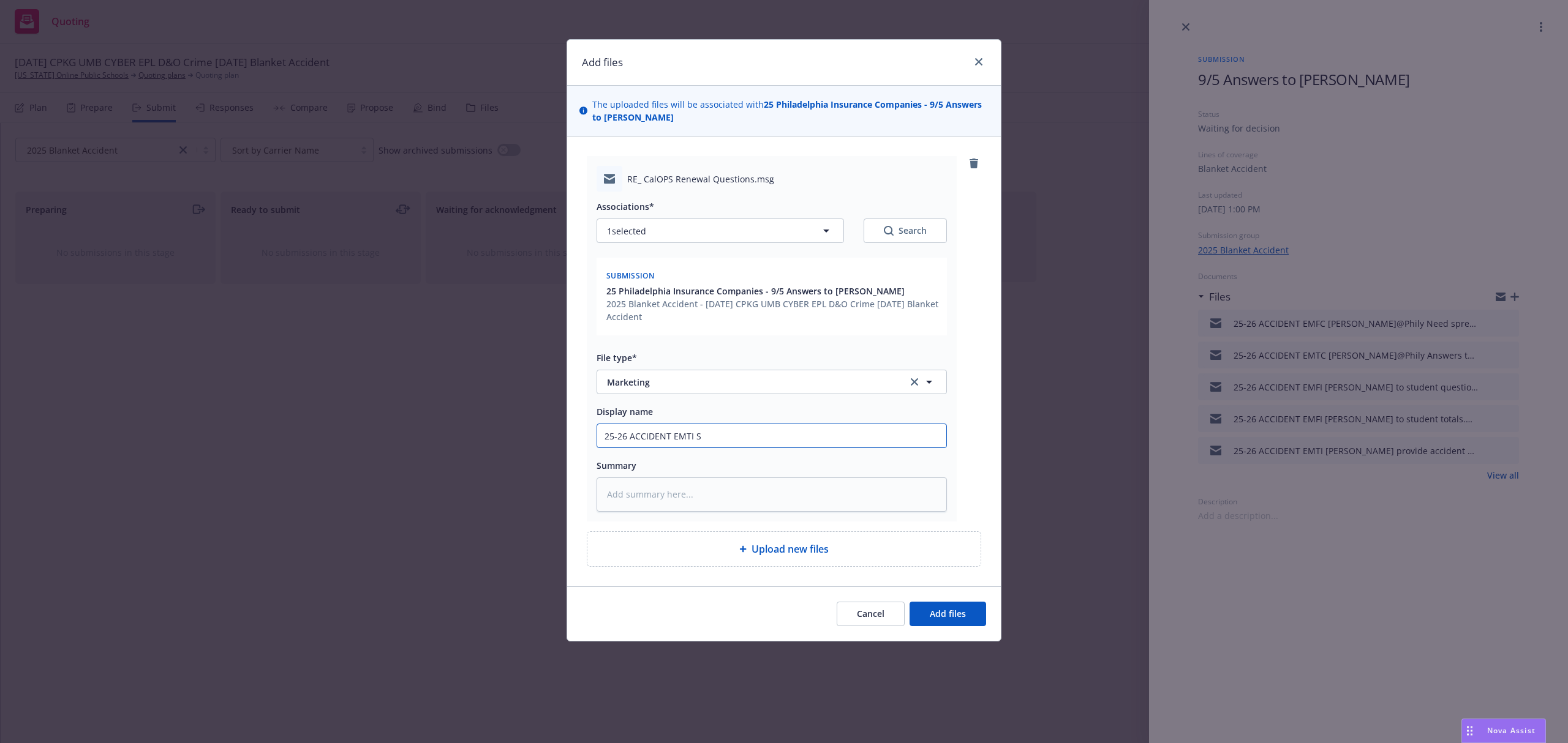
type textarea "x"
type input "25-26 ACCIDENT EMTI St"
type textarea "x"
paste textarea "Hi Steve, Thanks for the details on the events! Carrier is asking if you have a…"
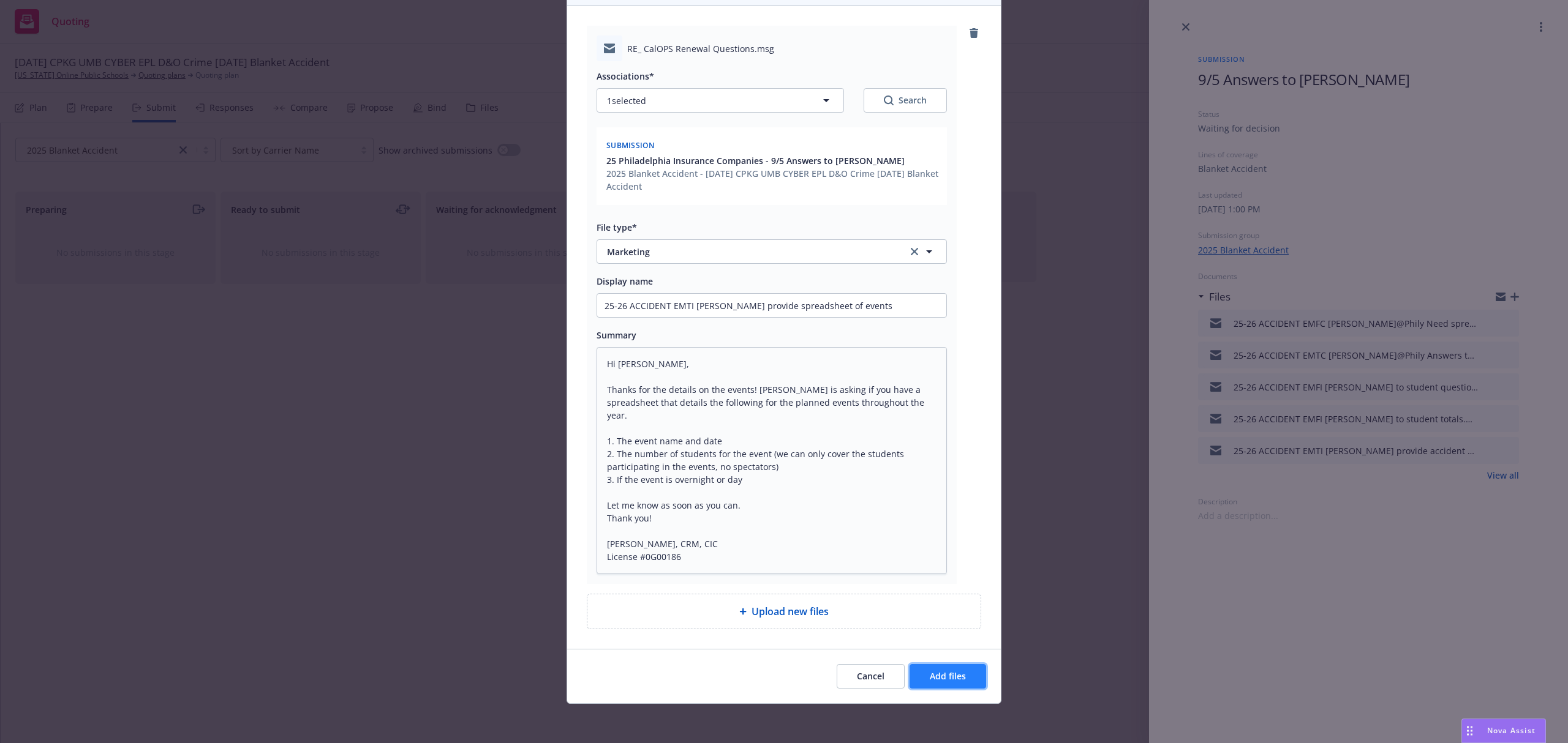
click at [954, 677] on span "Add files" at bounding box center [948, 676] width 36 height 12
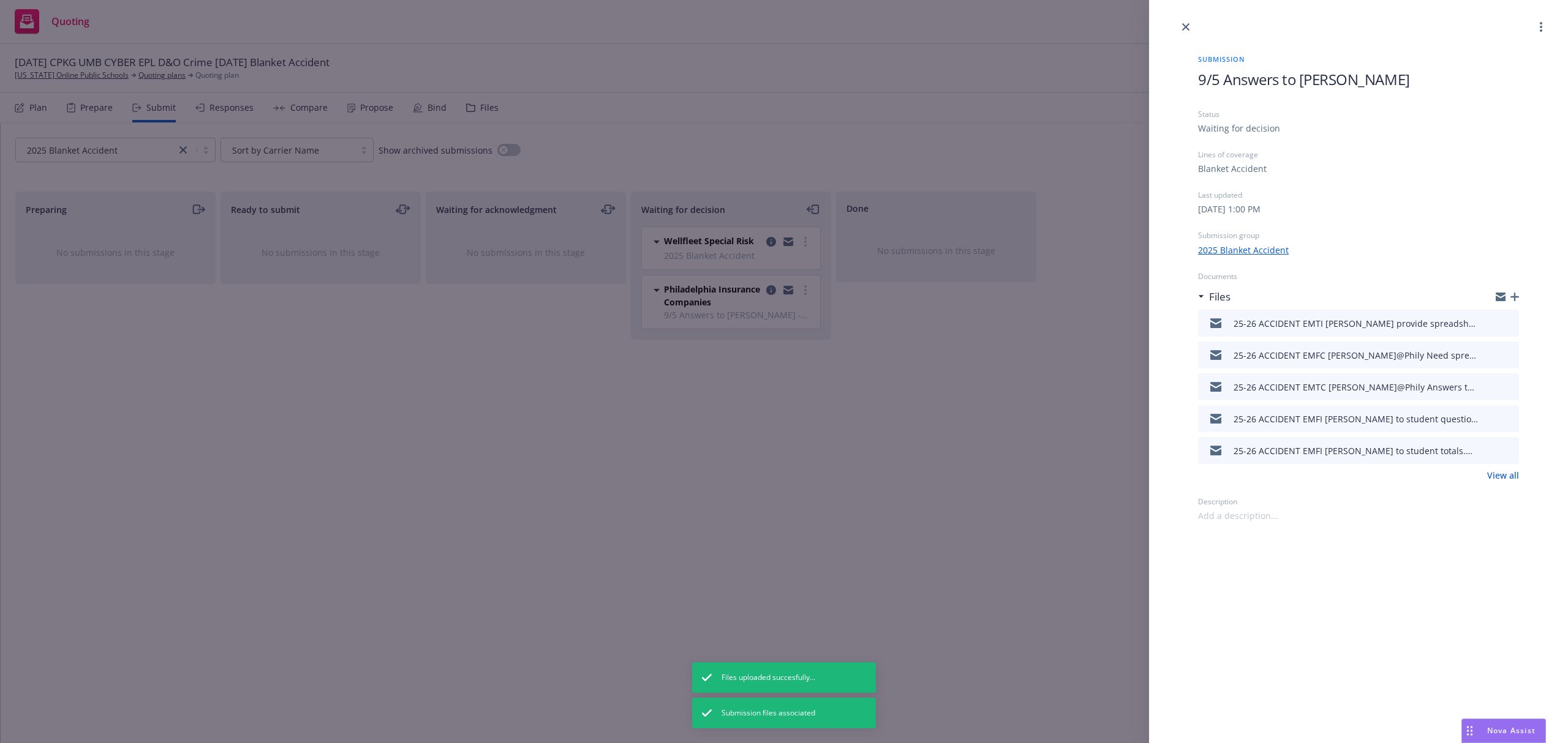
click at [1313, 85] on span "9/5 Answers to Jeanette" at bounding box center [1304, 79] width 212 height 20
drag, startPoint x: 1364, startPoint y: 81, endPoint x: 1189, endPoint y: 81, distance: 175.0
click at [1189, 81] on div "Submission 9/5 Answers to Jeanette Status Waiting for decision Lines of coverag…" at bounding box center [1358, 279] width 360 height 488
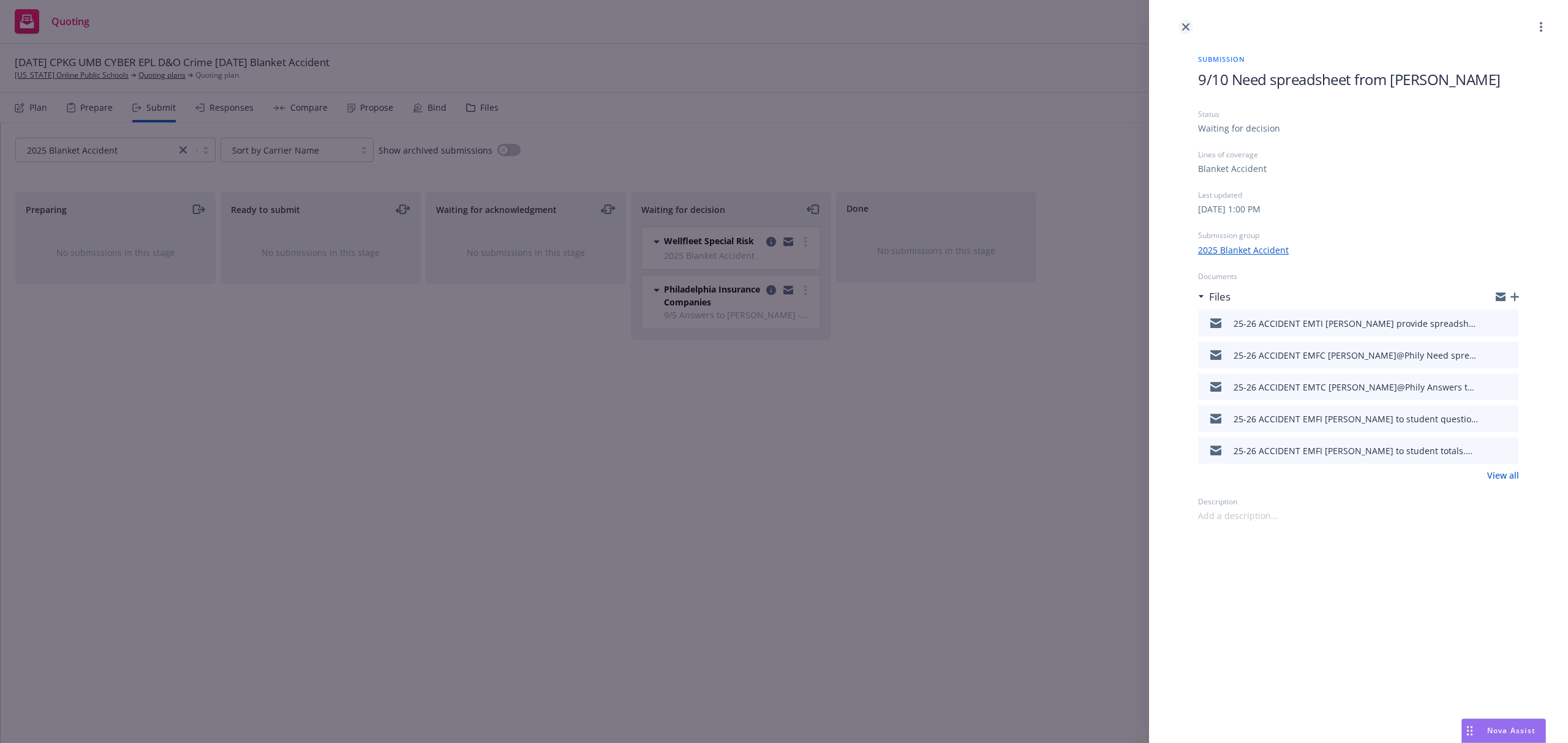
click at [1185, 22] on link "close" at bounding box center [1185, 27] width 15 height 15
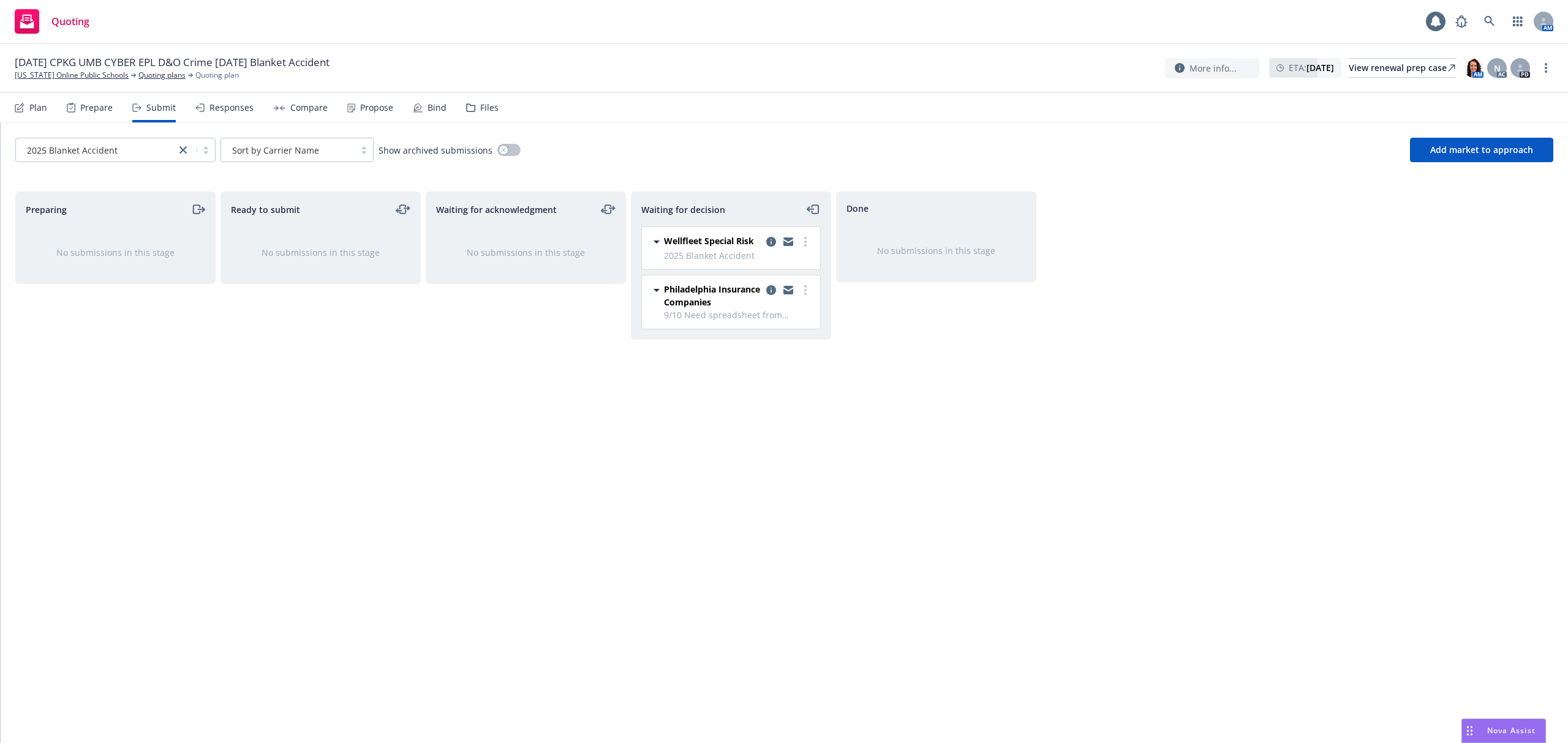
drag, startPoint x: 772, startPoint y: 243, endPoint x: 834, endPoint y: 243, distance: 62.0
click at [772, 243] on icon "copy logging email" at bounding box center [771, 241] width 10 height 10
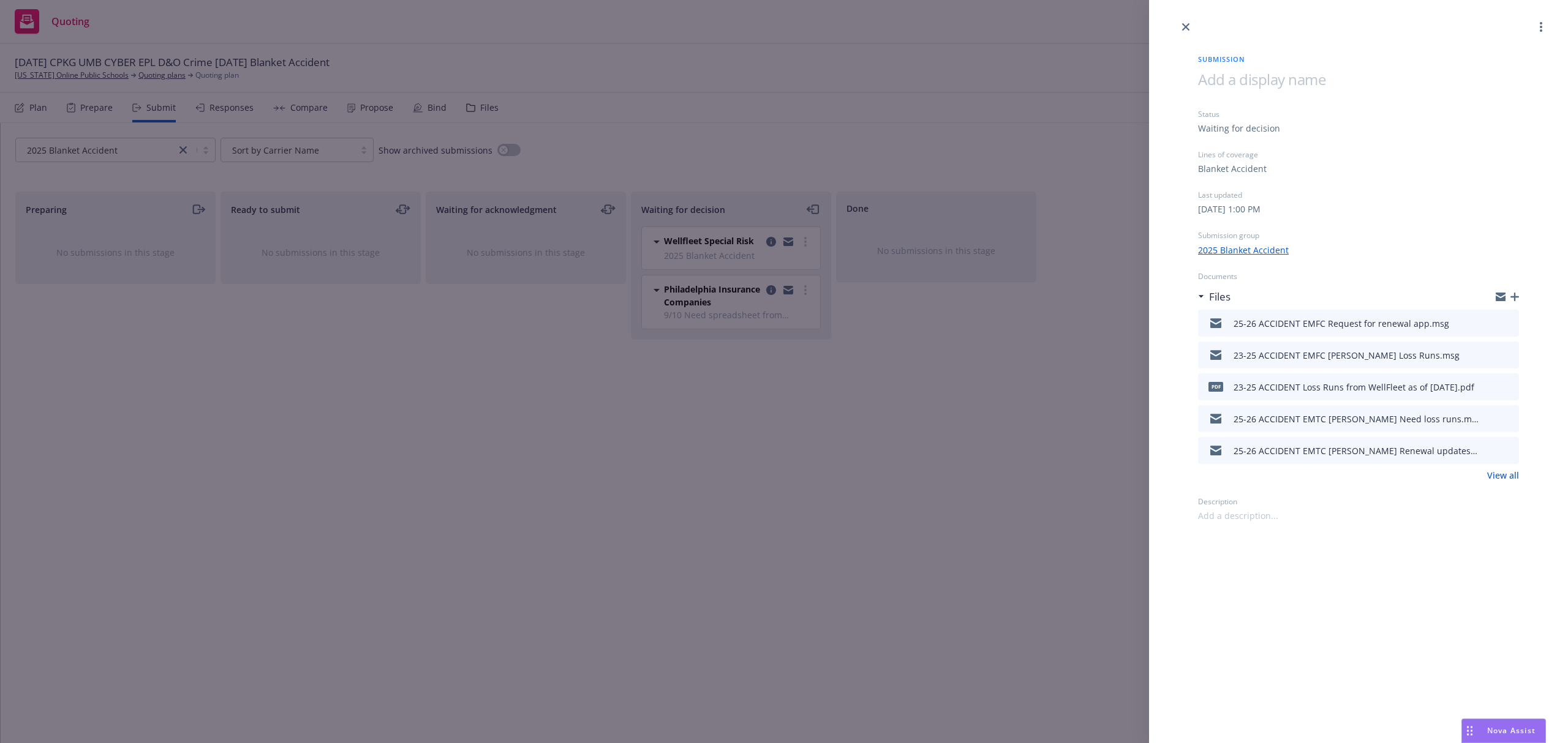
click at [1517, 298] on icon "button" at bounding box center [1514, 297] width 8 height 8
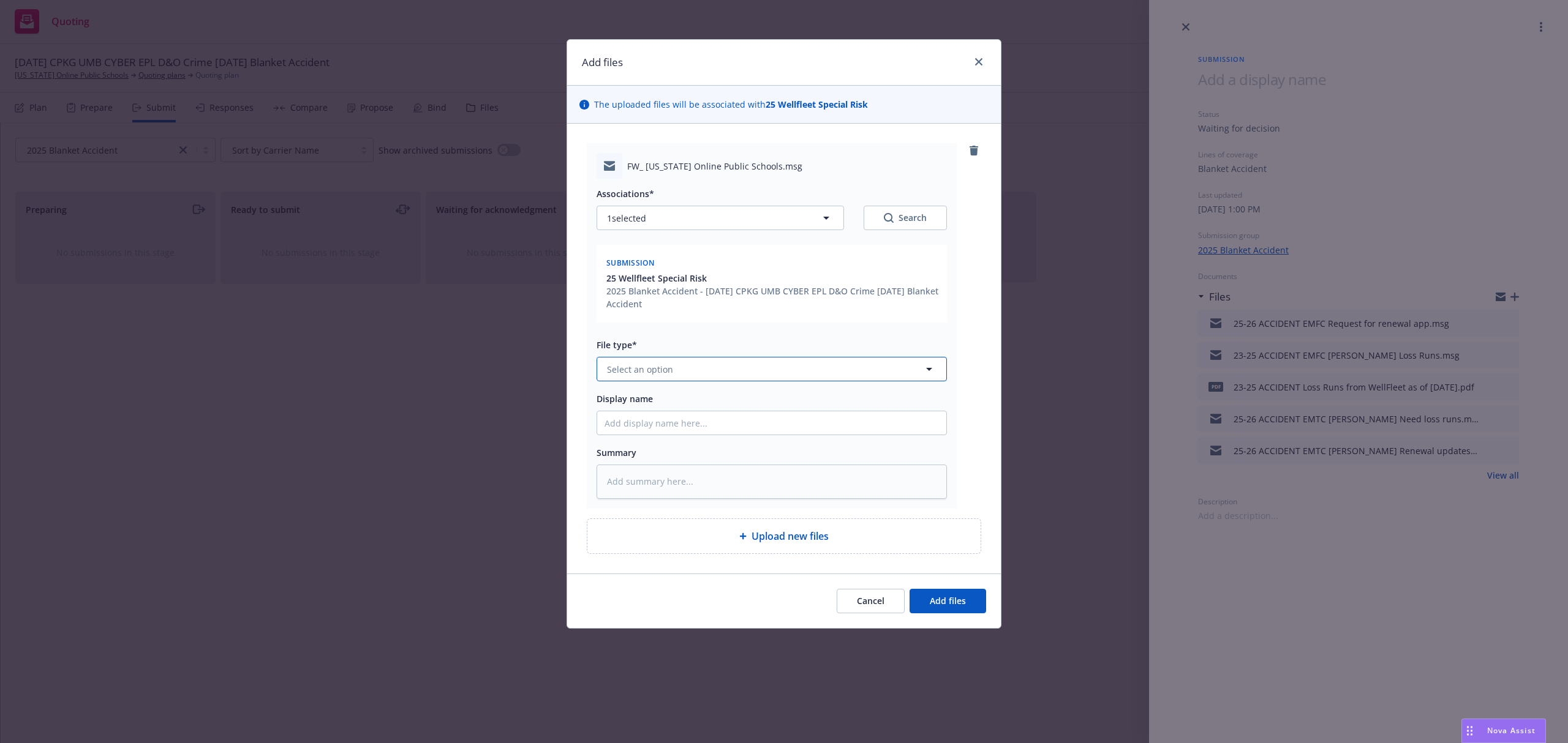
click at [699, 372] on button "Select an option" at bounding box center [772, 369] width 351 height 24
paste textarea "Hi Samantha I was looking at the file for this renewal and noticed the big incr…"
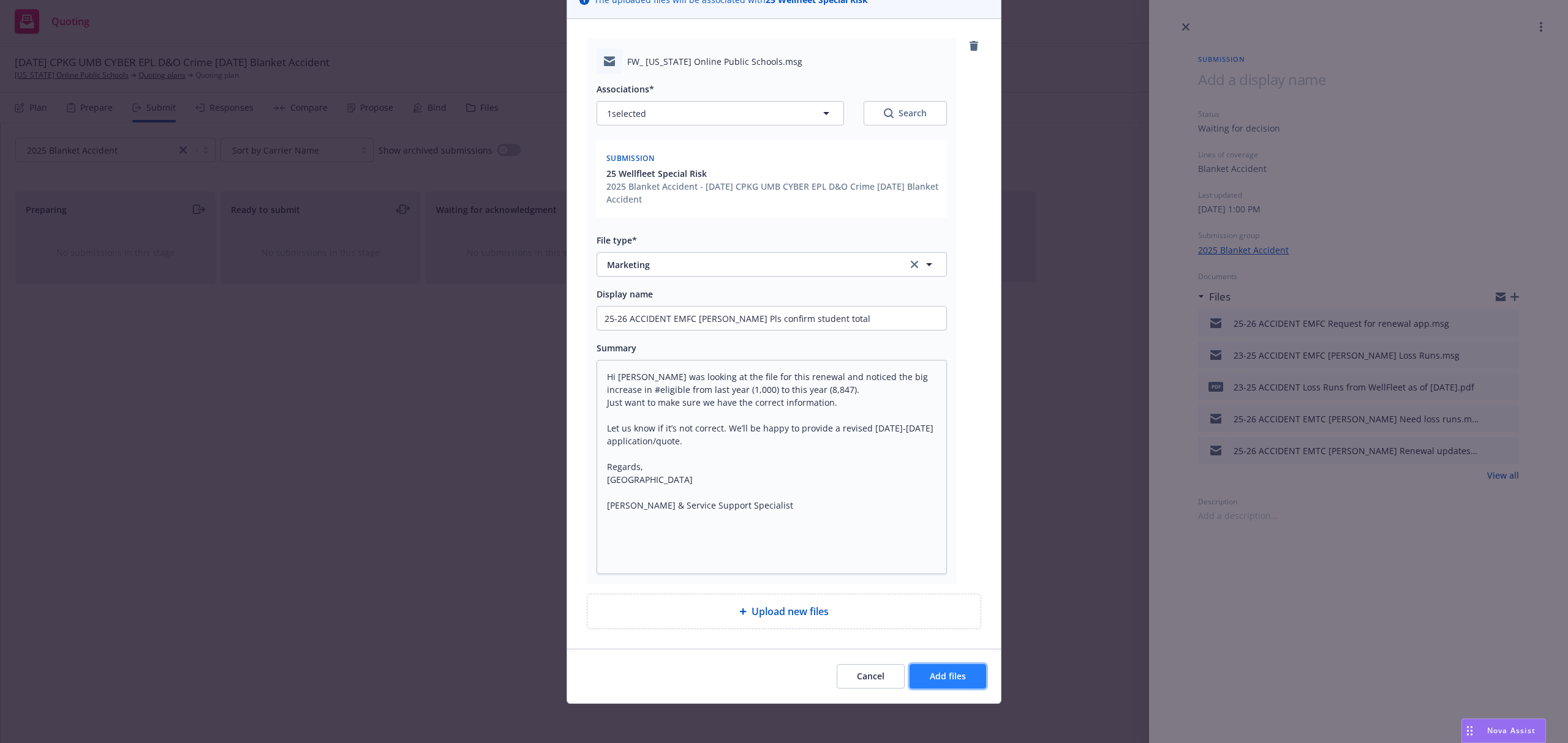
click at [932, 682] on span "Add files" at bounding box center [948, 676] width 36 height 12
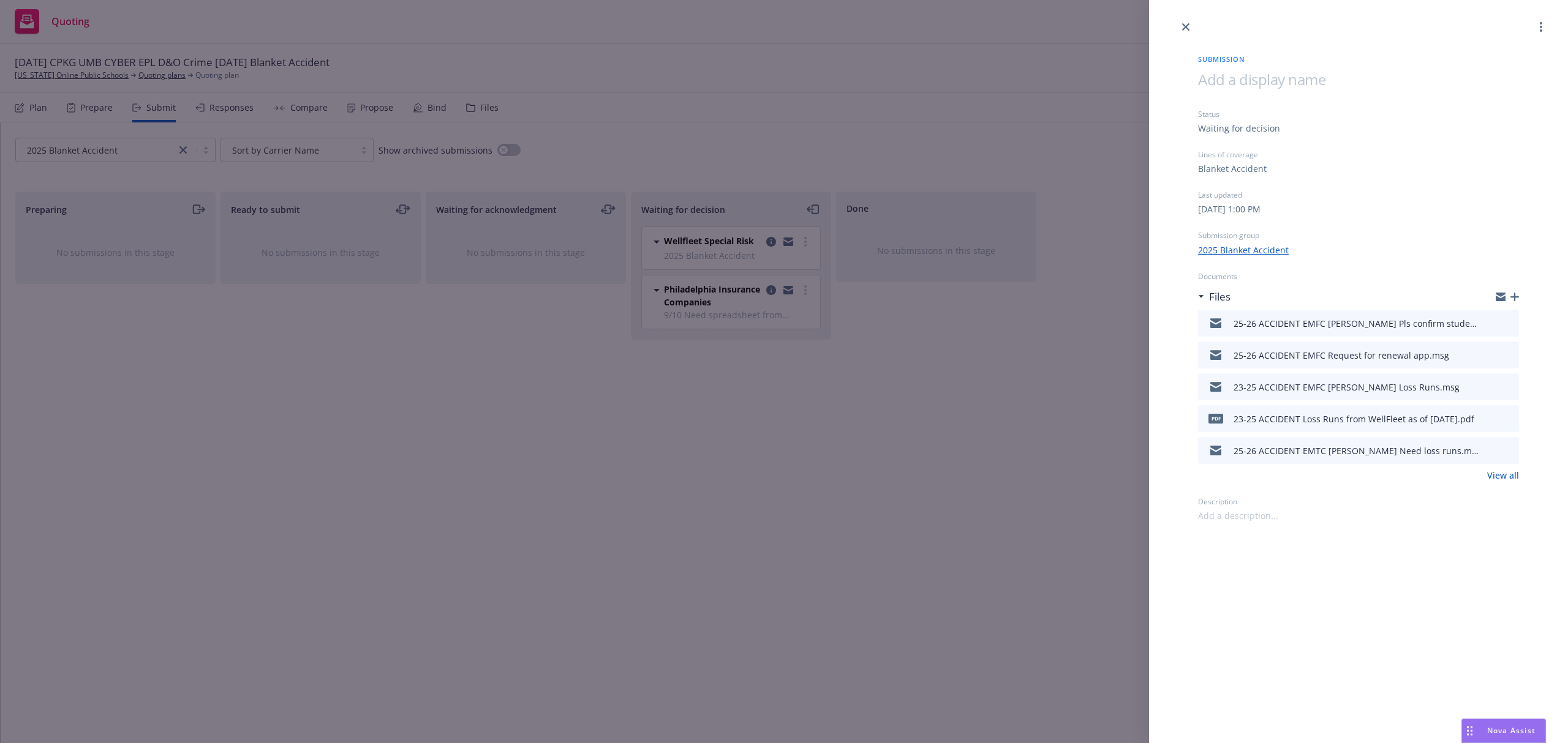
click at [1514, 294] on icon "button" at bounding box center [1514, 297] width 8 height 8
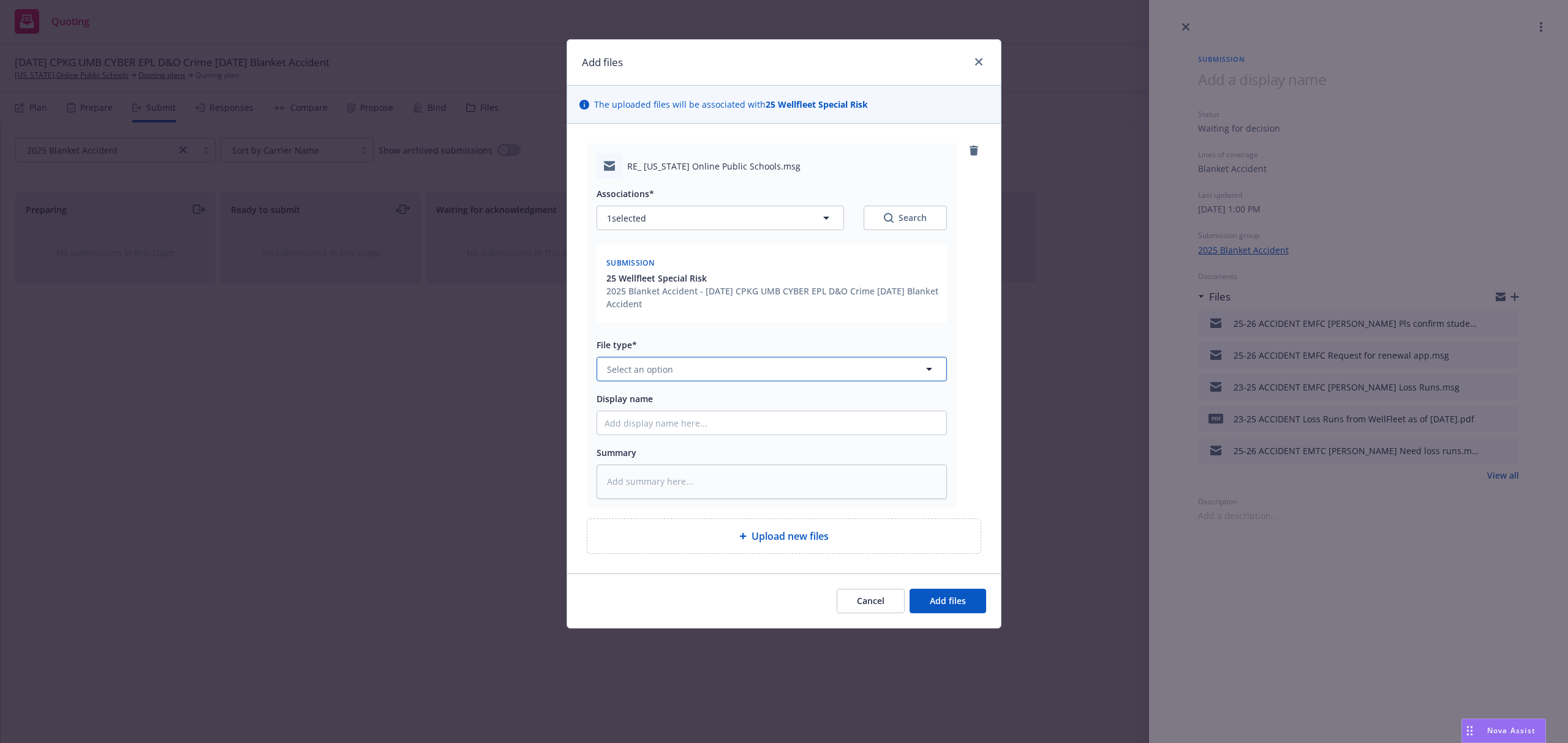
click at [709, 364] on button "Select an option" at bounding box center [772, 369] width 351 height 24
paste textarea "Hi Linda, I think the insured completed the total based off all students, howev…"
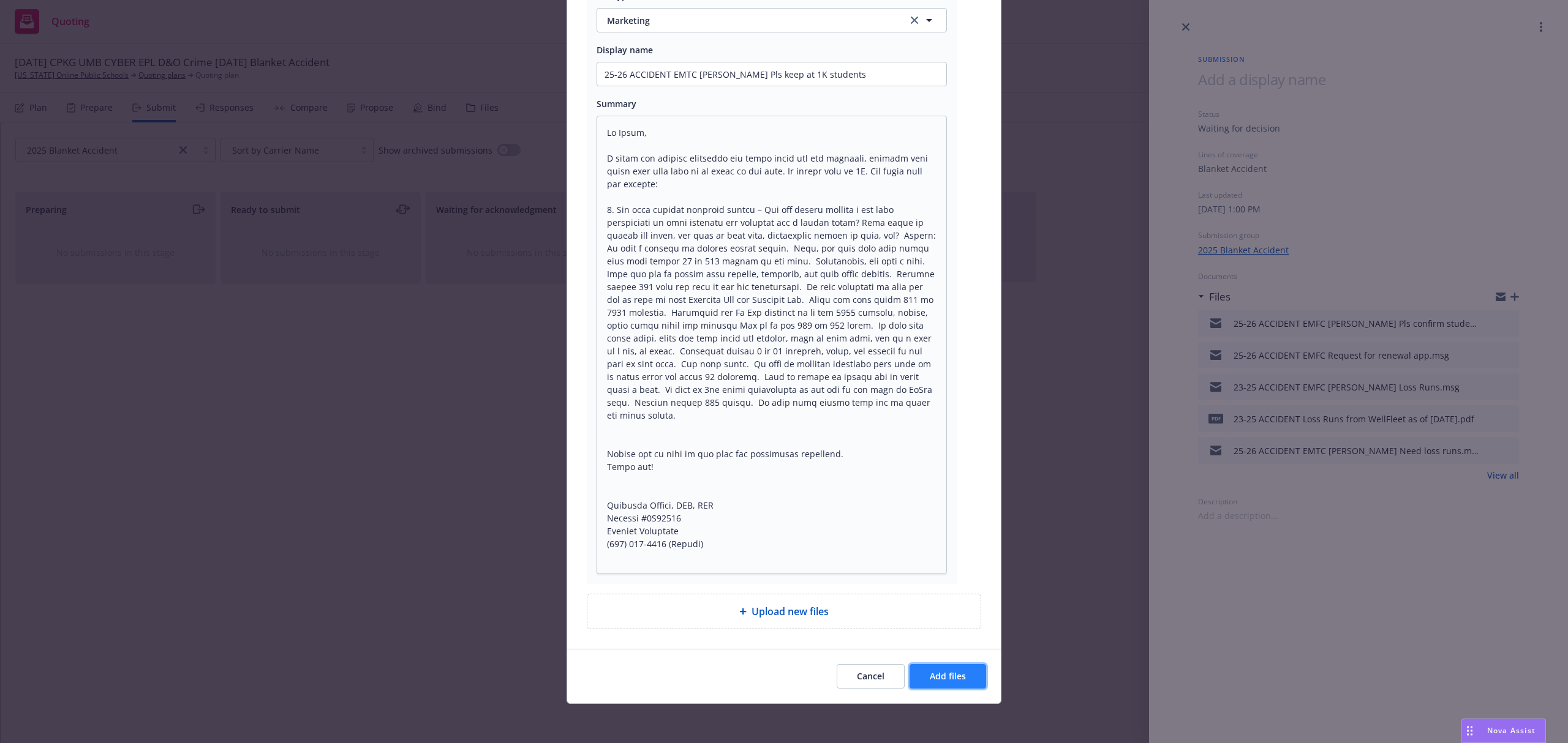
click at [946, 664] on button "Add files" at bounding box center [947, 676] width 76 height 24
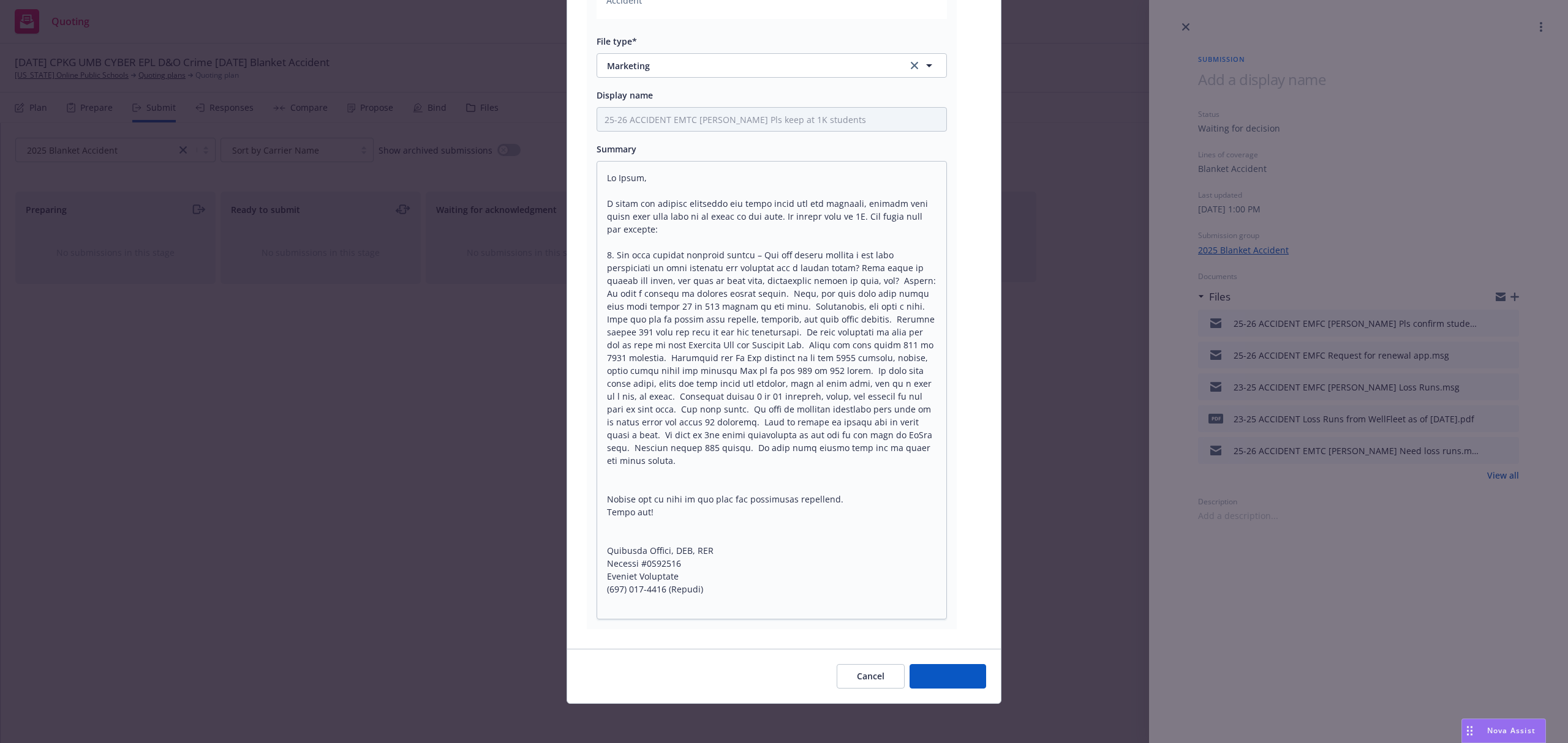
scroll to position [304, 0]
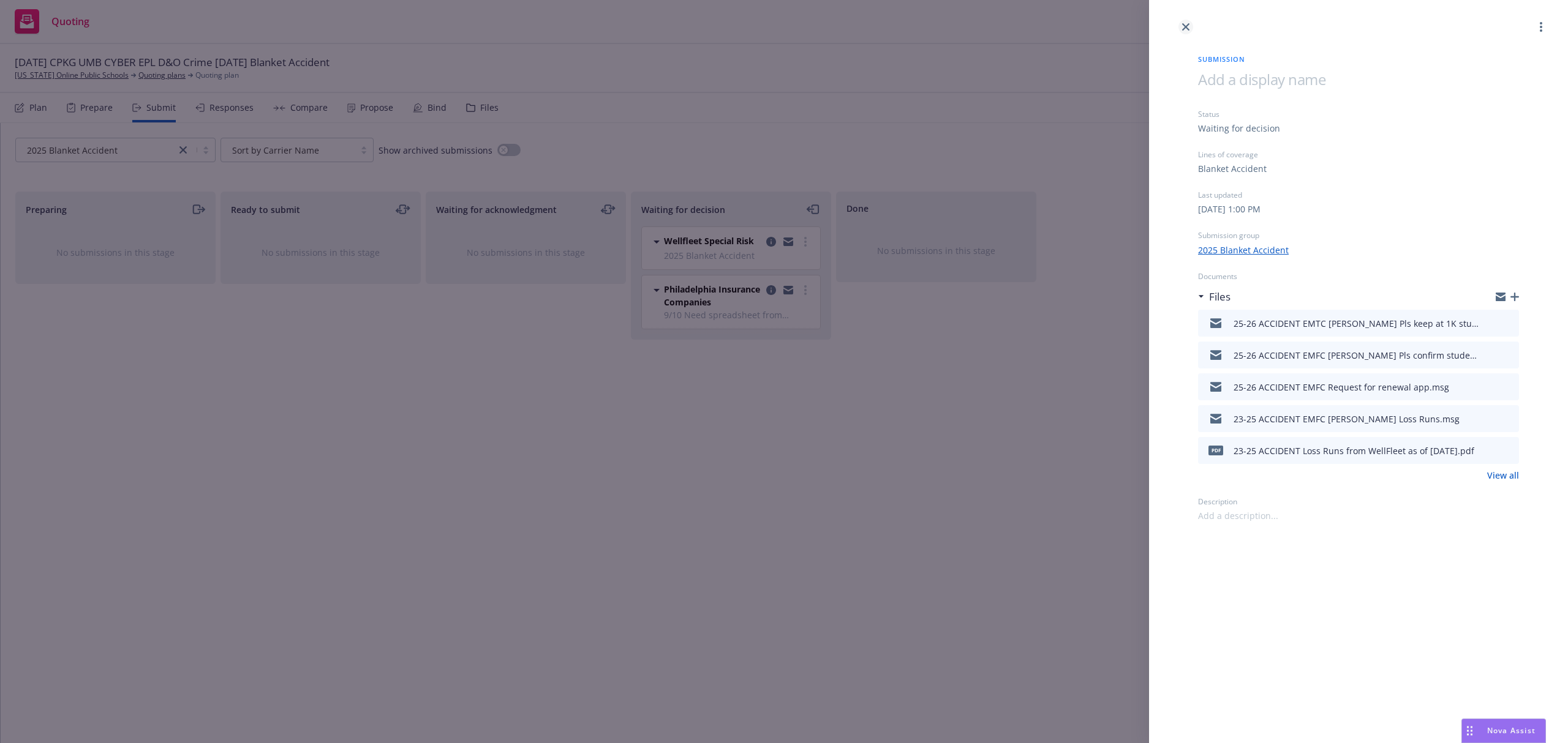
click at [1191, 27] on link "close" at bounding box center [1185, 27] width 15 height 15
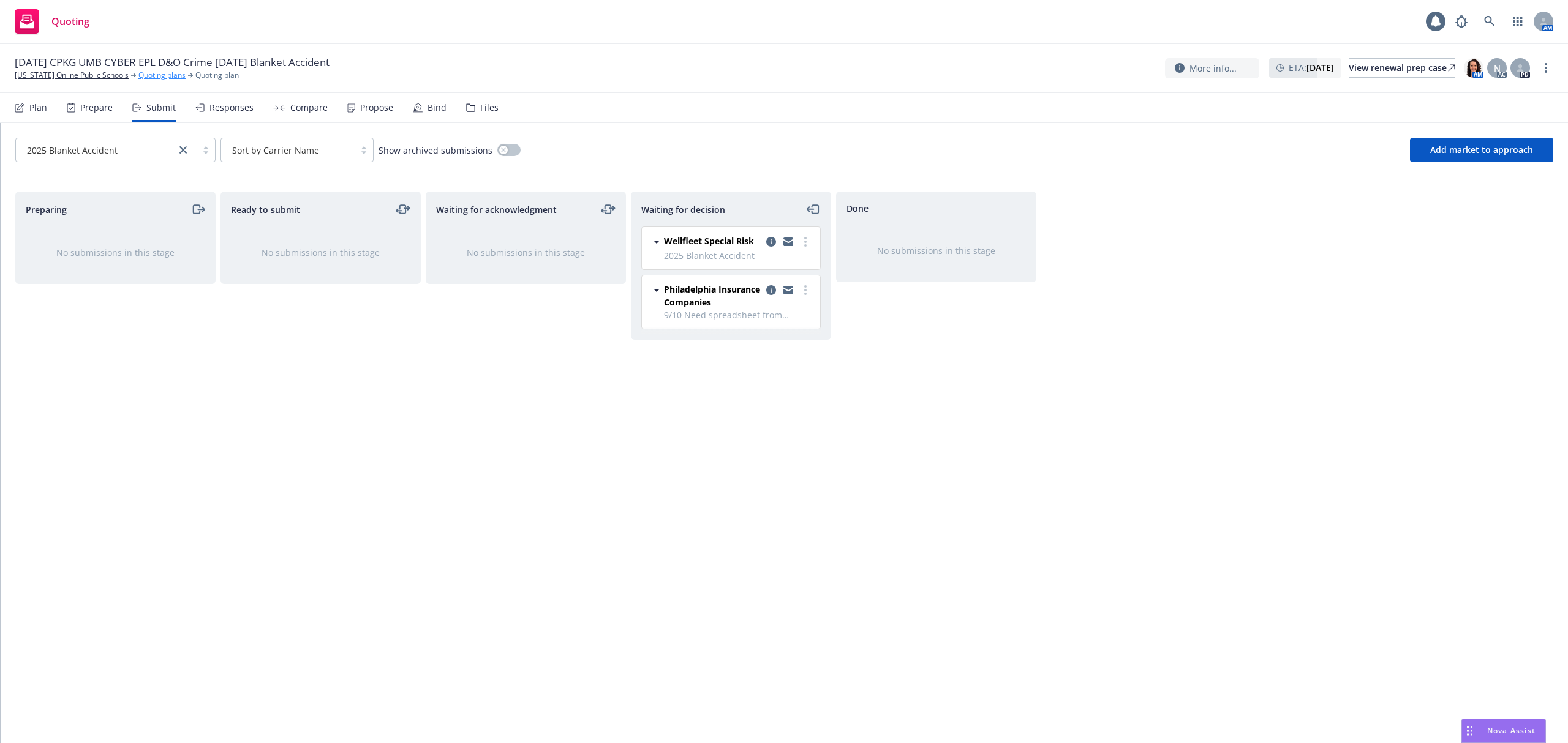
click at [144, 75] on link "Quoting plans" at bounding box center [162, 75] width 47 height 11
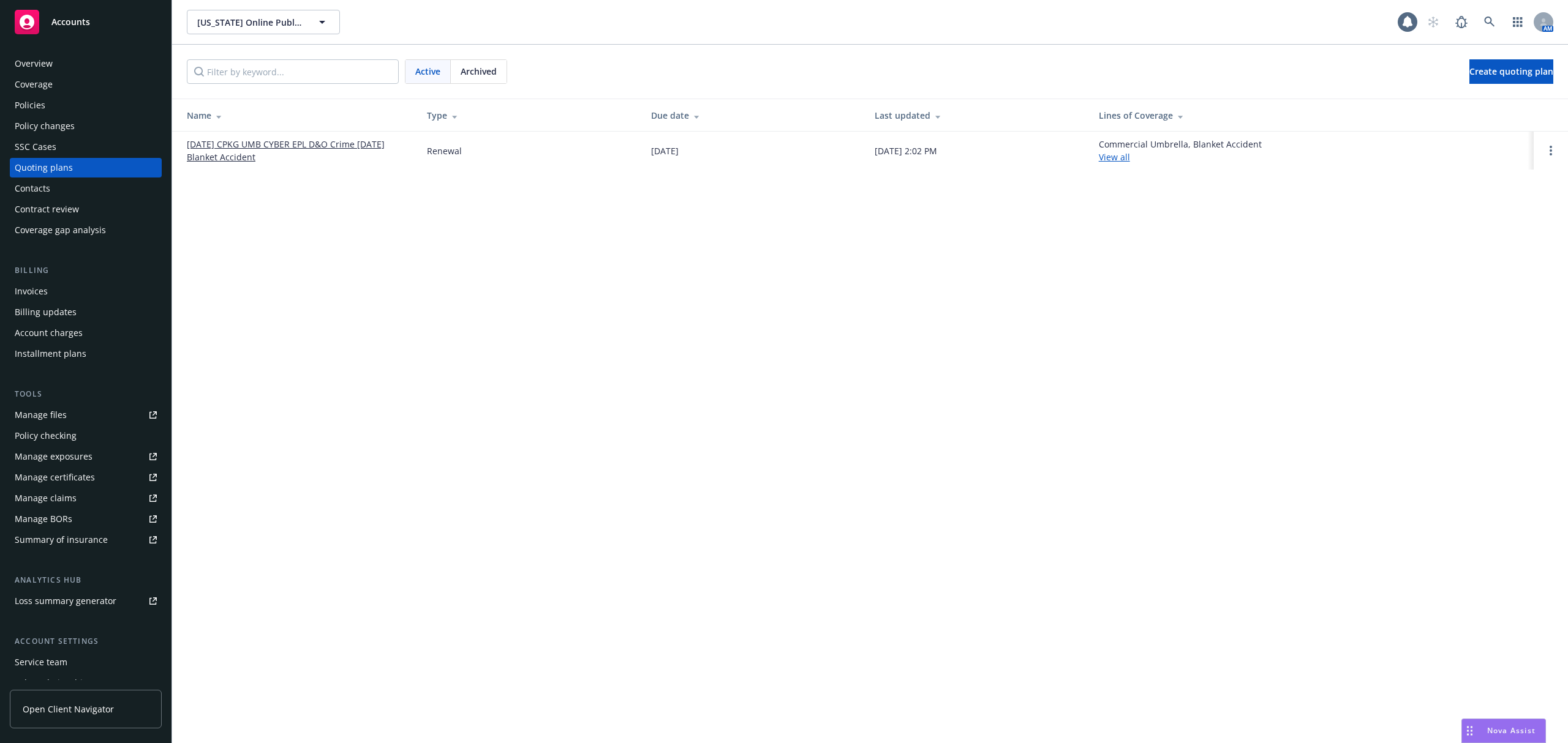
click at [280, 145] on link "[DATE] CPKG UMB CYBER EPL D&O Crime [DATE] Blanket Accident" at bounding box center [297, 151] width 220 height 26
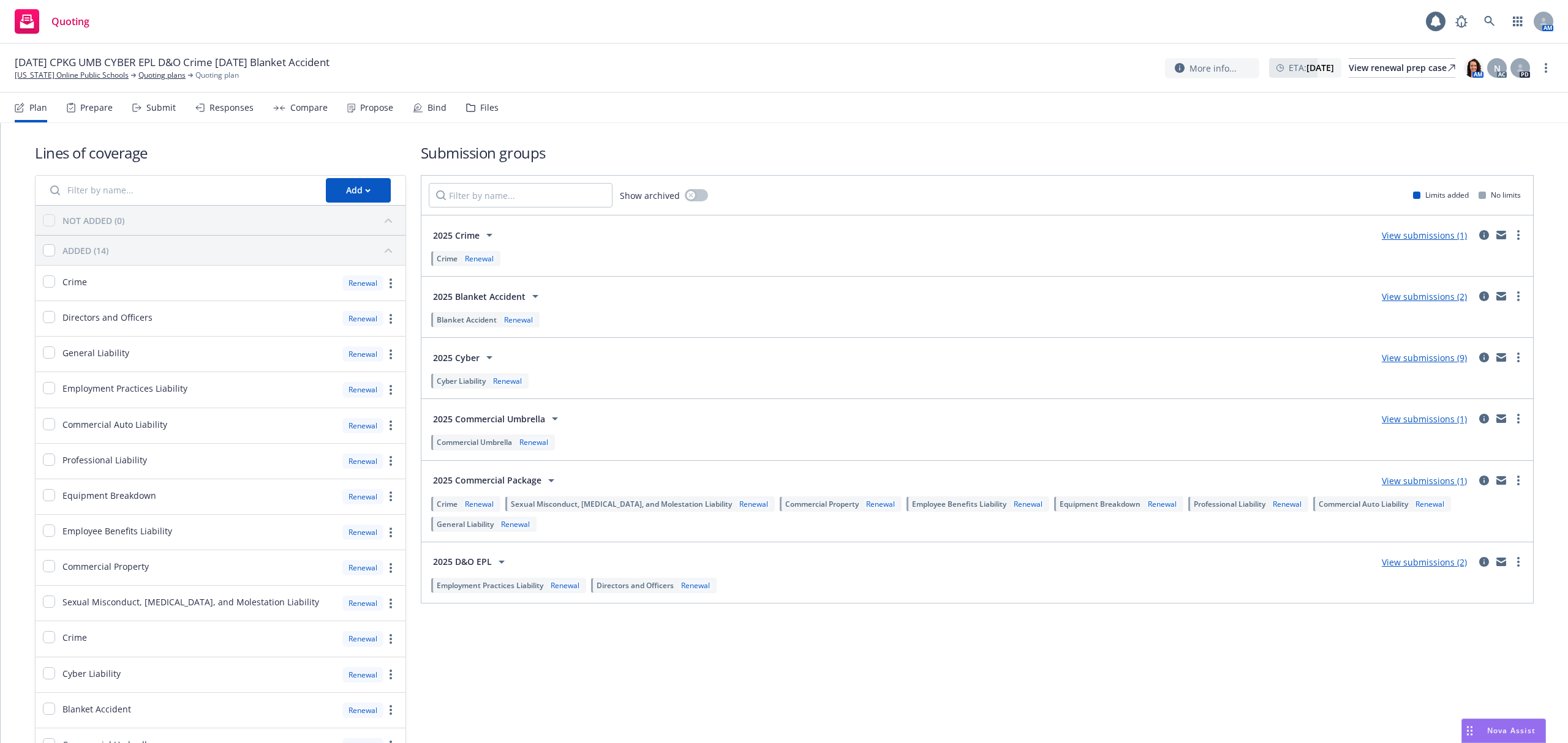
click at [161, 113] on div "Submit" at bounding box center [154, 108] width 44 height 29
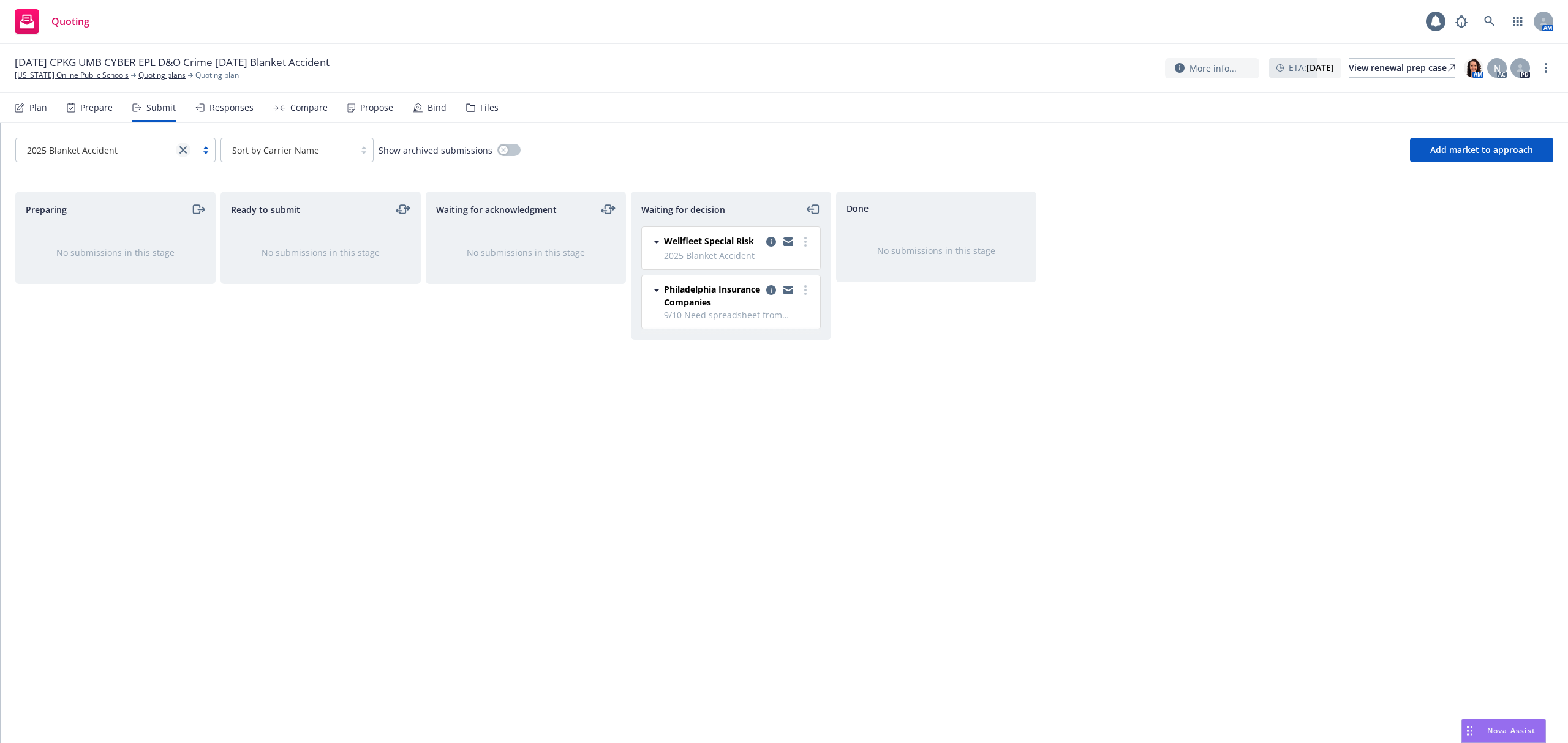
click at [180, 150] on icon "close" at bounding box center [183, 149] width 7 height 7
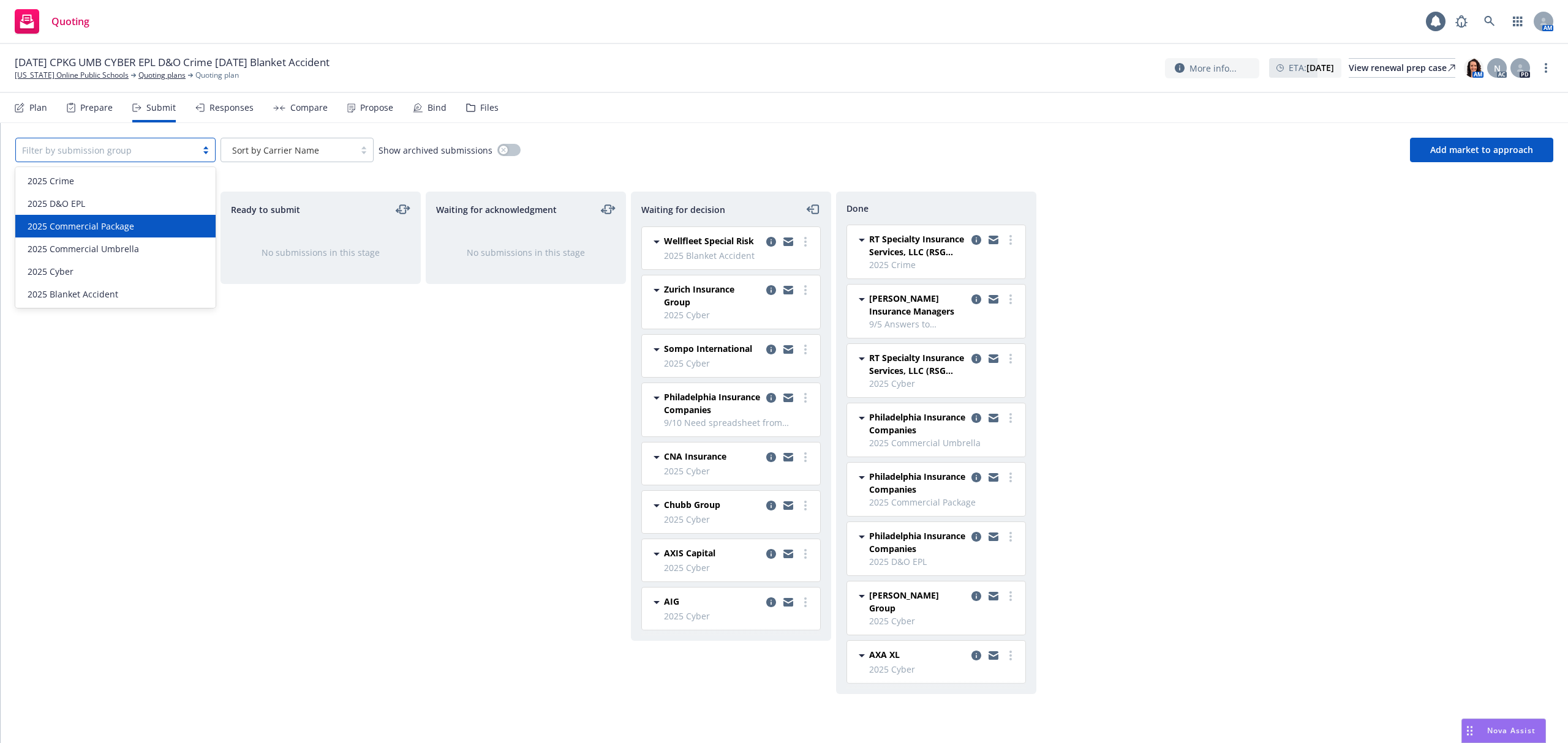
click at [147, 224] on div "2025 Commercial Package" at bounding box center [115, 226] width 186 height 13
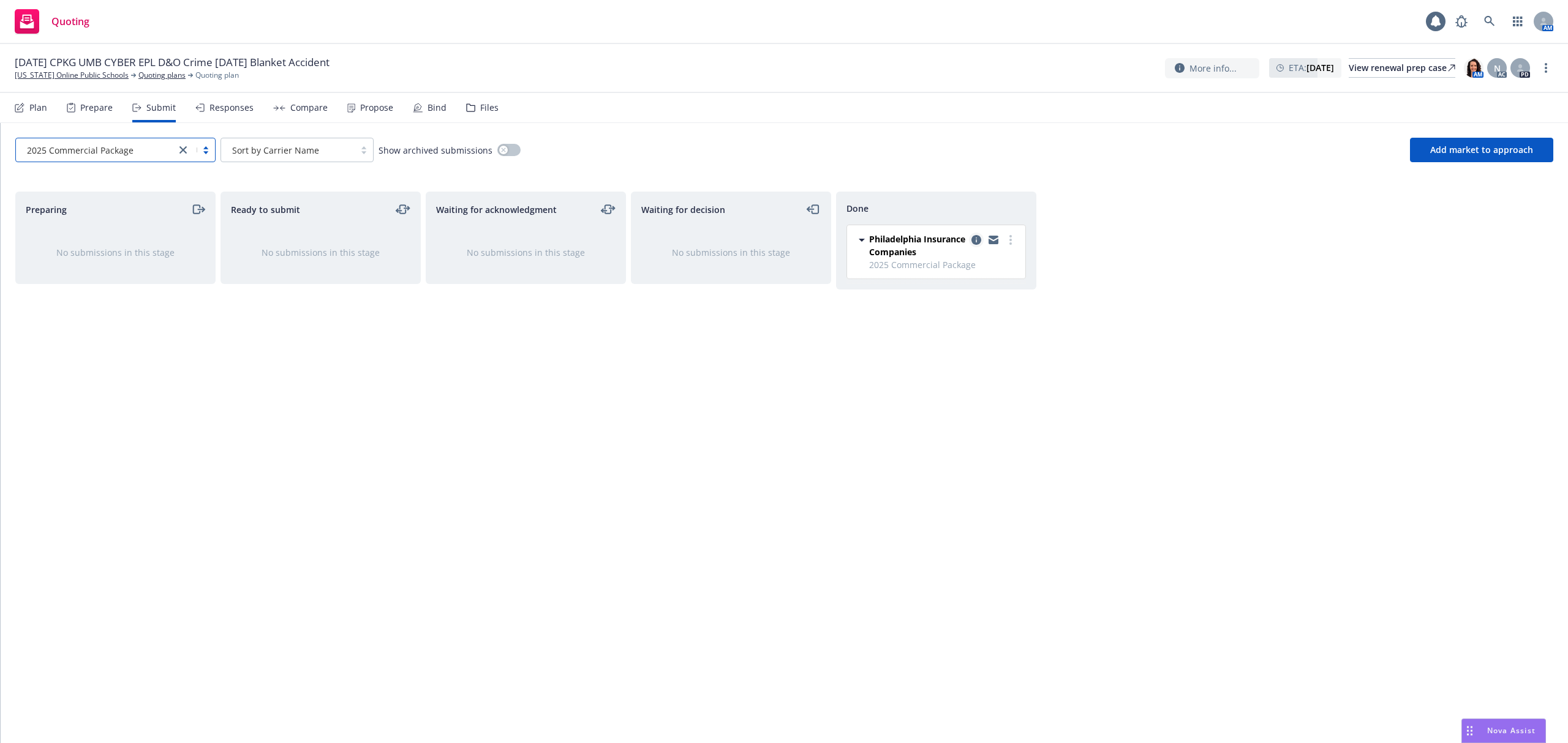
click at [974, 245] on icon "copy logging email" at bounding box center [976, 240] width 10 height 10
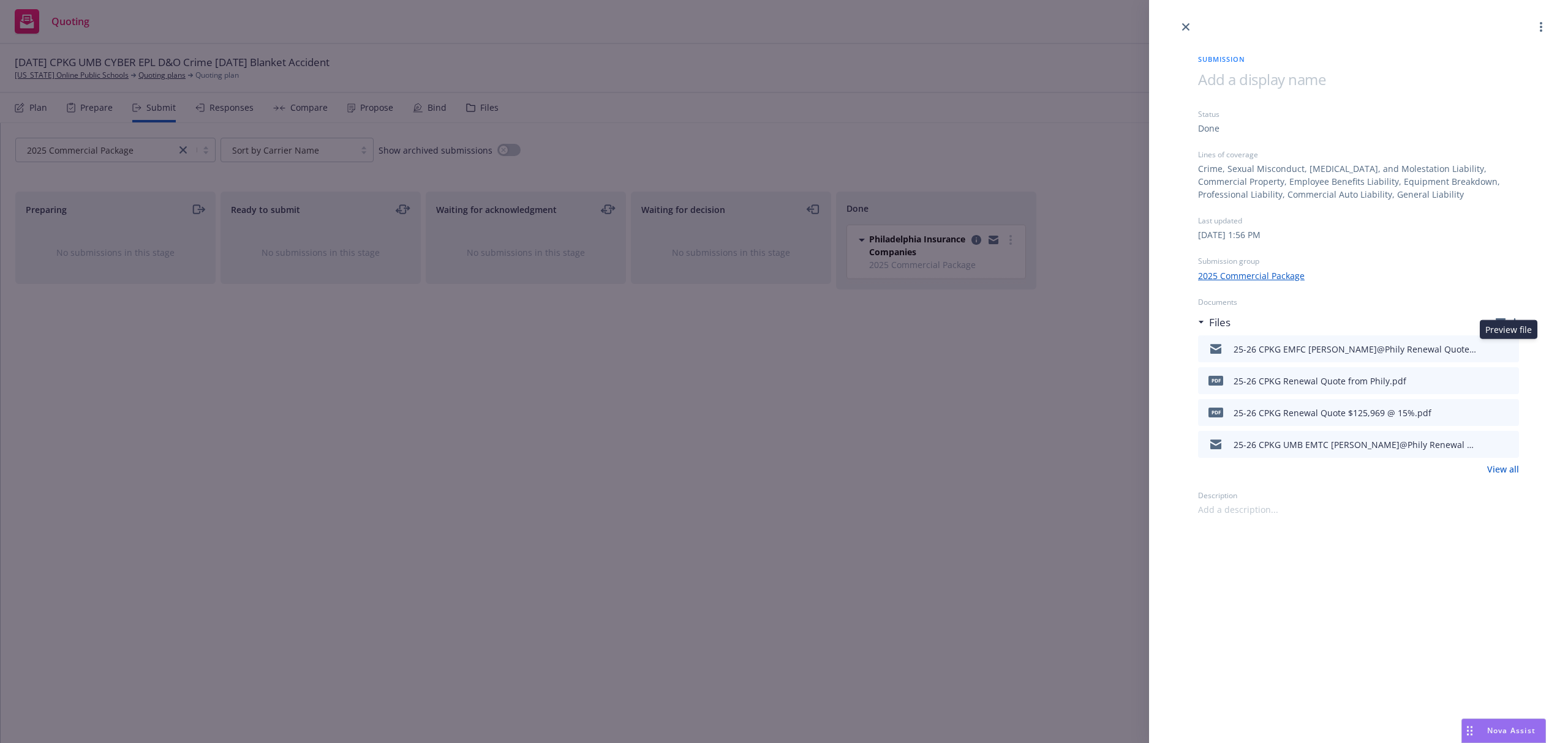
click at [1508, 347] on icon "preview file" at bounding box center [1507, 348] width 11 height 8
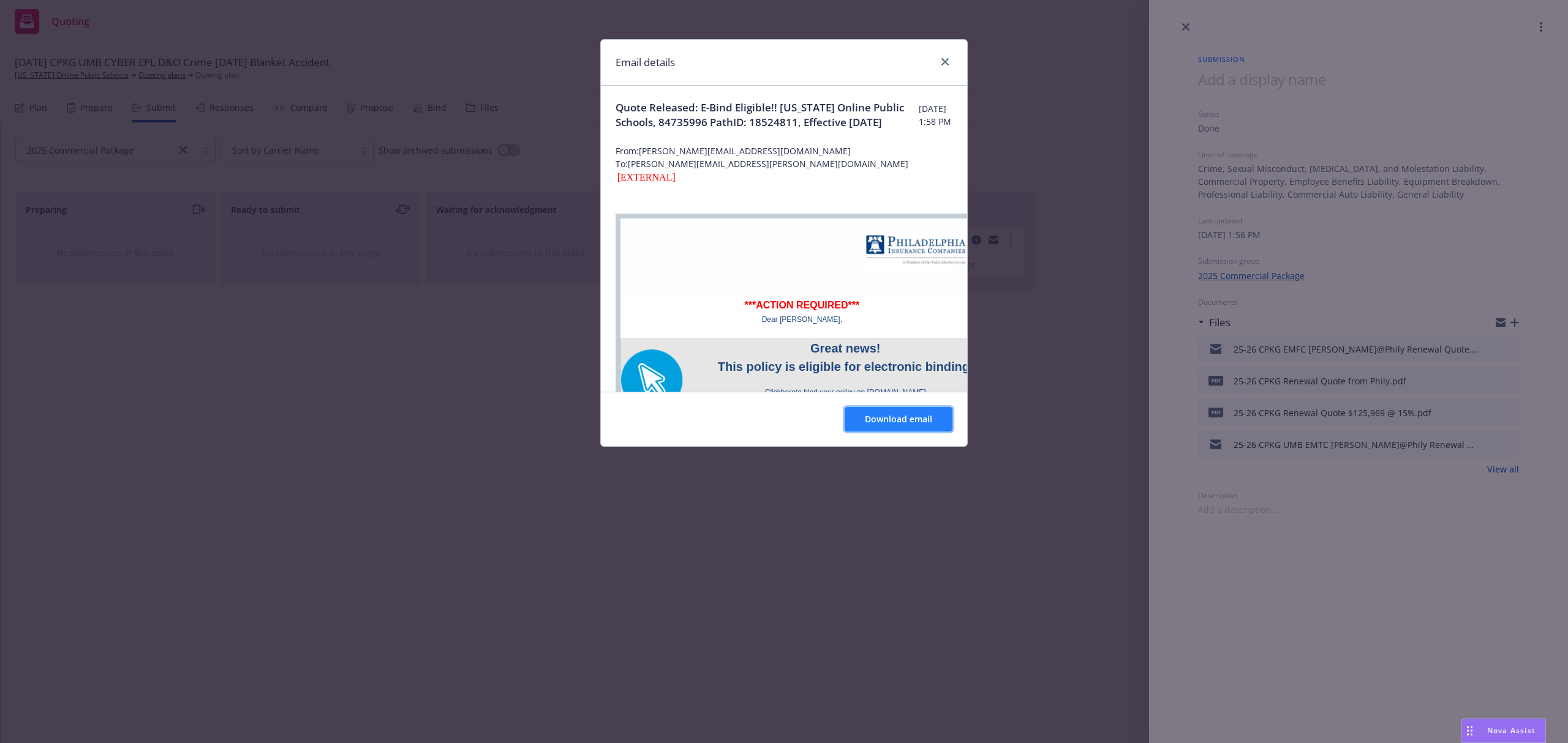
click at [884, 418] on span "Download email" at bounding box center [898, 419] width 67 height 12
click at [945, 69] on div at bounding box center [943, 62] width 20 height 16
click at [945, 62] on icon "close" at bounding box center [945, 61] width 7 height 7
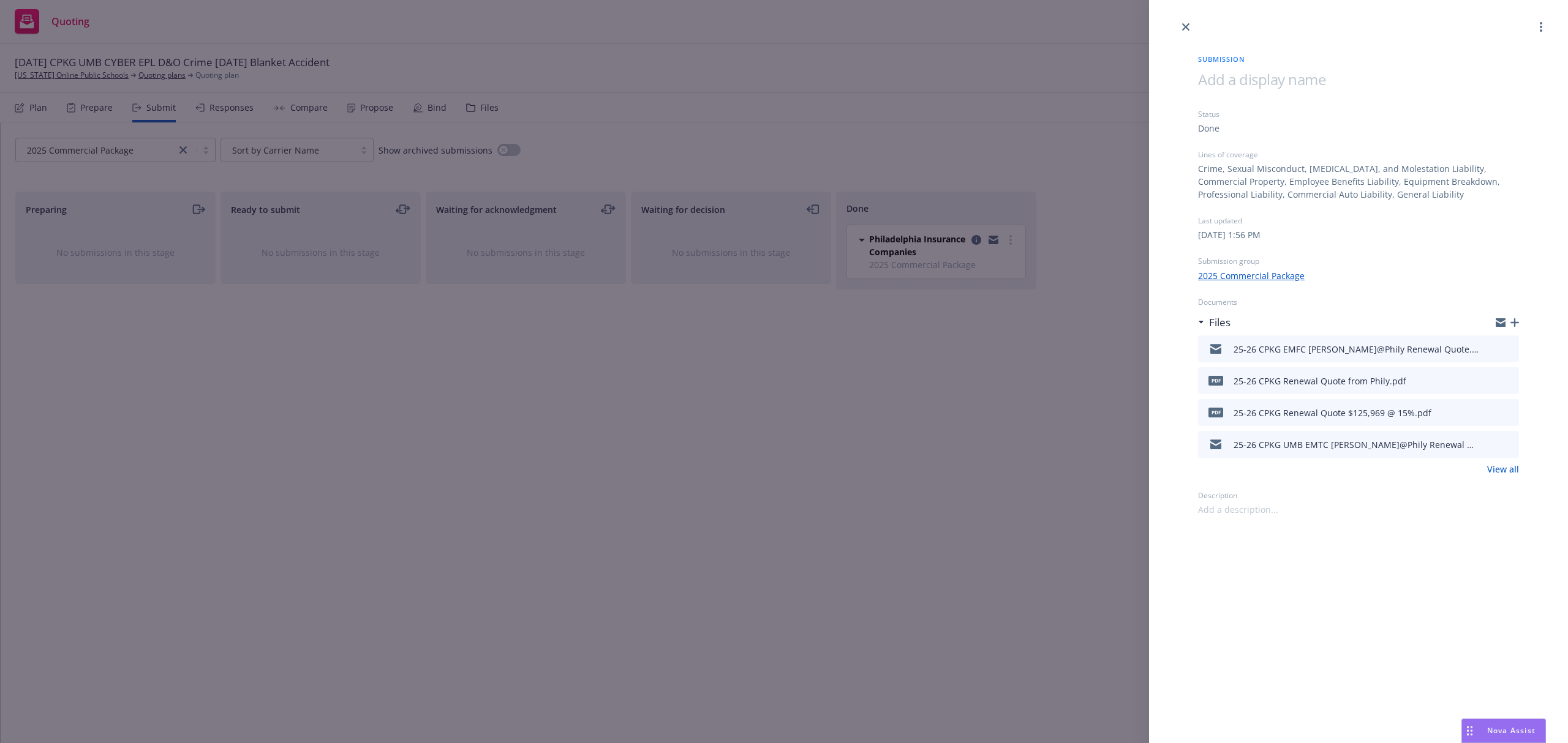
click at [104, 147] on div "Submission Status Done Lines of coverage Crime, Sexual Misconduct, Physical Abu…" at bounding box center [784, 372] width 1568 height 743
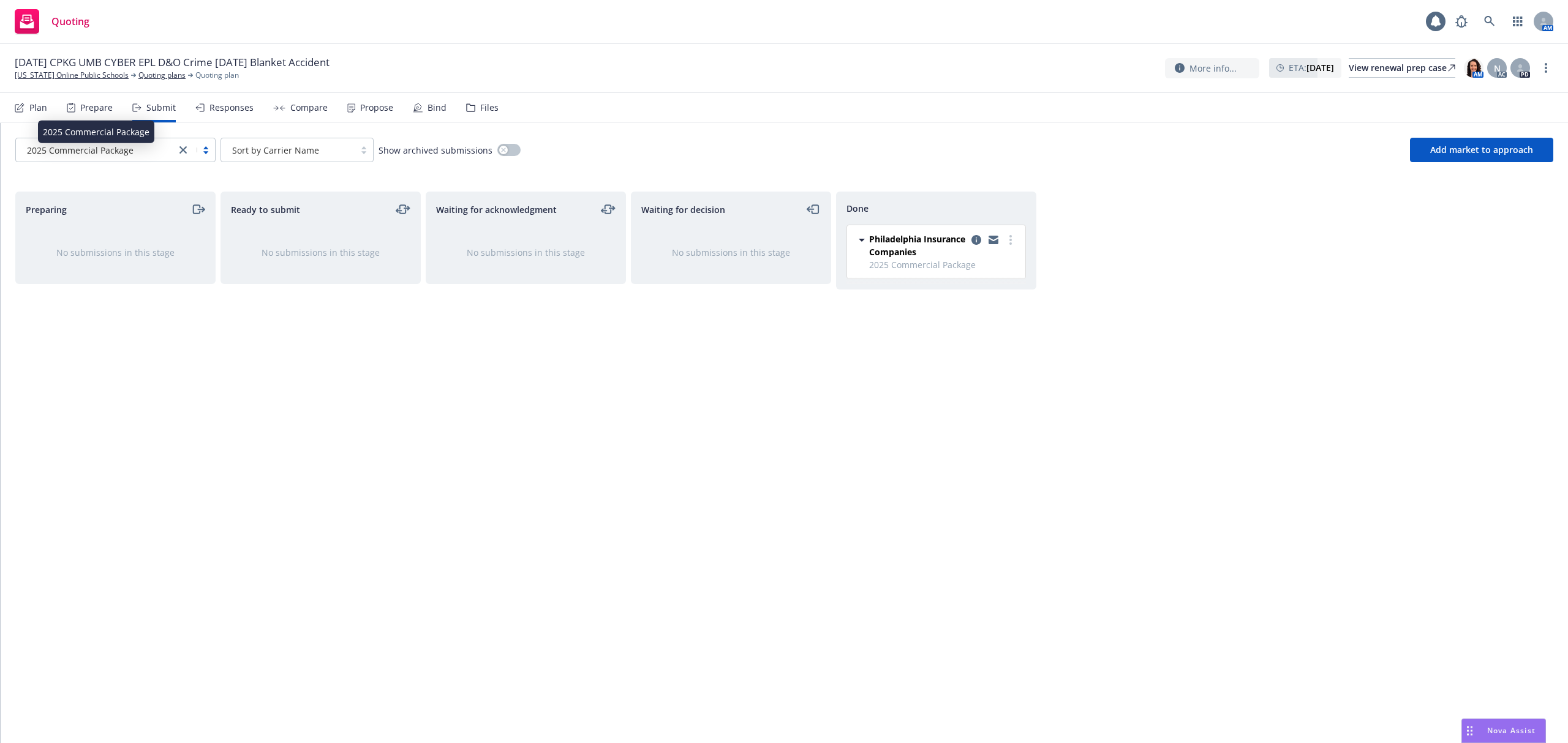
click at [182, 149] on icon "close" at bounding box center [183, 149] width 7 height 7
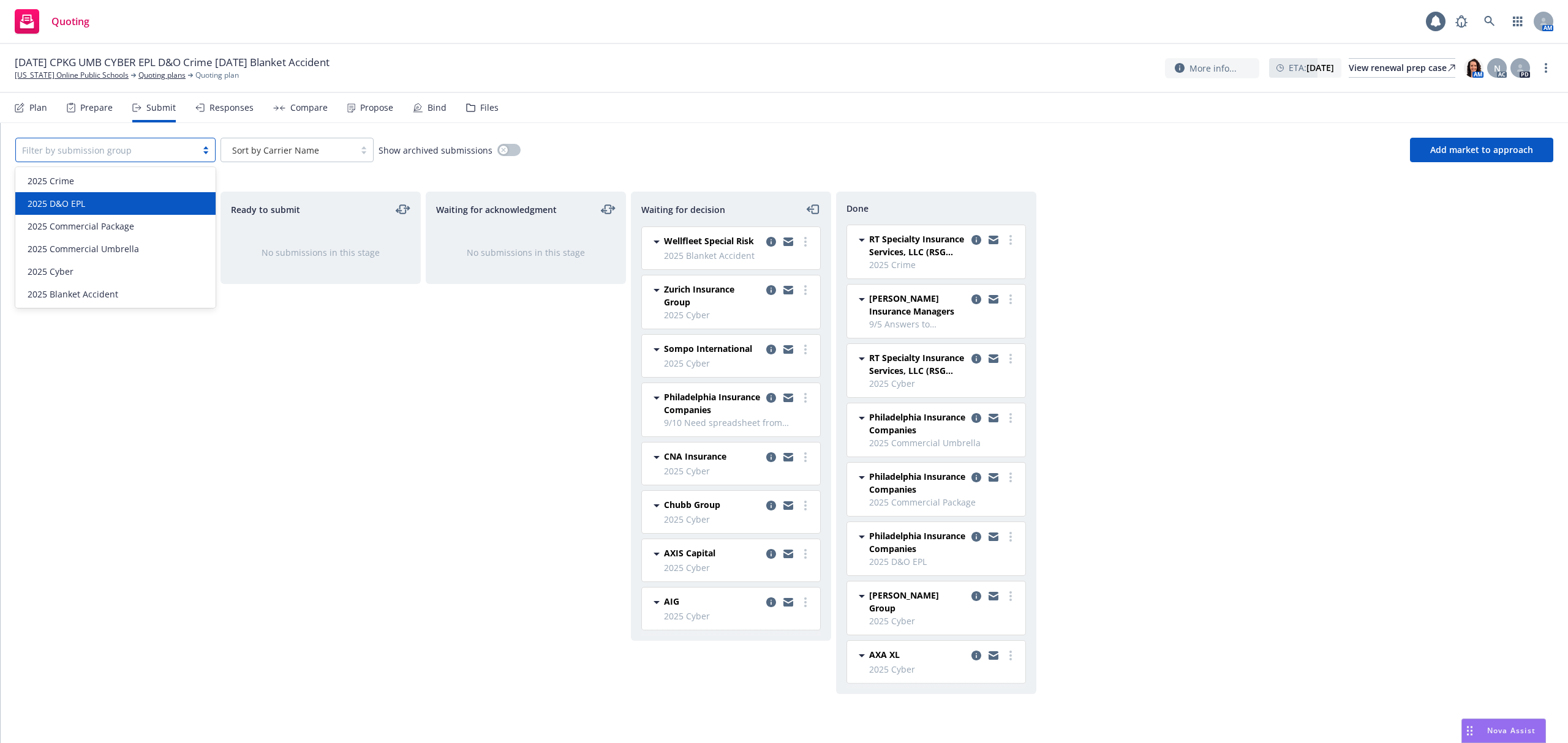
click at [119, 209] on div "2025 D&O EPL" at bounding box center [115, 204] width 186 height 13
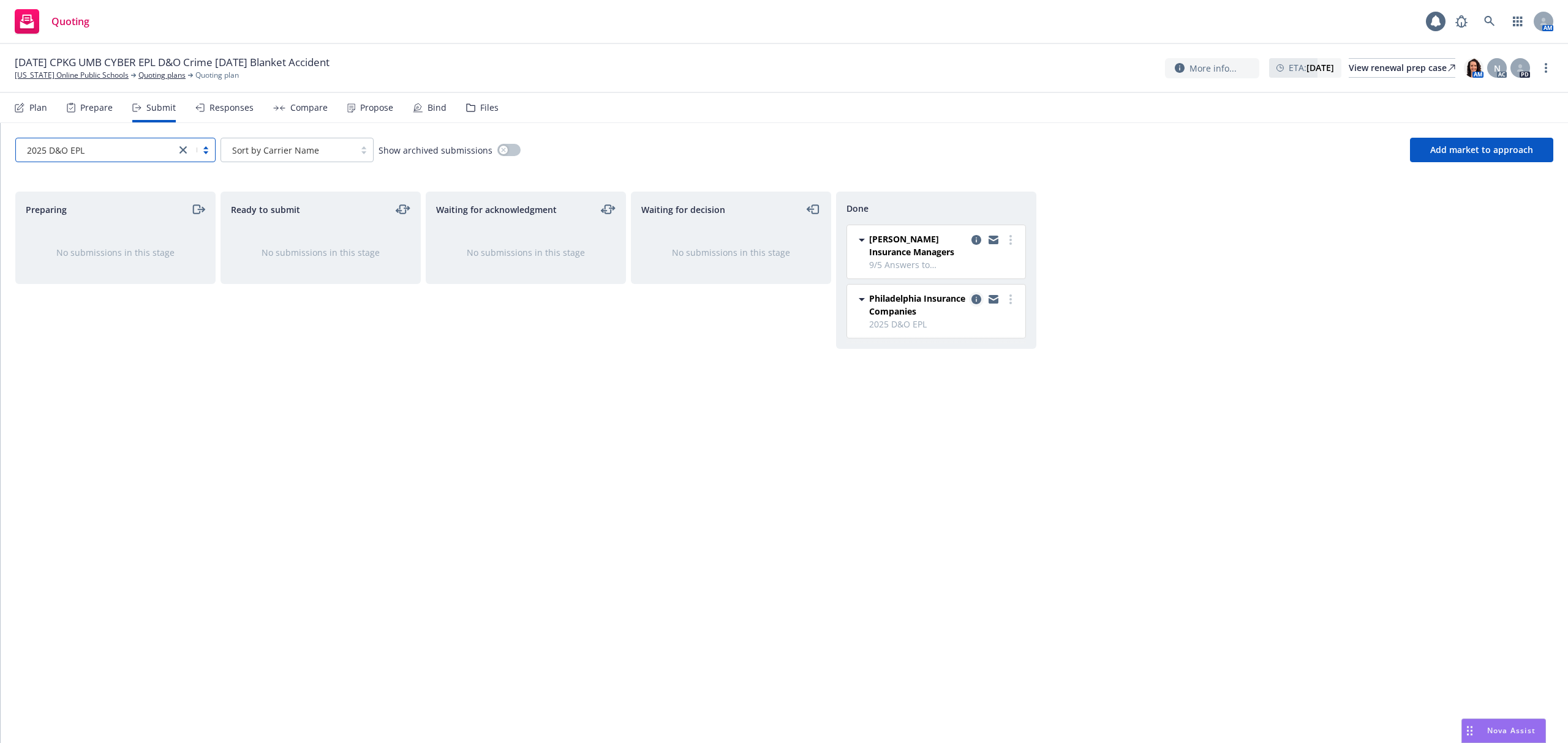
click at [980, 300] on icon "copy logging email" at bounding box center [976, 299] width 10 height 10
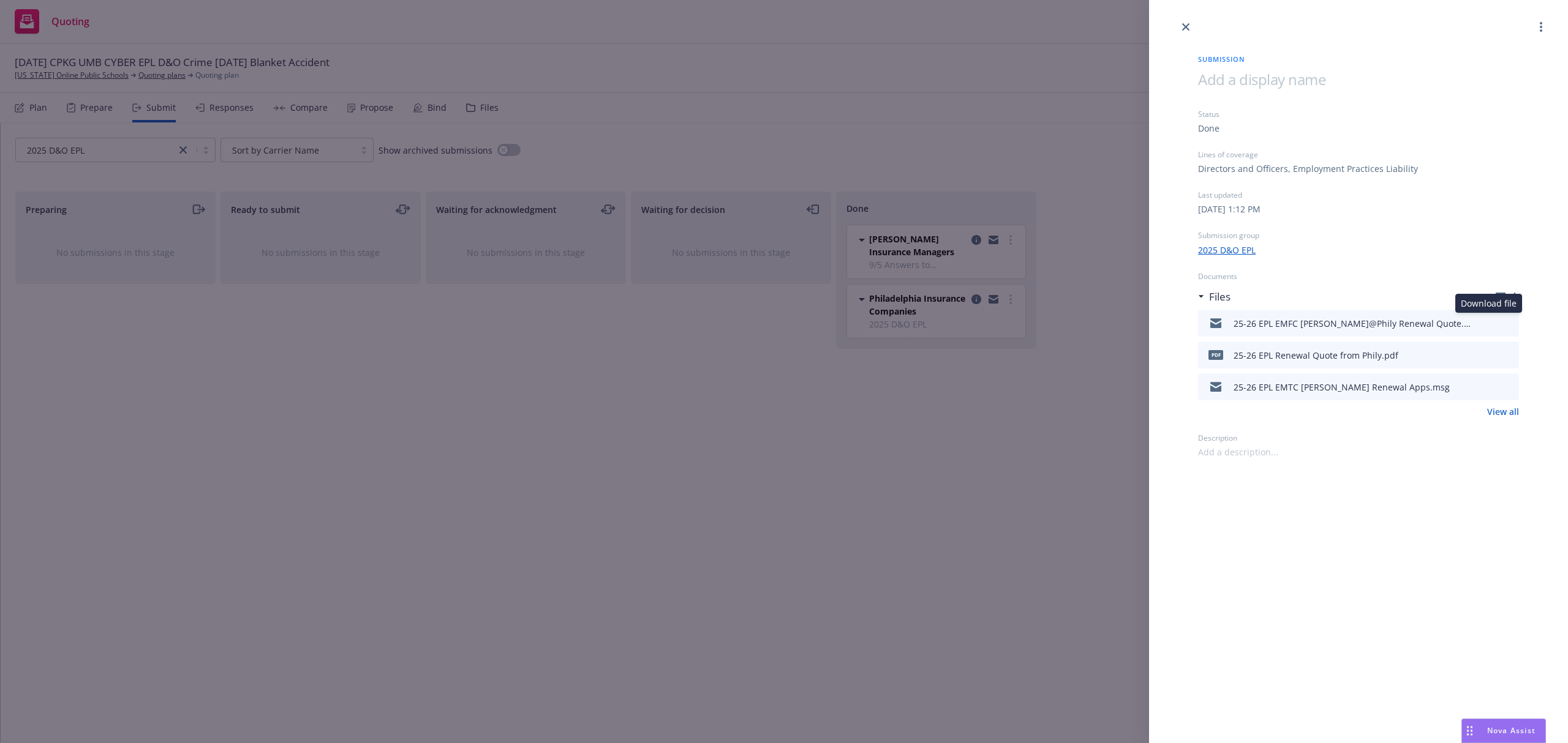
click at [1489, 323] on icon "download file" at bounding box center [1487, 322] width 10 height 10
click at [1184, 27] on icon "close" at bounding box center [1185, 26] width 7 height 7
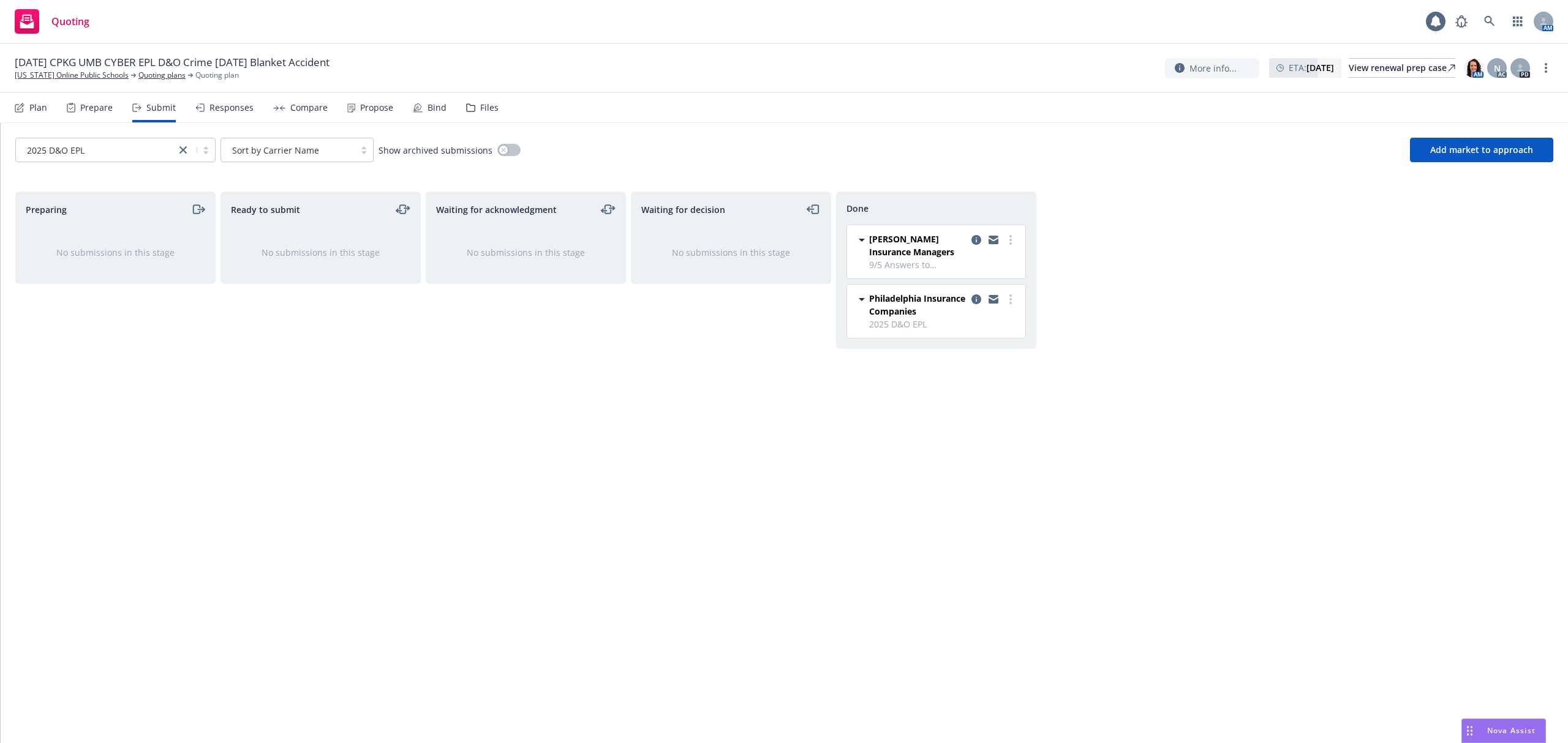
click at [436, 513] on div "Waiting for acknowledgment No submissions in this stage" at bounding box center [525, 454] width 201 height 526
click at [184, 149] on icon "close" at bounding box center [183, 149] width 7 height 7
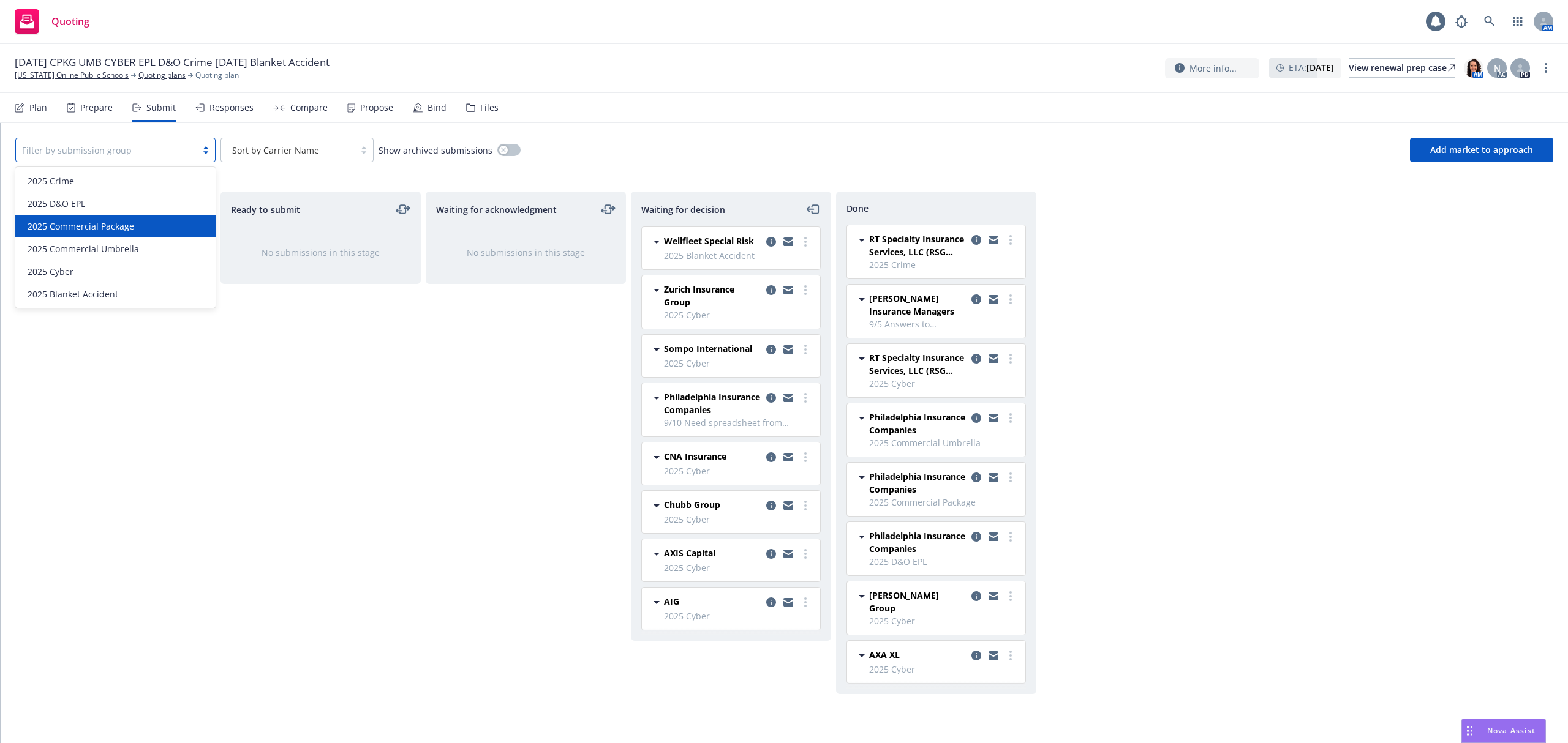
click at [118, 229] on span "2025 Commercial Package" at bounding box center [81, 226] width 106 height 13
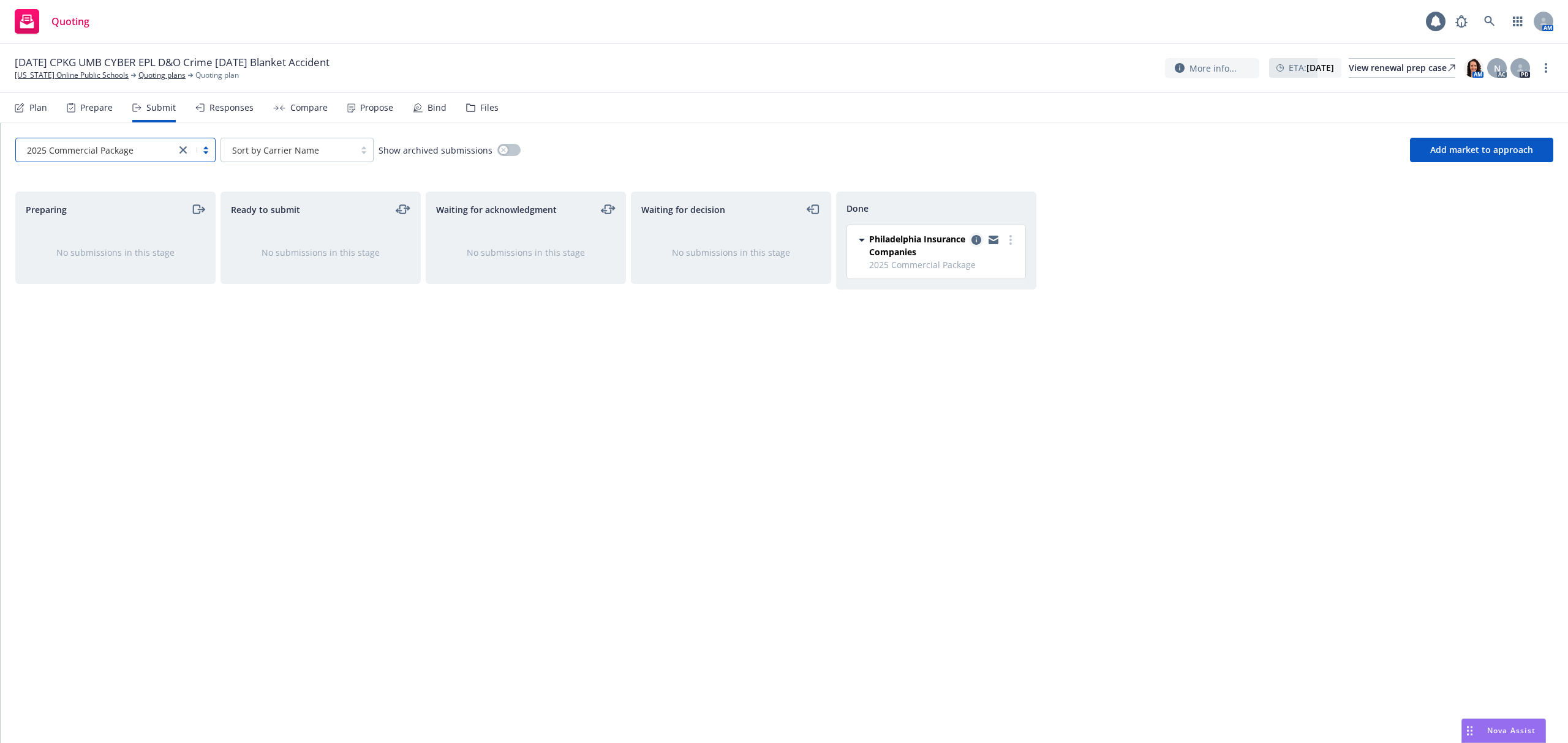
click at [975, 238] on icon "copy logging email" at bounding box center [976, 240] width 10 height 10
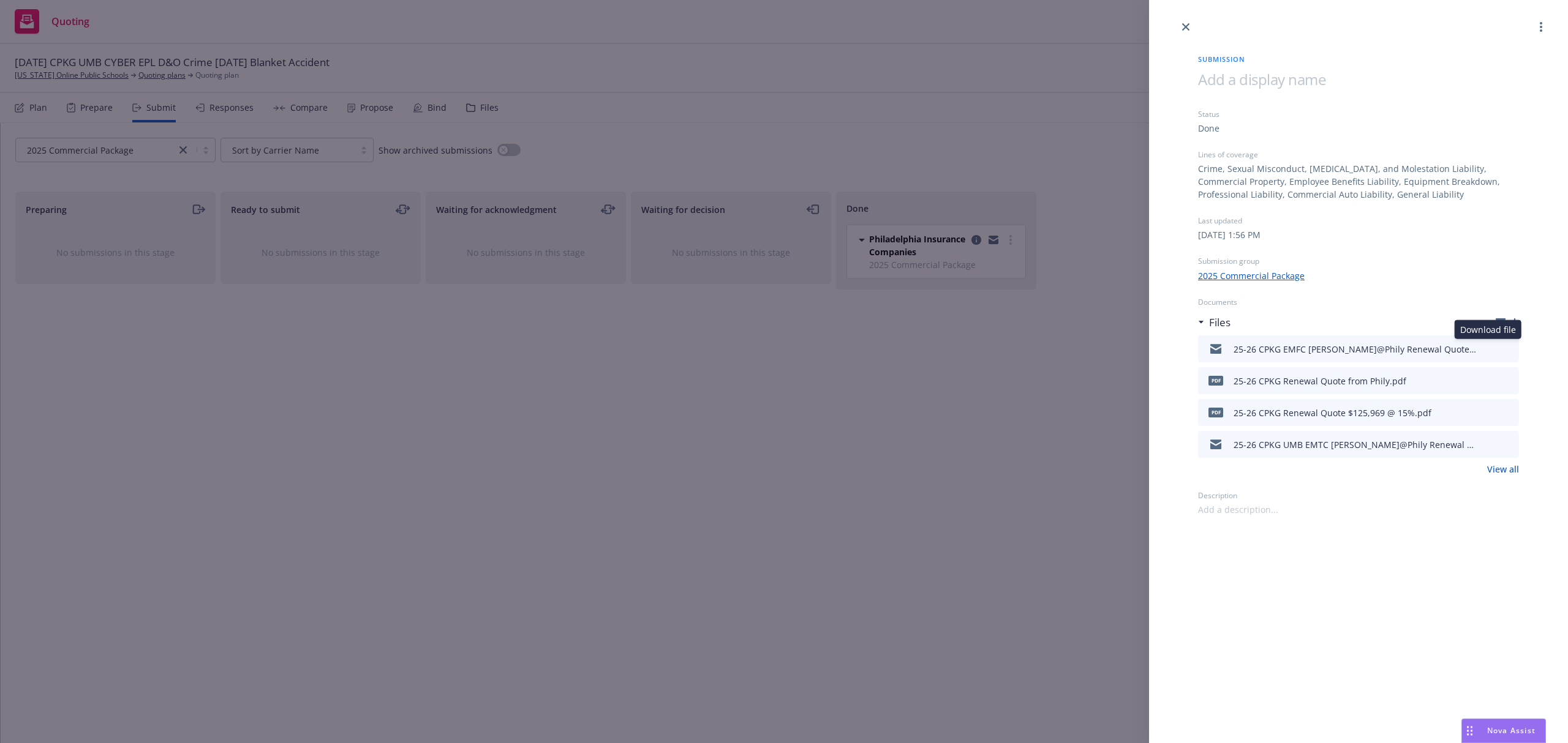
click at [1486, 350] on icon "download file" at bounding box center [1487, 347] width 10 height 10
click at [1192, 23] on link "close" at bounding box center [1185, 27] width 15 height 15
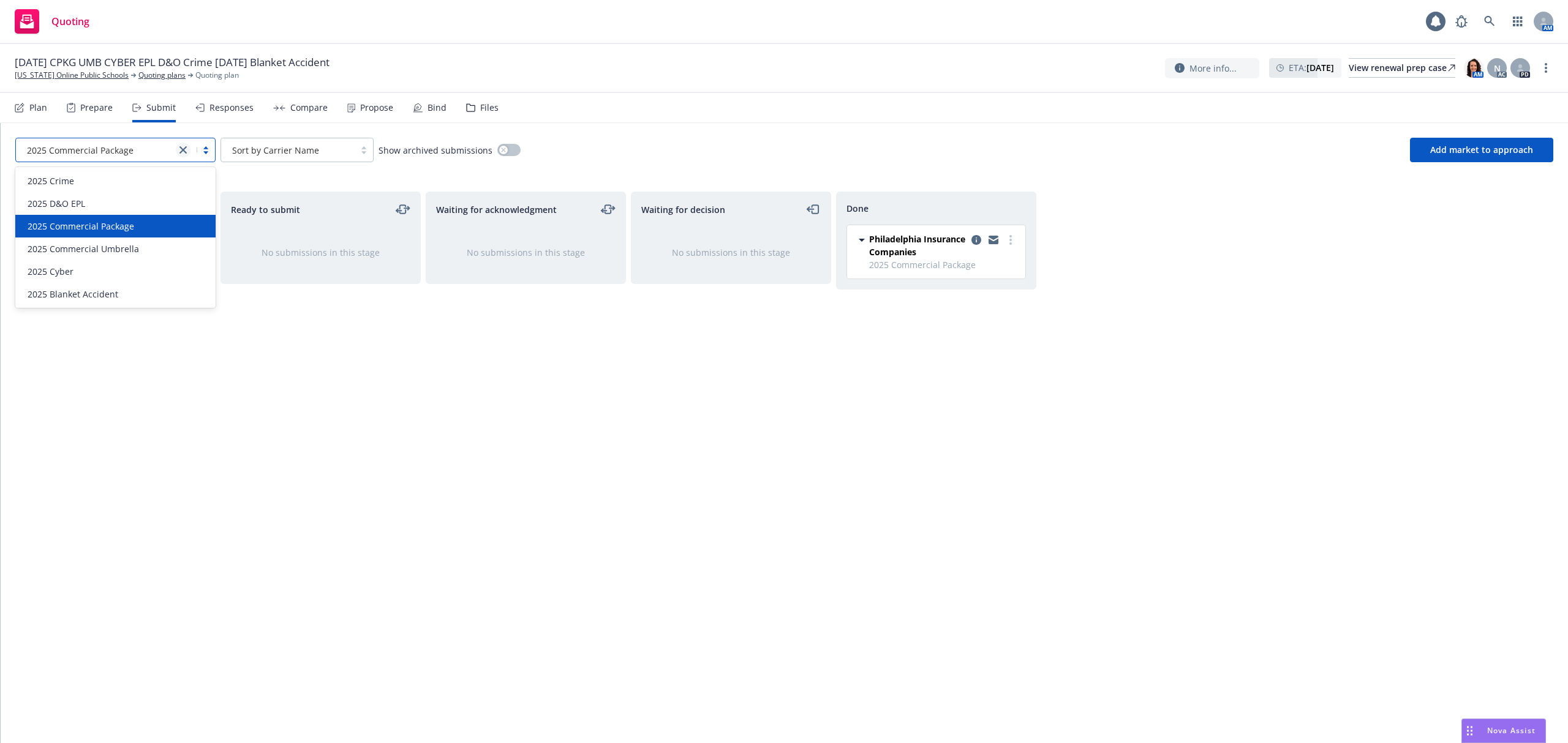
click at [182, 150] on icon "close" at bounding box center [183, 149] width 7 height 7
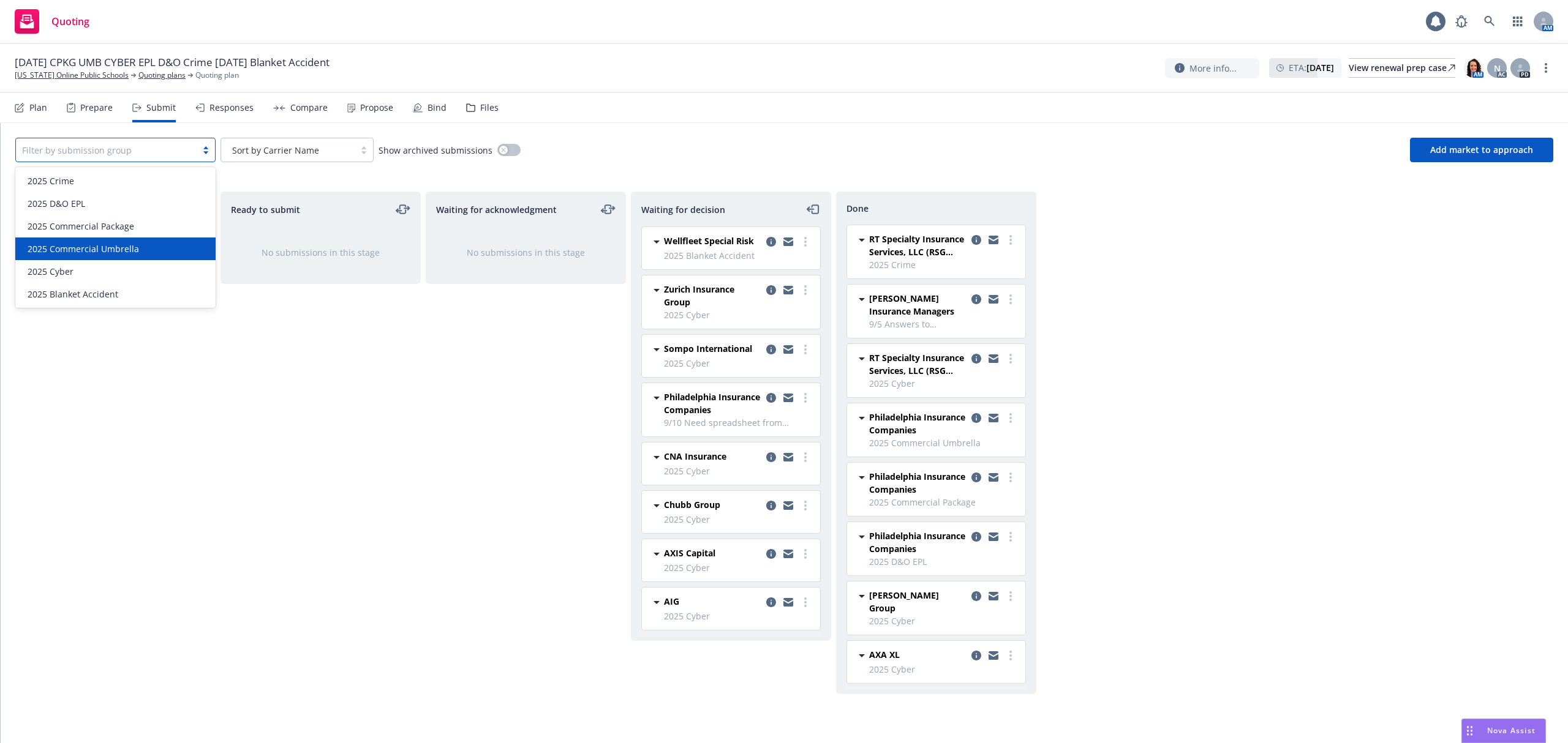
click at [103, 251] on span "2025 Commercial Umbrella" at bounding box center [83, 249] width 111 height 13
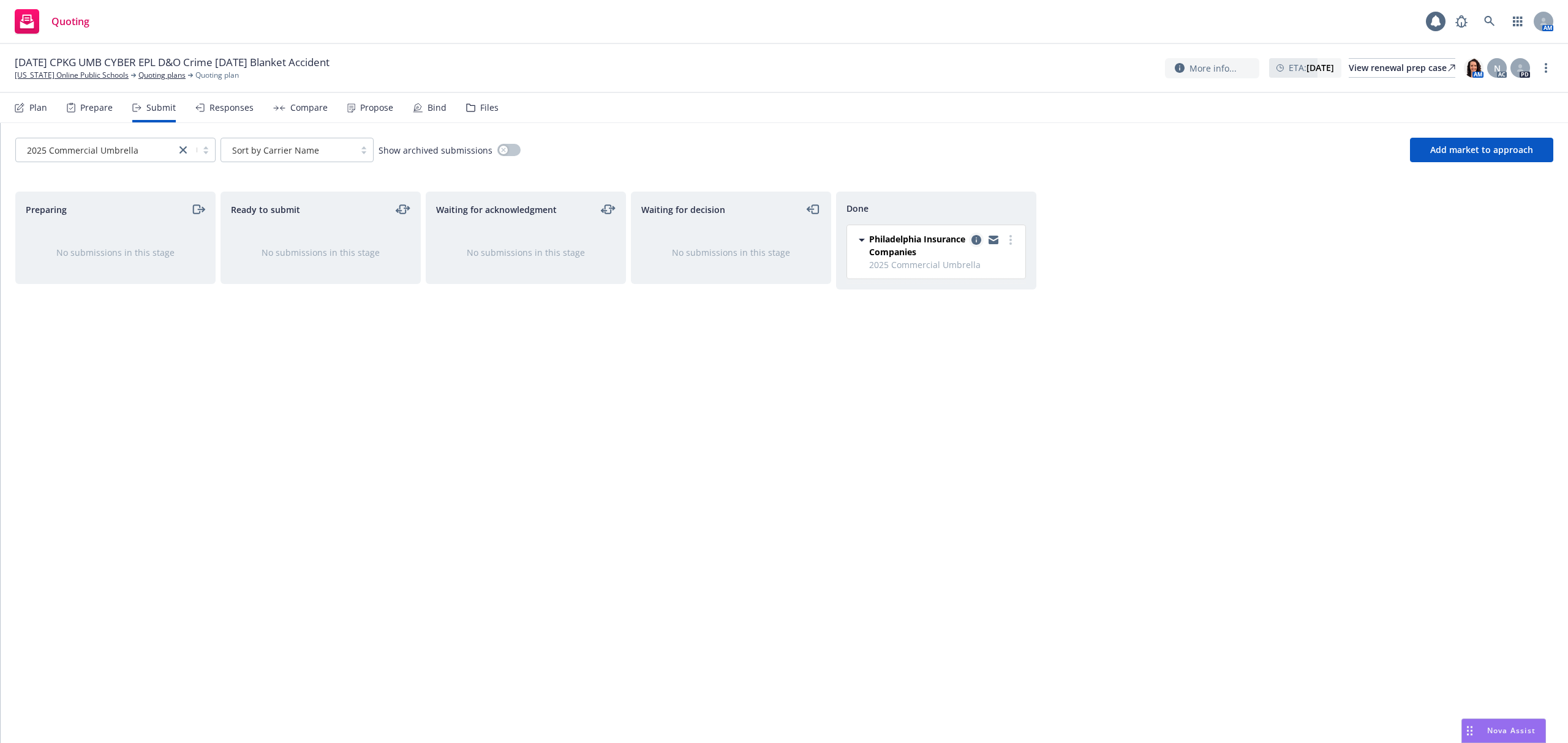
click at [973, 236] on icon "copy logging email" at bounding box center [976, 240] width 10 height 10
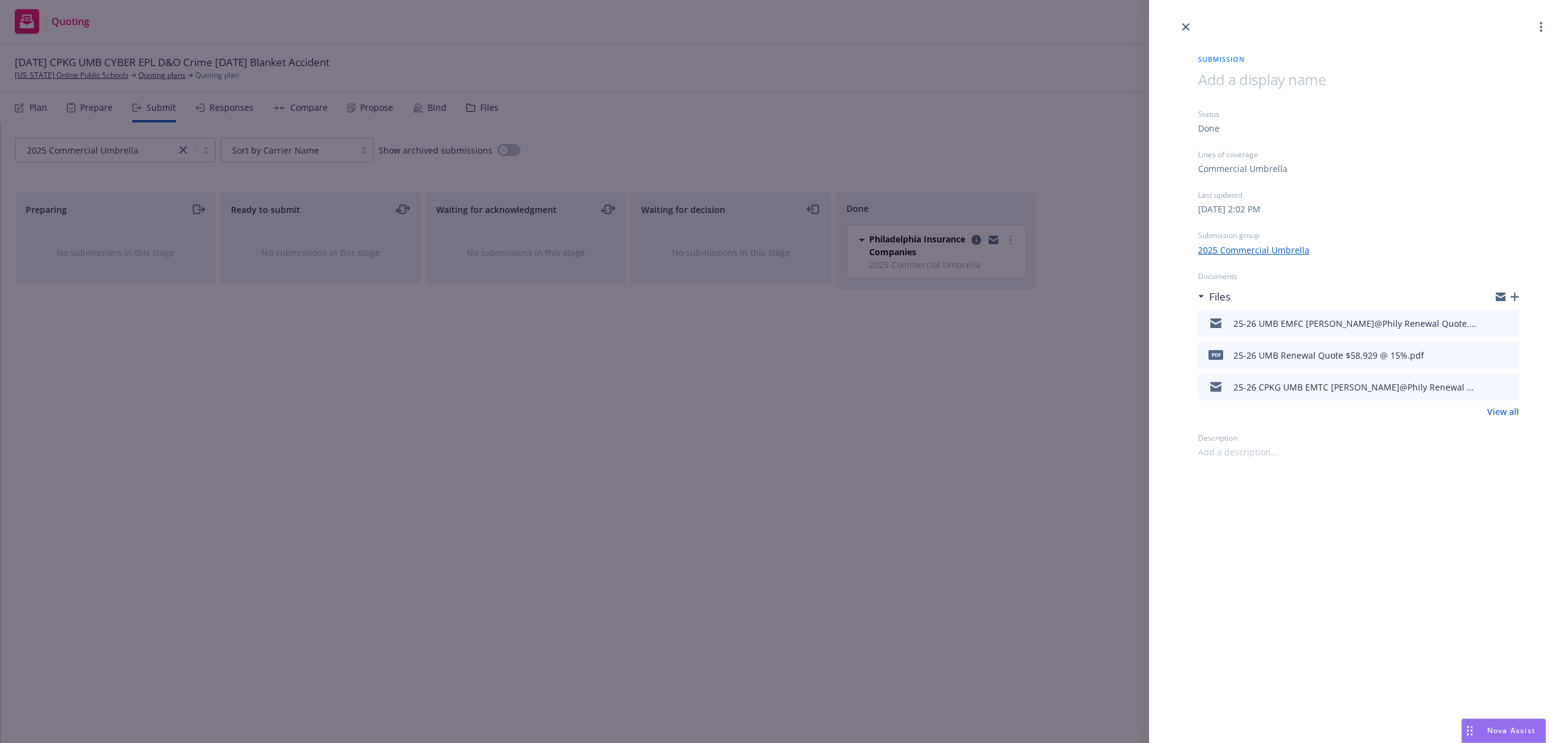
click at [1487, 320] on icon "download file" at bounding box center [1487, 322] width 10 height 10
click at [1184, 22] on link "close" at bounding box center [1185, 27] width 15 height 15
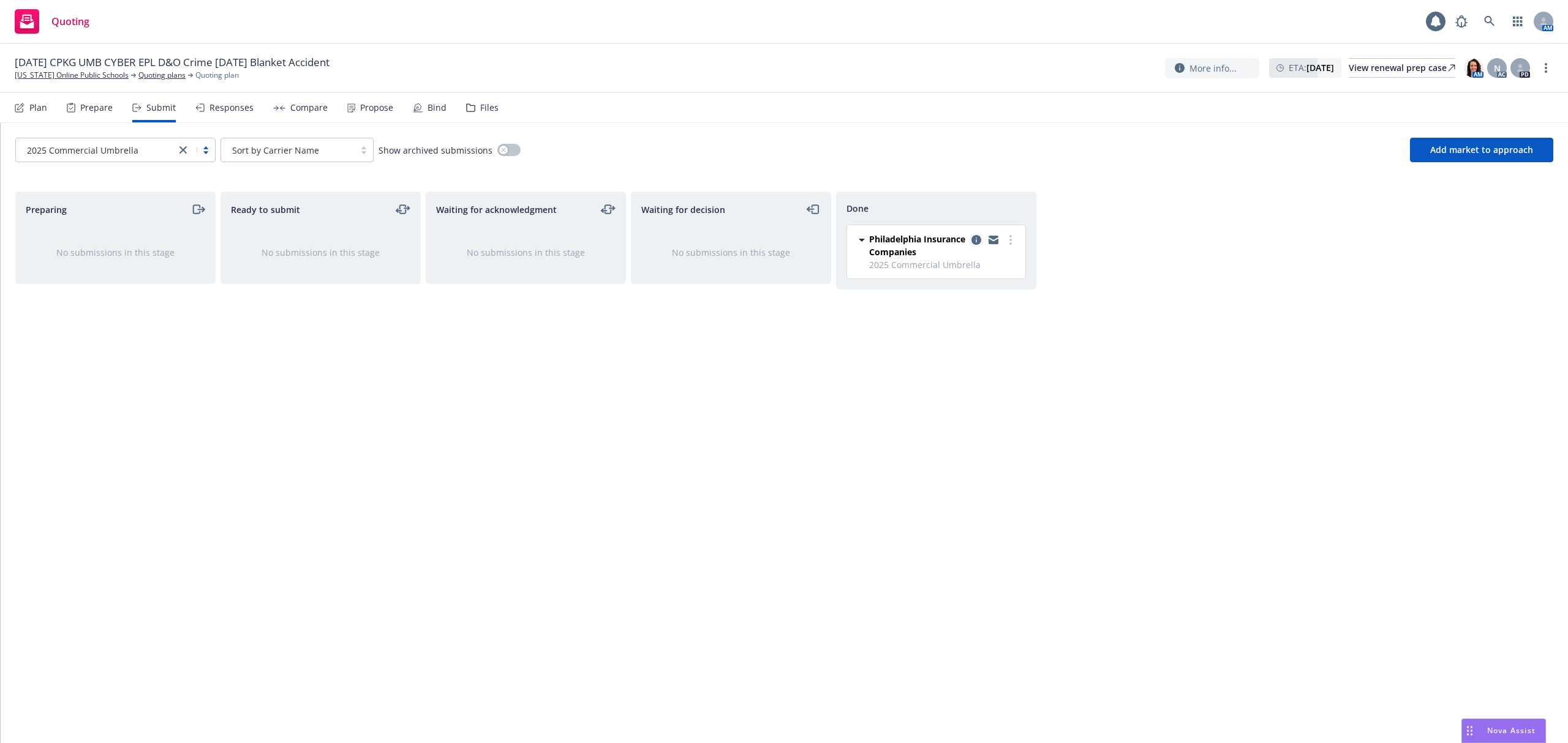
click at [971, 241] on icon "copy logging email" at bounding box center [976, 240] width 10 height 10
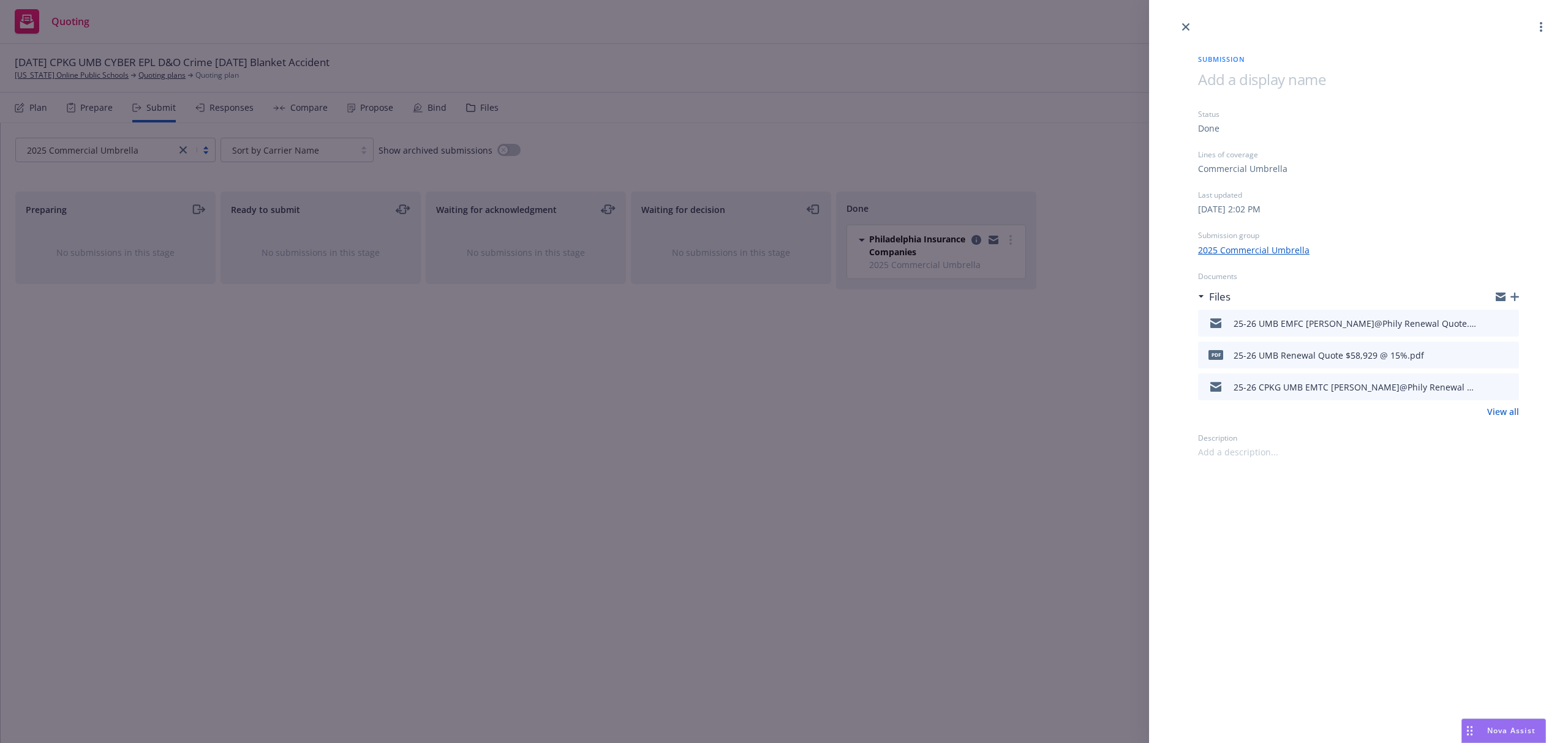
click at [1508, 352] on icon "preview file" at bounding box center [1507, 354] width 11 height 8
drag, startPoint x: 1182, startPoint y: 23, endPoint x: 965, endPoint y: 17, distance: 217.1
click at [1182, 23] on icon "close" at bounding box center [1185, 26] width 7 height 7
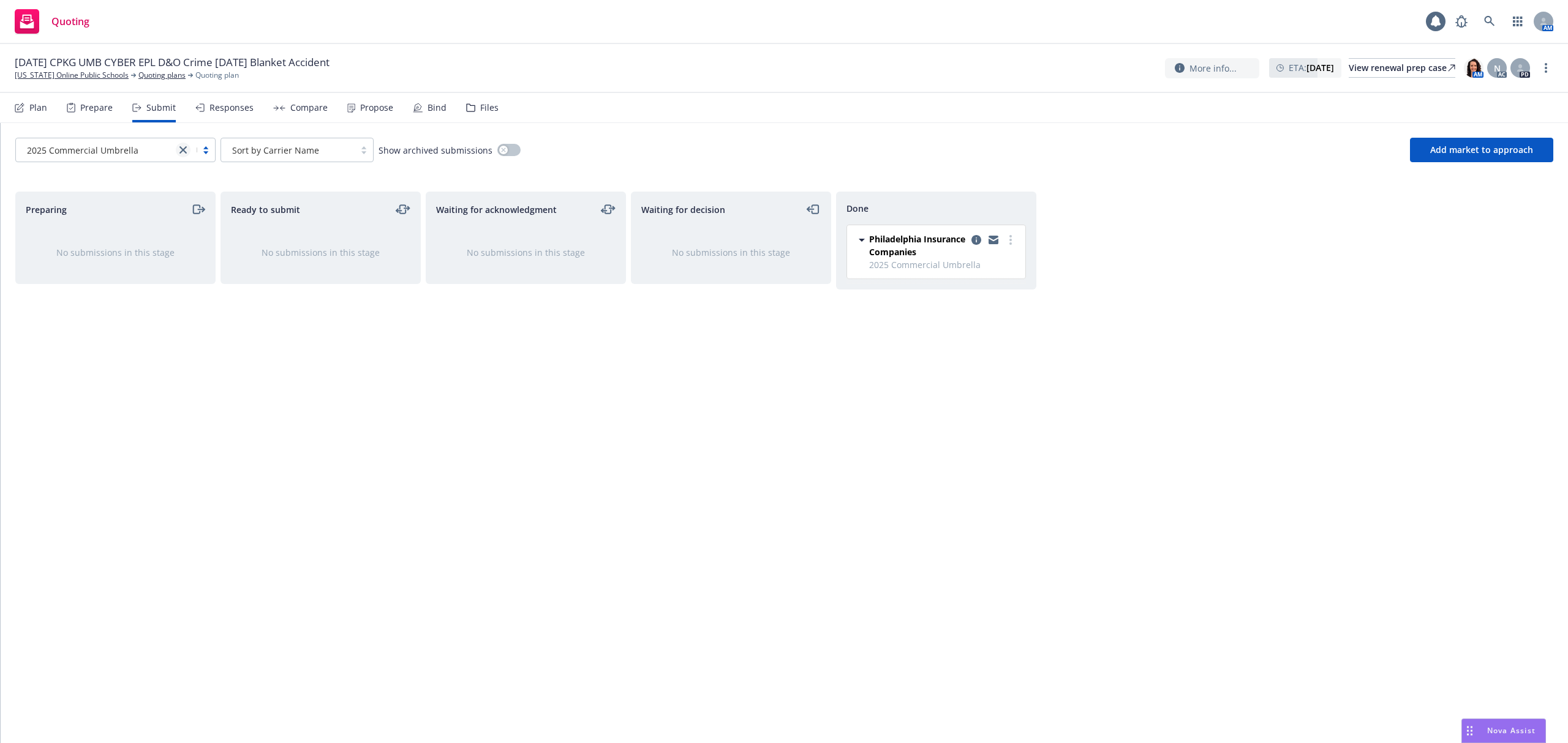
click at [179, 155] on link "close" at bounding box center [183, 150] width 15 height 15
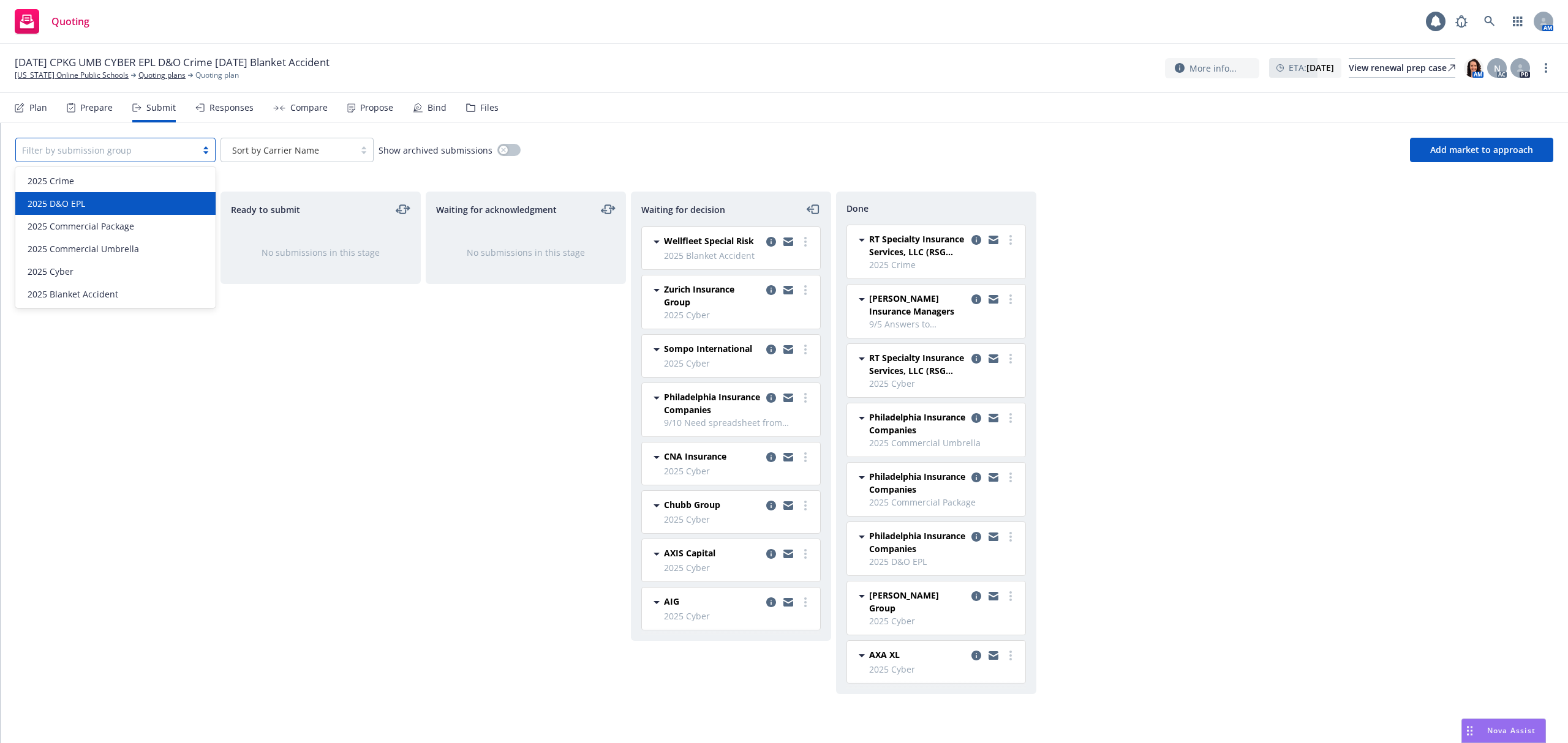
click at [125, 203] on div "2025 D&O EPL" at bounding box center [115, 204] width 186 height 13
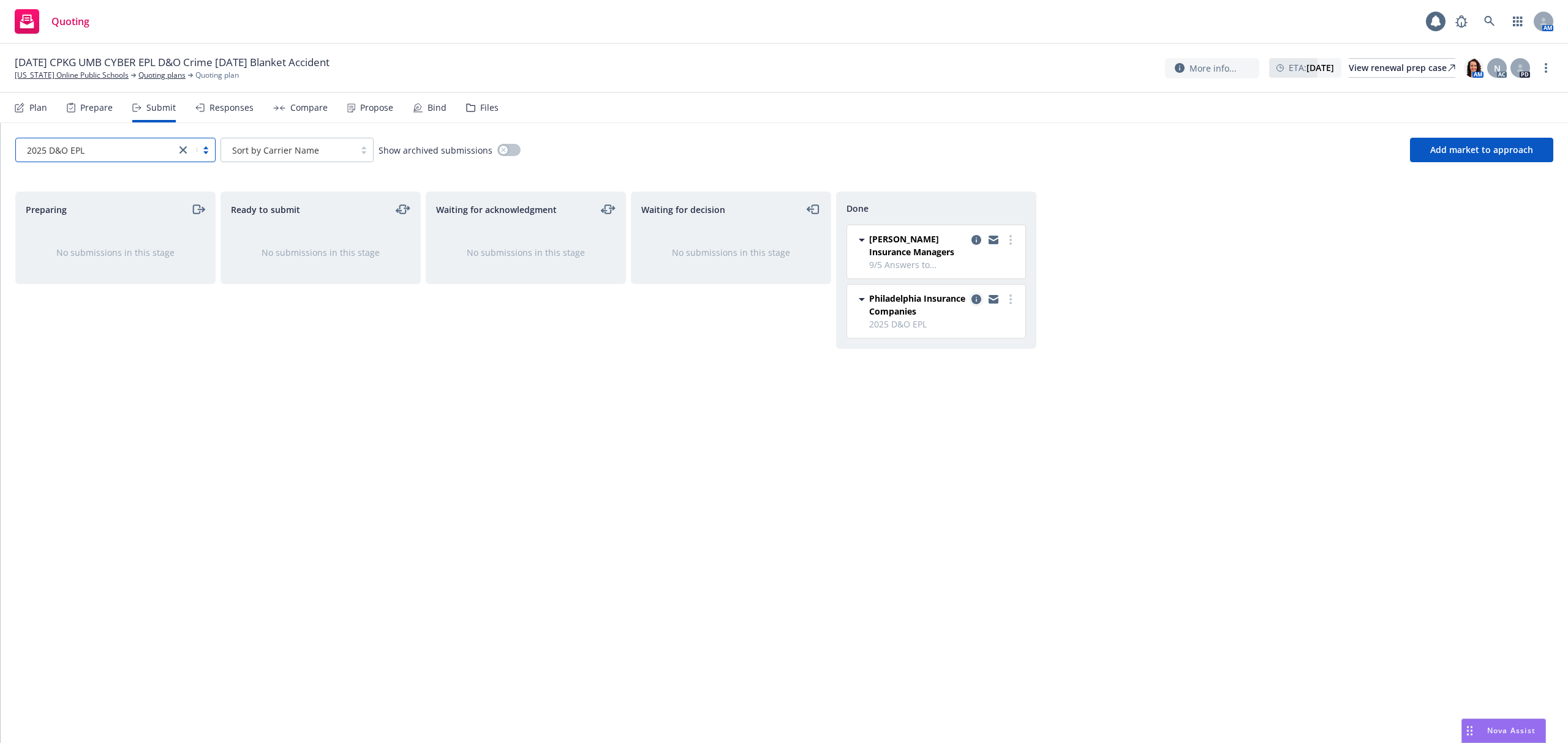
click at [977, 301] on icon "copy logging email" at bounding box center [976, 299] width 10 height 10
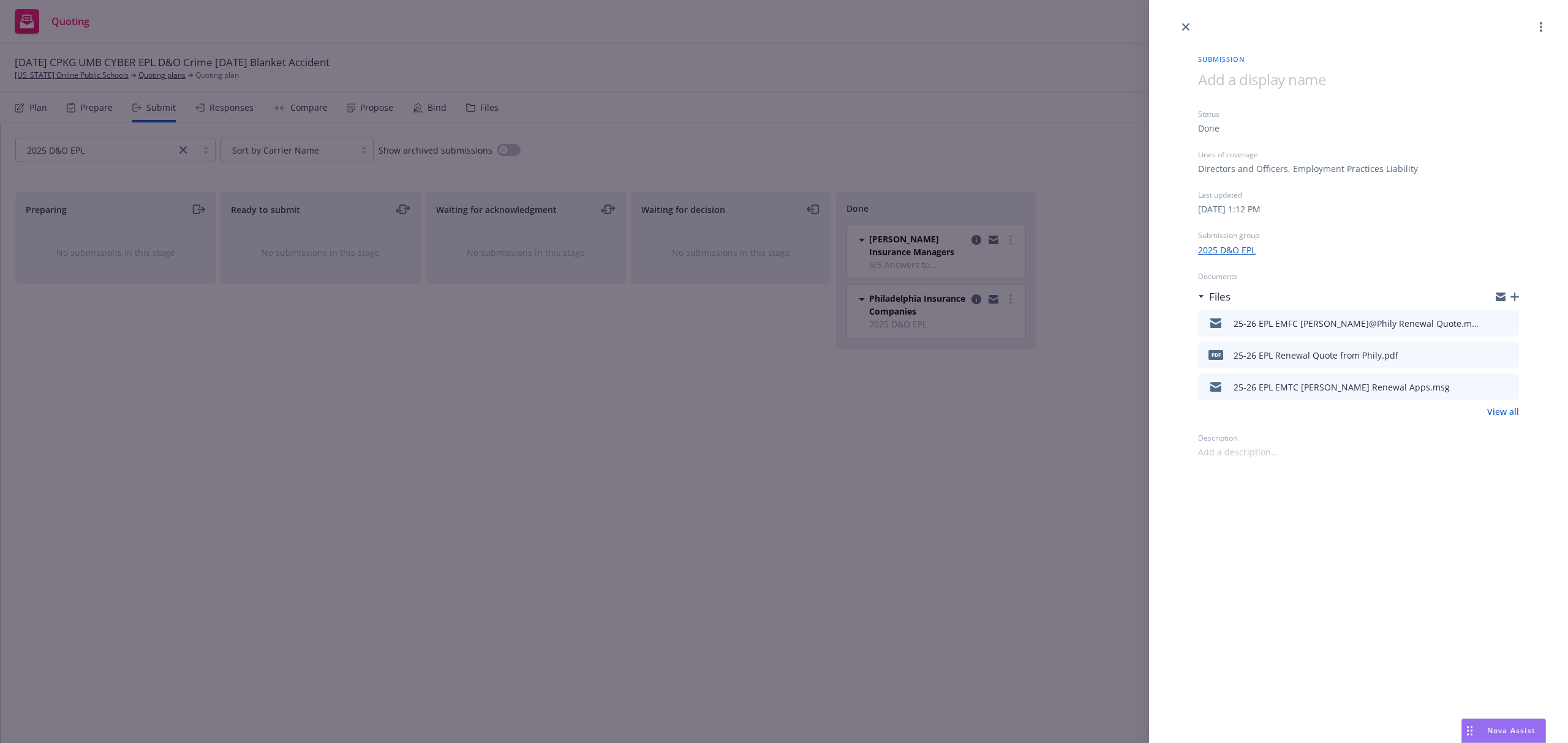
click at [1508, 355] on icon "preview file" at bounding box center [1507, 354] width 11 height 8
